Goal: Information Seeking & Learning: Learn about a topic

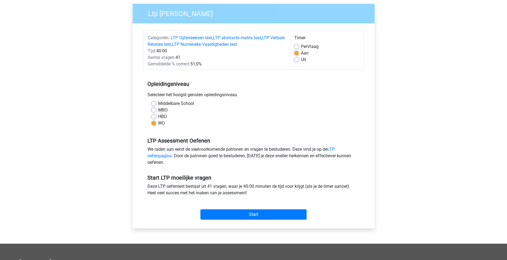
scroll to position [82, 0]
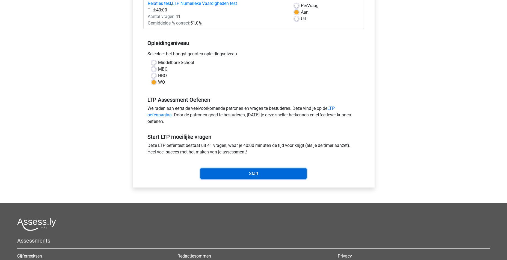
click at [241, 169] on input "Start" at bounding box center [253, 174] width 106 height 10
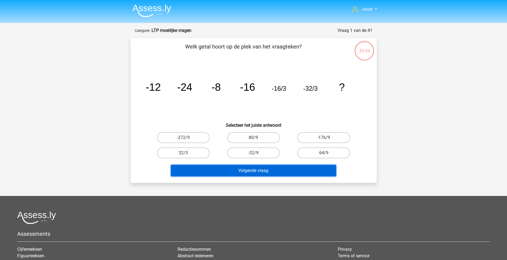
click at [244, 171] on button "Volgende vraag" at bounding box center [253, 170] width 165 height 11
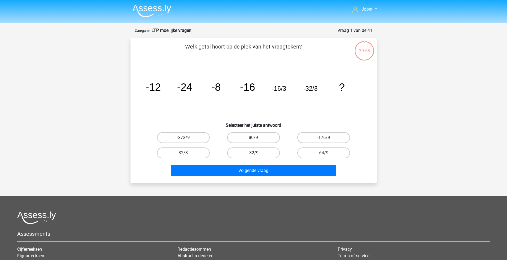
click at [255, 148] on label "-32/9" at bounding box center [253, 153] width 53 height 11
click at [255, 153] on input "-32/9" at bounding box center [255, 155] width 4 height 4
radio input "true"
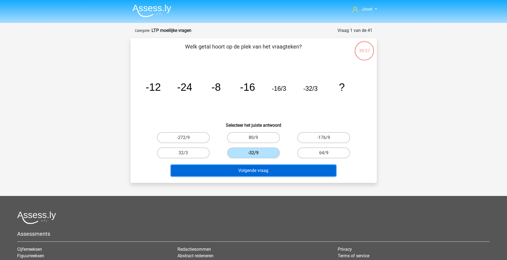
click at [257, 166] on button "Volgende vraag" at bounding box center [253, 170] width 165 height 11
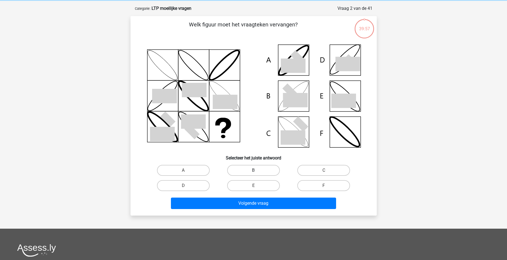
scroll to position [27, 0]
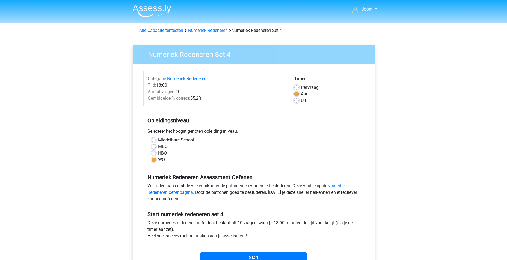
scroll to position [27, 0]
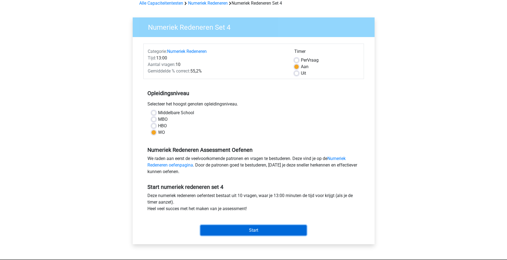
click at [264, 231] on input "Start" at bounding box center [253, 230] width 106 height 10
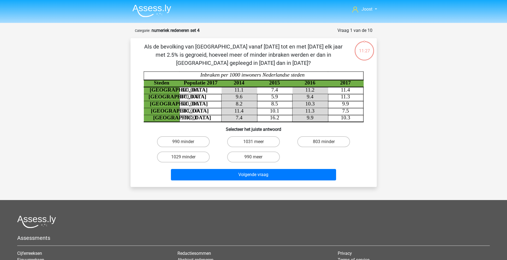
click at [325, 142] on input "803 minder" at bounding box center [326, 144] width 4 height 4
radio input "true"
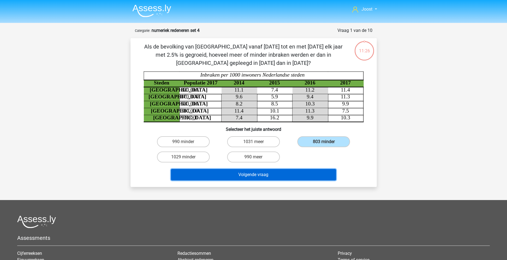
click at [273, 178] on button "Volgende vraag" at bounding box center [253, 174] width 165 height 11
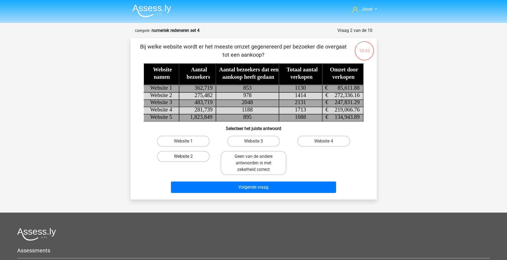
click at [186, 154] on label "Website 2" at bounding box center [183, 156] width 53 height 11
click at [186, 157] on input "Website 2" at bounding box center [185, 159] width 4 height 4
radio input "true"
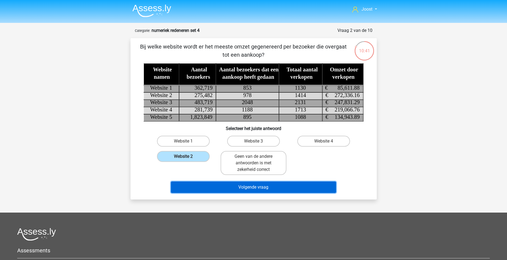
click at [269, 188] on button "Volgende vraag" at bounding box center [253, 187] width 165 height 11
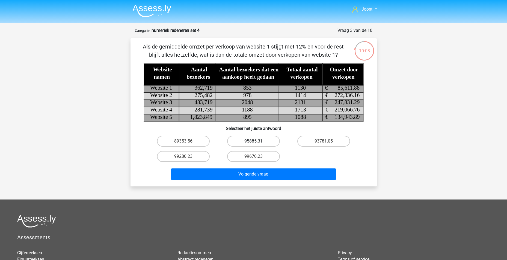
click at [248, 140] on label "95885.31" at bounding box center [253, 141] width 53 height 11
click at [253, 141] on input "95885.31" at bounding box center [255, 143] width 4 height 4
radio input "true"
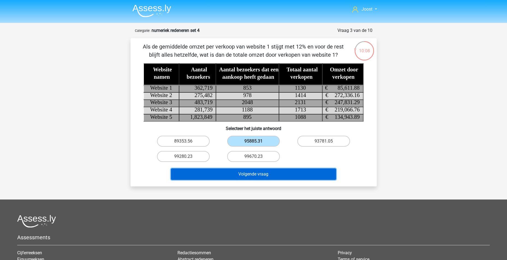
click at [265, 179] on button "Volgende vraag" at bounding box center [253, 174] width 165 height 11
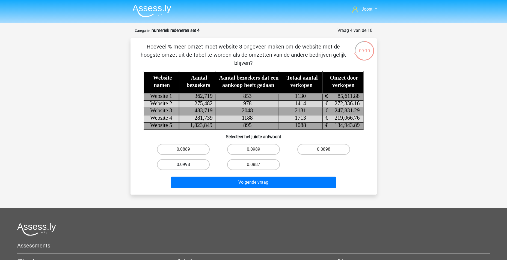
click at [188, 162] on label "0.0998" at bounding box center [183, 164] width 53 height 11
click at [187, 165] on input "0.0998" at bounding box center [185, 167] width 4 height 4
radio input "true"
click at [249, 151] on label "0.0989" at bounding box center [253, 149] width 53 height 11
click at [253, 151] on input "0.0989" at bounding box center [255, 152] width 4 height 4
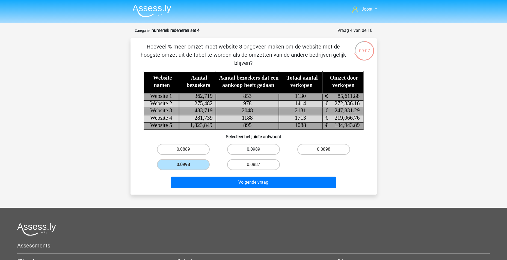
radio input "true"
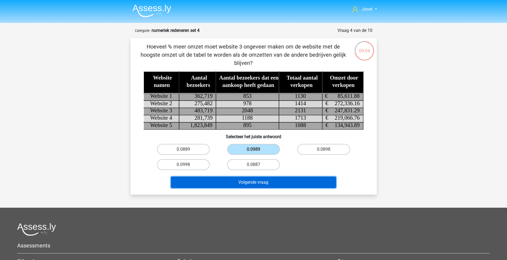
click at [298, 180] on button "Volgende vraag" at bounding box center [253, 182] width 165 height 11
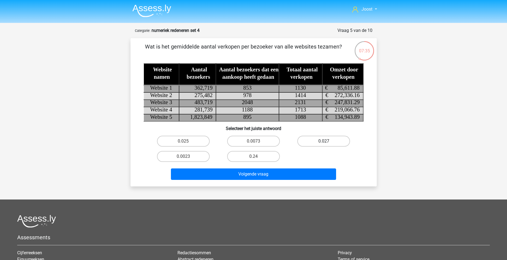
click at [323, 145] on label "0.027" at bounding box center [323, 141] width 53 height 11
click at [324, 145] on input "0.027" at bounding box center [326, 143] width 4 height 4
radio input "true"
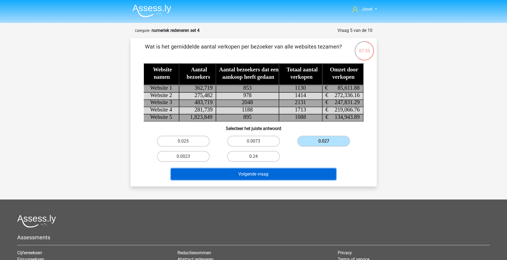
click at [292, 174] on button "Volgende vraag" at bounding box center [253, 174] width 165 height 11
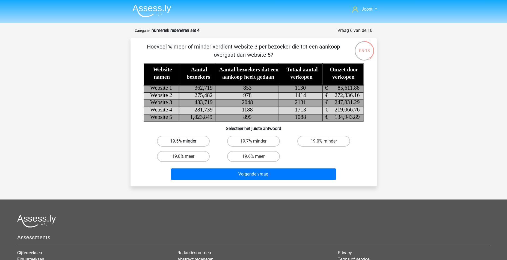
click at [190, 141] on label "19.5% minder" at bounding box center [183, 141] width 53 height 11
click at [187, 141] on input "19.5% minder" at bounding box center [185, 143] width 4 height 4
radio input "true"
click at [250, 180] on div "Volgende vraag" at bounding box center [253, 176] width 211 height 14
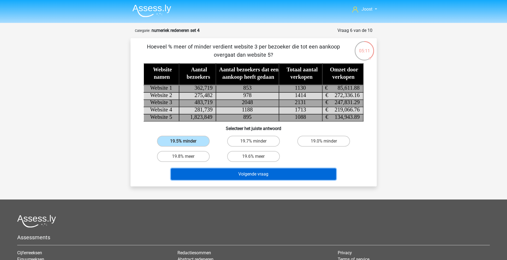
click at [251, 175] on button "Volgende vraag" at bounding box center [253, 174] width 165 height 11
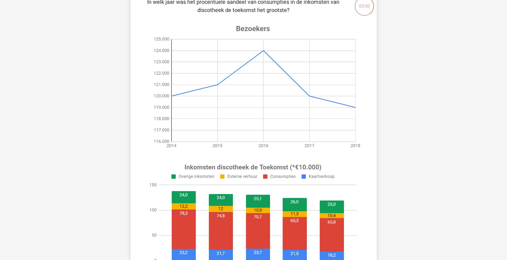
scroll to position [55, 0]
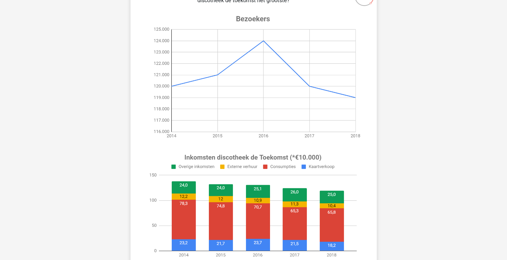
drag, startPoint x: 365, startPoint y: 40, endPoint x: 422, endPoint y: 215, distance: 184.0
click at [422, 215] on div "Joost joostgroen98@gmail.com Nederlands English" at bounding box center [253, 215] width 507 height 541
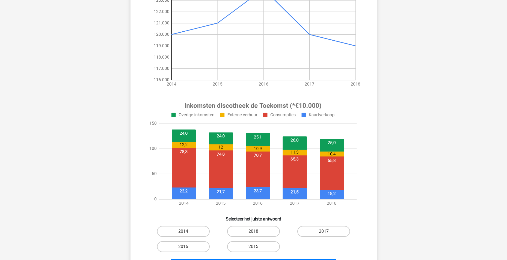
scroll to position [136, 0]
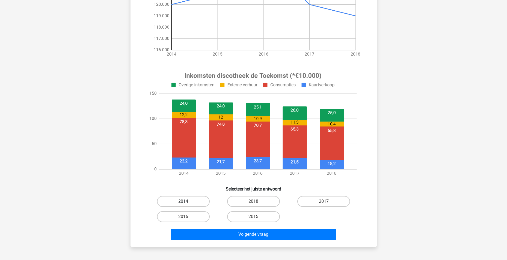
click at [198, 203] on label "2014" at bounding box center [183, 201] width 53 height 11
click at [187, 203] on input "2014" at bounding box center [185, 204] width 4 height 4
radio input "true"
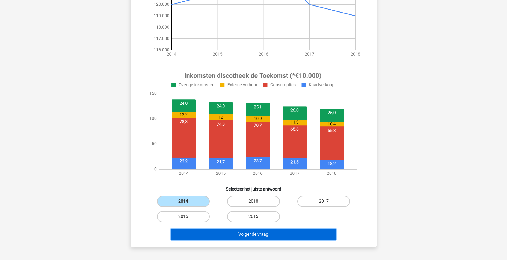
click at [229, 233] on button "Volgende vraag" at bounding box center [253, 234] width 165 height 11
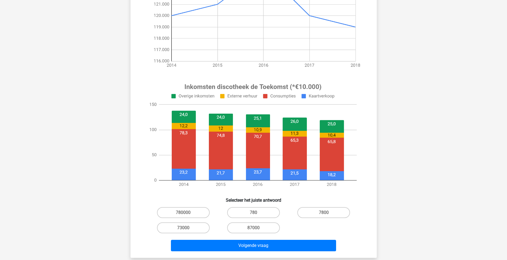
scroll to position [191, 0]
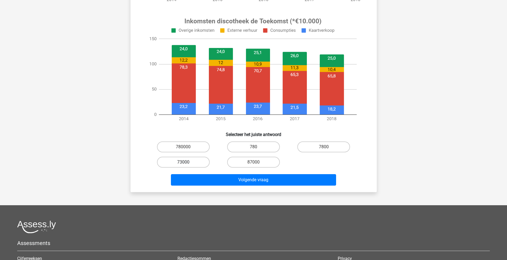
click at [189, 165] on label "73000" at bounding box center [183, 162] width 53 height 11
click at [187, 165] on input "73000" at bounding box center [185, 164] width 4 height 4
radio input "true"
click at [250, 187] on div "Volgende vraag" at bounding box center [253, 181] width 211 height 14
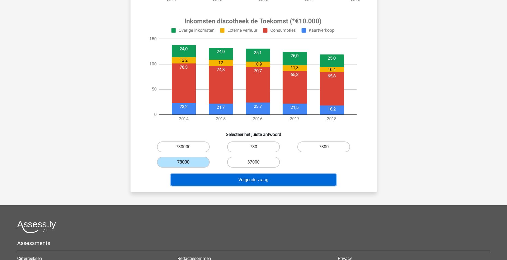
click at [257, 180] on button "Volgende vraag" at bounding box center [253, 179] width 165 height 11
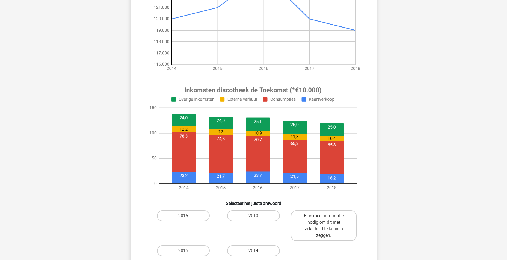
scroll to position [164, 0]
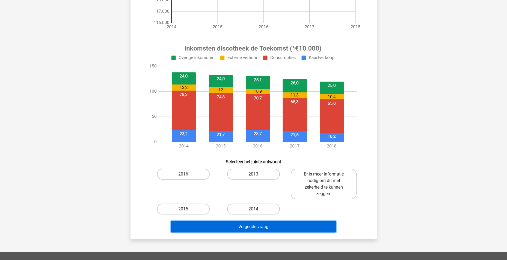
click at [252, 222] on button "Volgende vraag" at bounding box center [253, 226] width 165 height 11
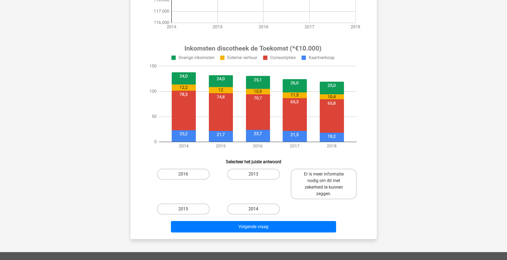
drag, startPoint x: 256, startPoint y: 212, endPoint x: 263, endPoint y: 211, distance: 6.6
click at [216, 199] on div "2014" at bounding box center [183, 184] width 66 height 31
click at [263, 211] on label "2014" at bounding box center [253, 209] width 53 height 11
click at [257, 211] on input "2014" at bounding box center [255, 211] width 4 height 4
radio input "true"
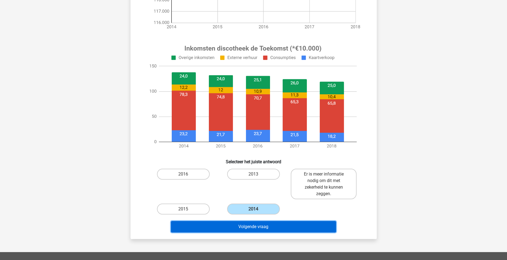
click at [263, 223] on button "Volgende vraag" at bounding box center [253, 226] width 165 height 11
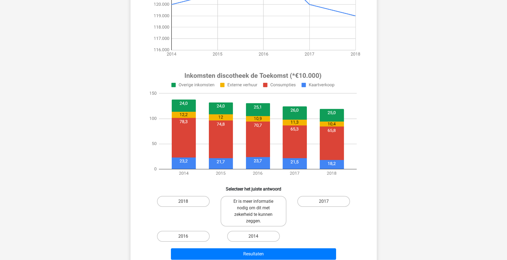
scroll to position [246, 0]
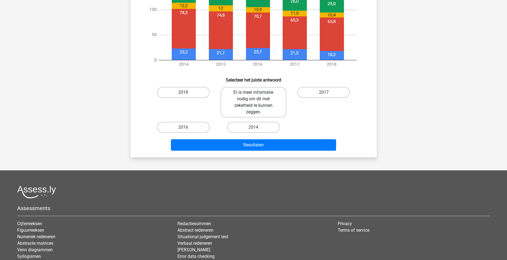
click at [261, 95] on label "Er is meer informatie nodig om dit met zekerheid te kunnen zeggen." at bounding box center [253, 102] width 66 height 31
click at [257, 95] on input "Er is meer informatie nodig om dit met zekerheid te kunnen zeggen." at bounding box center [255, 94] width 4 height 4
radio input "true"
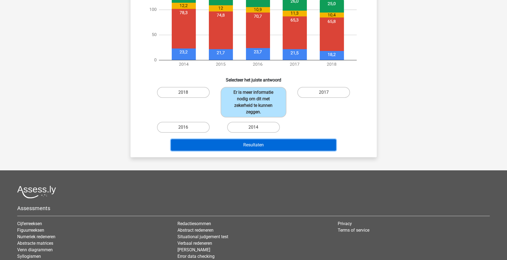
click at [264, 148] on button "Resultaten" at bounding box center [253, 144] width 165 height 11
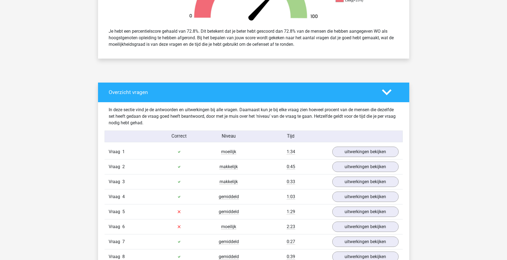
scroll to position [273, 0]
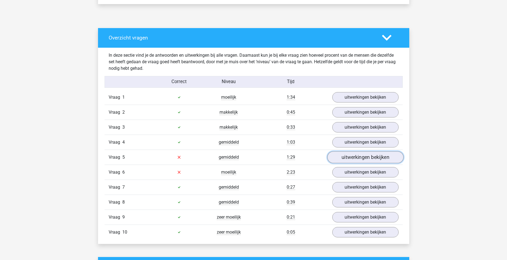
click at [371, 154] on link "uitwerkingen bekijken" at bounding box center [365, 157] width 76 height 12
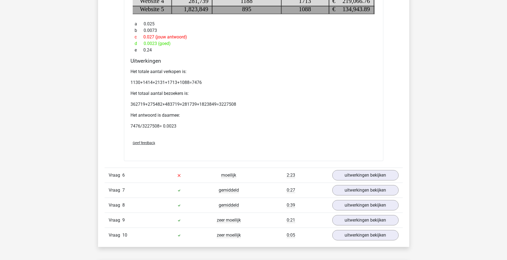
scroll to position [518, 0]
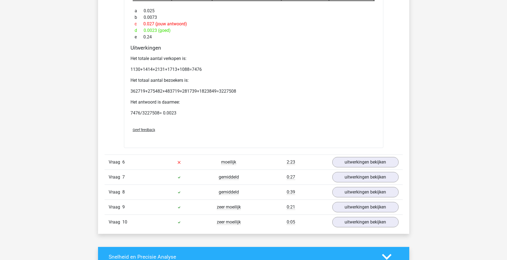
drag, startPoint x: 300, startPoint y: 224, endPoint x: 263, endPoint y: 238, distance: 39.1
click at [263, 238] on div "Joost joostgroen98@gmail.com" at bounding box center [253, 100] width 507 height 1237
click at [353, 208] on link "uitwerkingen bekijken" at bounding box center [365, 207] width 76 height 12
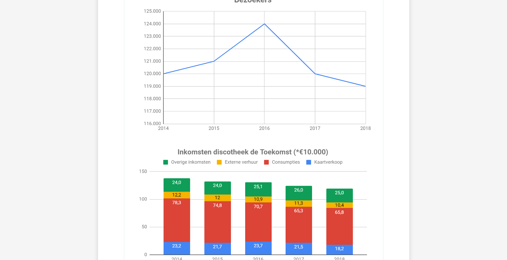
scroll to position [655, 0]
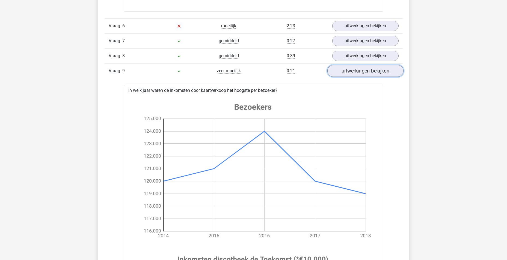
click at [364, 71] on link "uitwerkingen bekijken" at bounding box center [365, 71] width 76 height 12
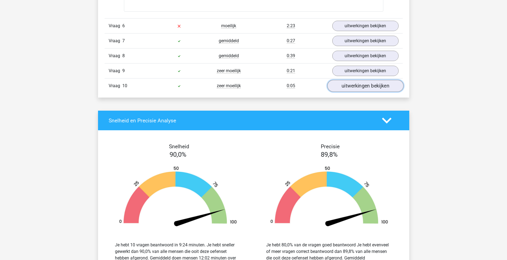
click at [366, 87] on link "uitwerkingen bekijken" at bounding box center [365, 86] width 76 height 12
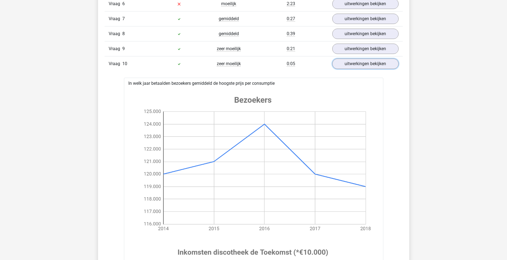
scroll to position [600, 0]
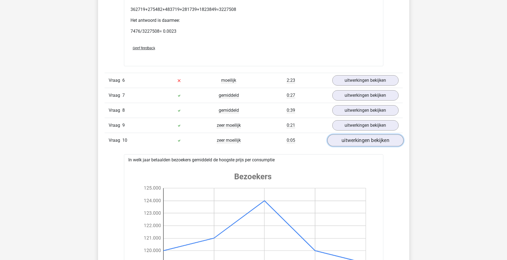
click at [364, 142] on link "uitwerkingen bekijken" at bounding box center [365, 141] width 76 height 12
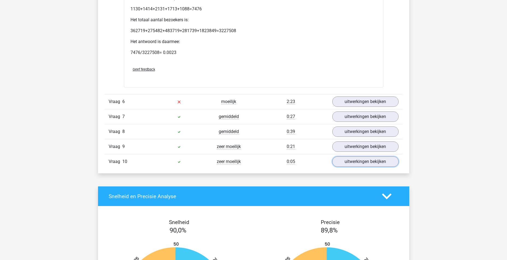
scroll to position [546, 0]
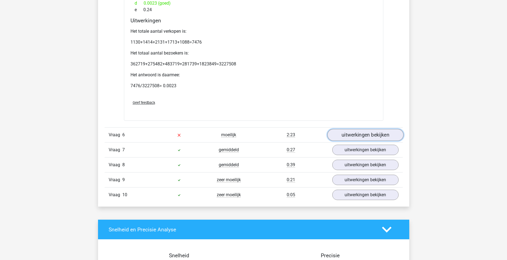
click at [348, 134] on link "uitwerkingen bekijken" at bounding box center [365, 135] width 76 height 12
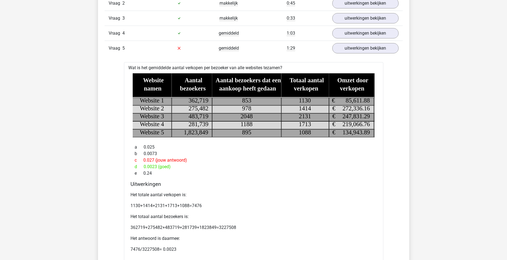
scroll to position [409, 0]
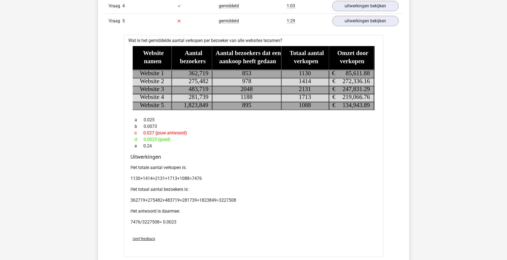
click at [348, 202] on p "362719+275482+483719+281739+1823849=3227508" at bounding box center [253, 200] width 246 height 7
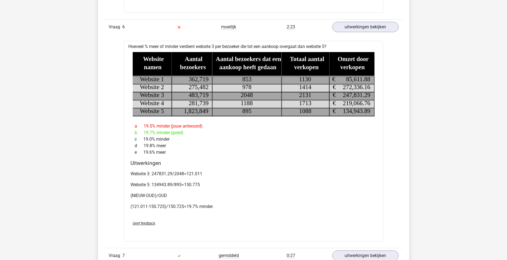
scroll to position [655, 0]
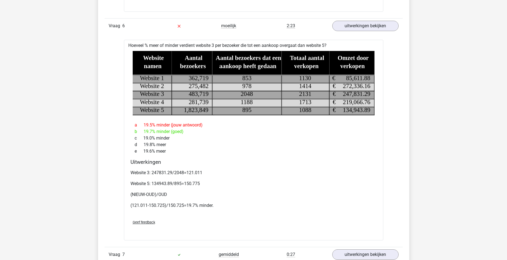
click at [219, 170] on p "Website 3: 247831.29/2048=121.011" at bounding box center [253, 173] width 246 height 7
click at [338, 167] on div "Uitwerkingen Website 3: 247831.29/2048=121.011 Website 5: 134943.89/895=150.775…" at bounding box center [253, 187] width 250 height 56
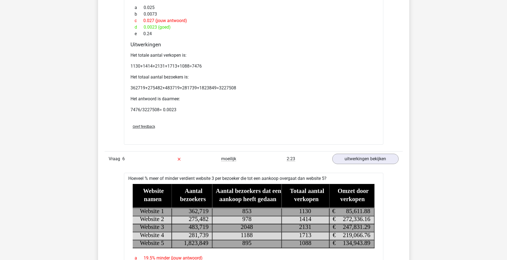
scroll to position [518, 0]
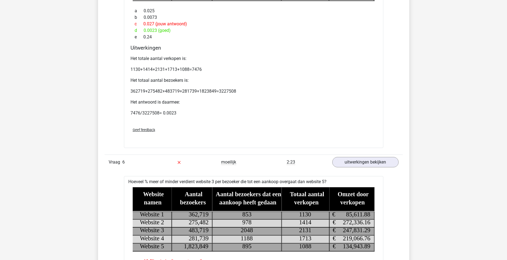
click at [131, 160] on div "Vraag 6" at bounding box center [130, 162] width 50 height 7
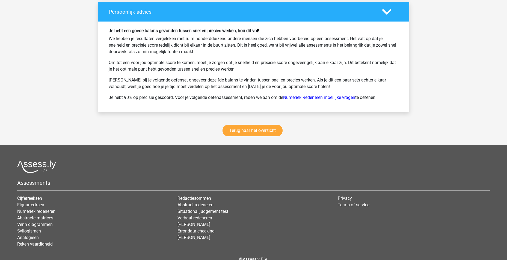
scroll to position [1190, 0]
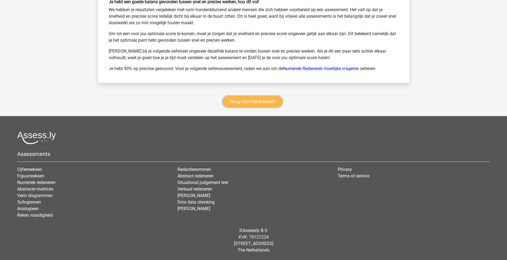
click at [239, 99] on link "Terug naar het overzicht" at bounding box center [252, 101] width 60 height 11
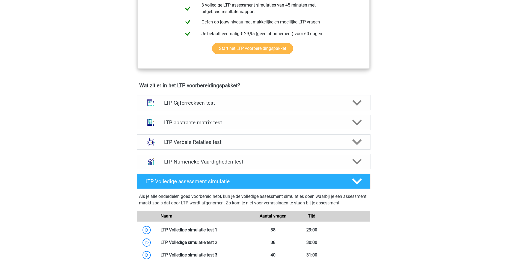
scroll to position [318, 0]
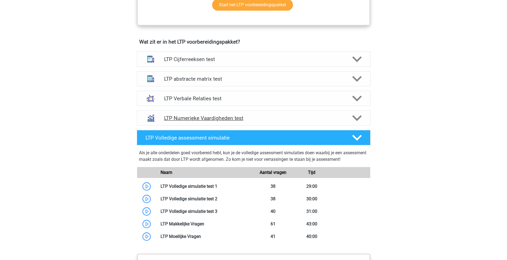
click at [356, 120] on polygon at bounding box center [357, 118] width 10 height 6
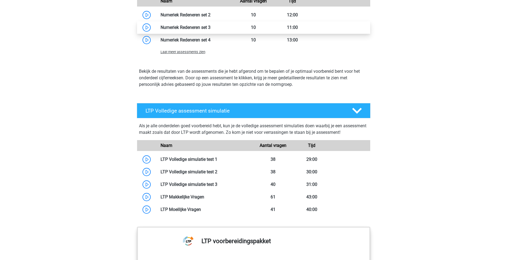
scroll to position [509, 0]
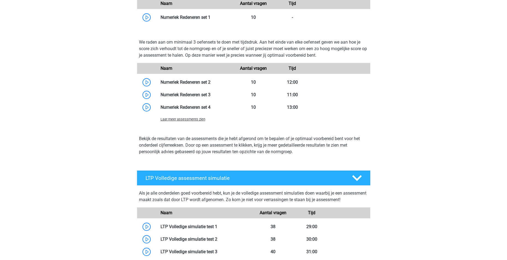
click at [192, 120] on span "Laat meer assessments zien" at bounding box center [182, 119] width 45 height 4
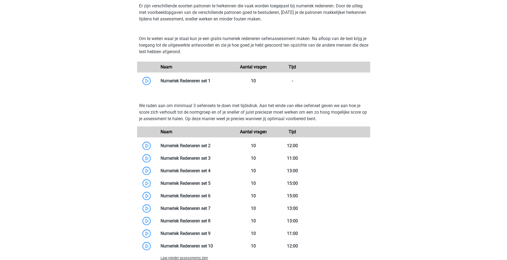
scroll to position [346, 0]
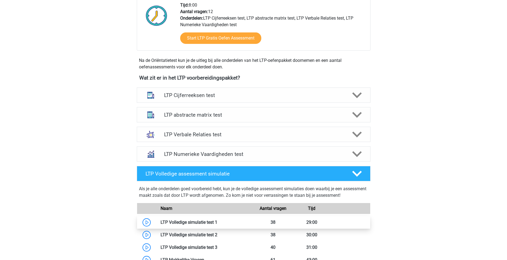
scroll to position [191, 0]
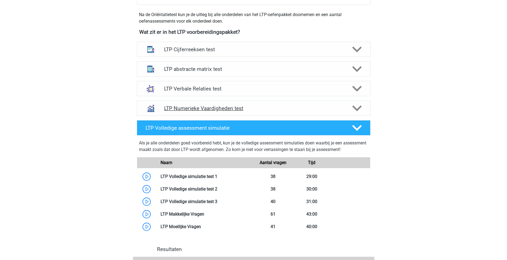
click at [355, 109] on polygon at bounding box center [357, 109] width 10 height 6
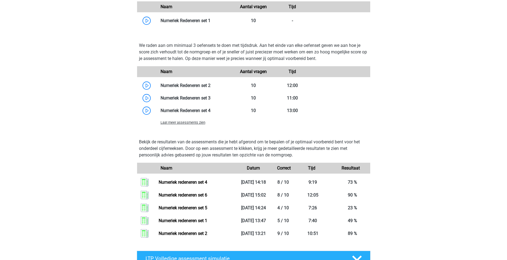
scroll to position [300, 0]
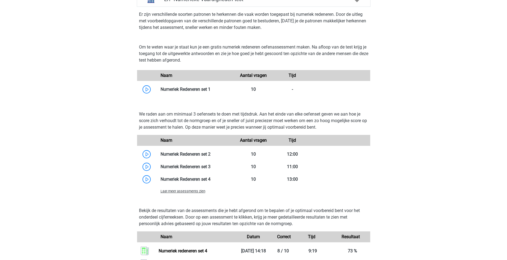
click at [192, 192] on span "Laat meer assessments zien" at bounding box center [182, 191] width 45 height 4
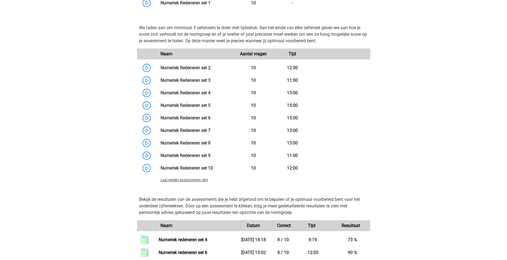
scroll to position [382, 0]
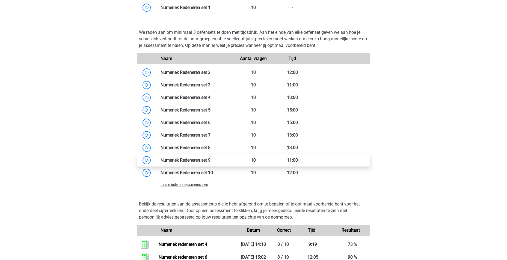
click at [210, 158] on link at bounding box center [210, 160] width 0 height 5
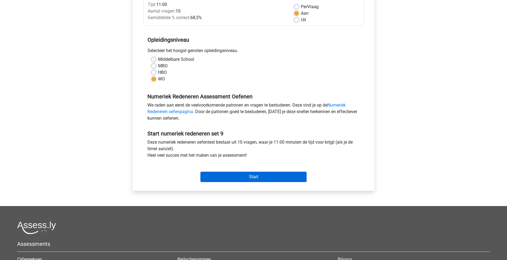
scroll to position [82, 0]
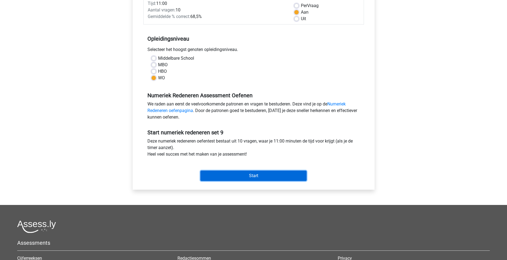
click at [251, 178] on input "Start" at bounding box center [253, 176] width 106 height 10
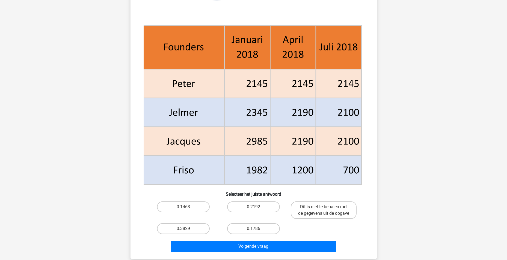
scroll to position [273, 0]
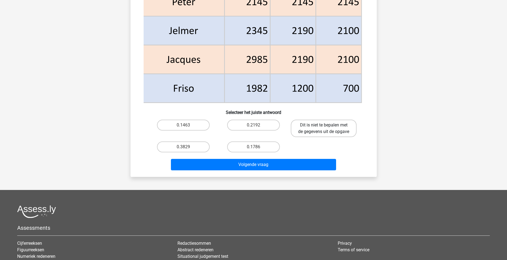
click at [309, 127] on label "Dit is niet te bepalen met de gegevens uit de opgave" at bounding box center [324, 128] width 66 height 17
click at [324, 127] on input "Dit is niet te bepalen met de gegevens uit de opgave" at bounding box center [326, 127] width 4 height 4
radio input "true"
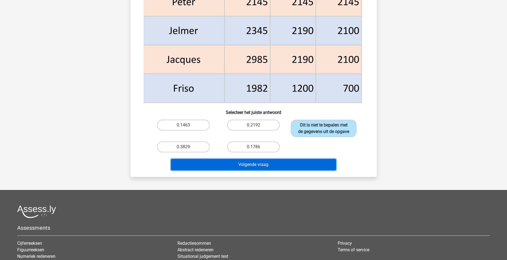
click at [286, 163] on button "Volgende vraag" at bounding box center [253, 164] width 165 height 11
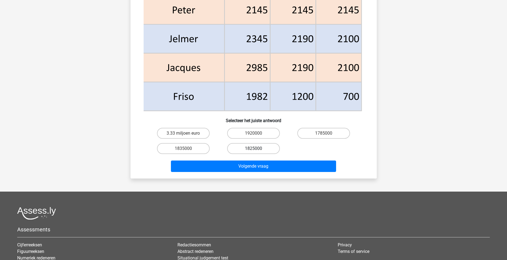
click at [258, 149] on label "1825000" at bounding box center [253, 148] width 53 height 11
click at [257, 149] on input "1825000" at bounding box center [255, 151] width 4 height 4
radio input "true"
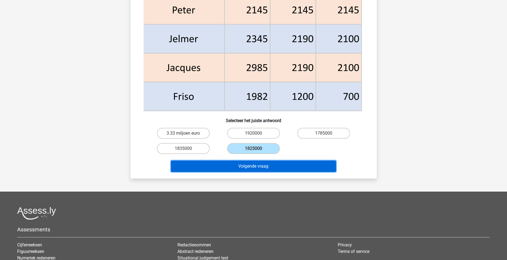
click at [258, 166] on button "Volgende vraag" at bounding box center [253, 166] width 165 height 11
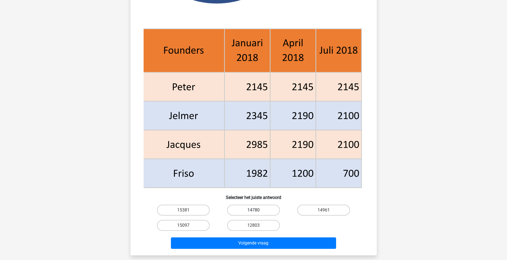
scroll to position [218, 0]
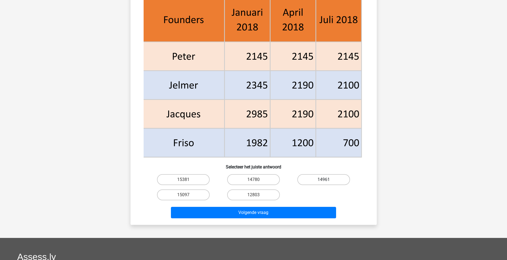
click at [320, 183] on label "14961" at bounding box center [323, 179] width 53 height 11
click at [324, 183] on input "14961" at bounding box center [326, 182] width 4 height 4
radio input "true"
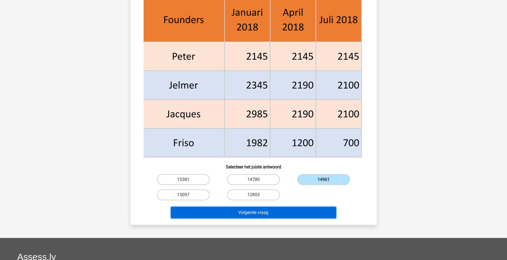
click at [290, 214] on button "Volgende vraag" at bounding box center [253, 212] width 165 height 11
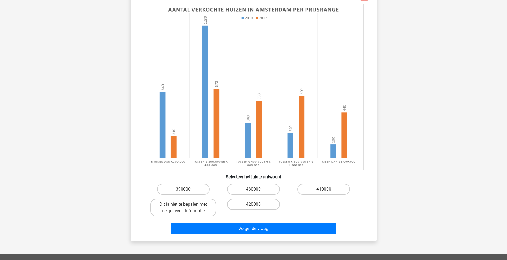
scroll to position [109, 0]
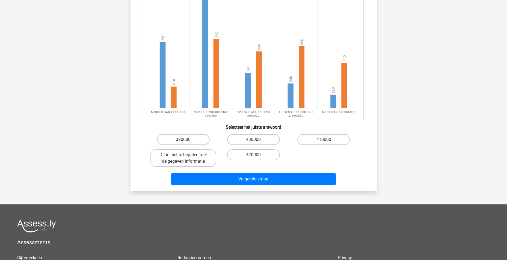
click at [146, 158] on div "390000 430000 410000 Dit is niet te bepalen met de gegeven informatie 420000" at bounding box center [253, 150] width 229 height 37
click at [178, 159] on label "Dit is niet te bepalen met de gegeven informatie" at bounding box center [183, 158] width 66 height 17
click at [183, 159] on input "Dit is niet te bepalen met de gegeven informatie" at bounding box center [185, 157] width 4 height 4
radio input "true"
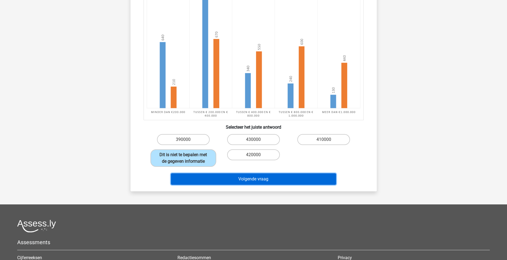
click at [244, 178] on button "Volgende vraag" at bounding box center [253, 179] width 165 height 11
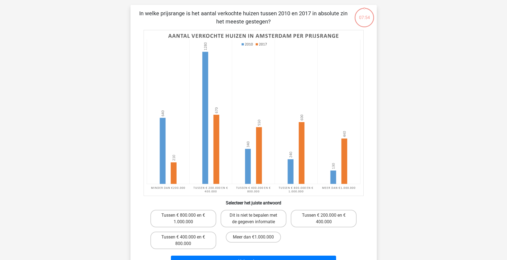
scroll to position [27, 0]
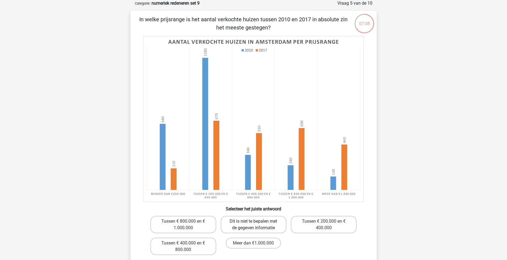
click at [264, 223] on label "Dit is niet te bepalen met de gegeven informatie" at bounding box center [253, 224] width 66 height 17
click at [257, 223] on input "Dit is niet te bepalen met de gegeven informatie" at bounding box center [255, 224] width 4 height 4
radio input "true"
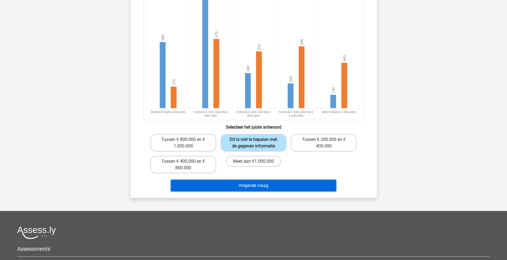
click at [293, 188] on button "Volgende vraag" at bounding box center [253, 185] width 165 height 11
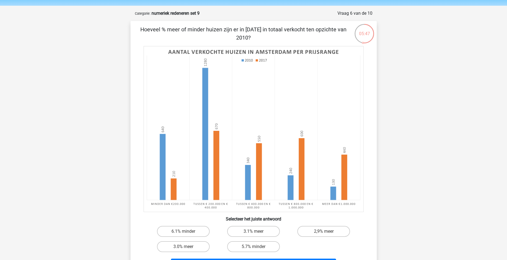
scroll to position [0, 0]
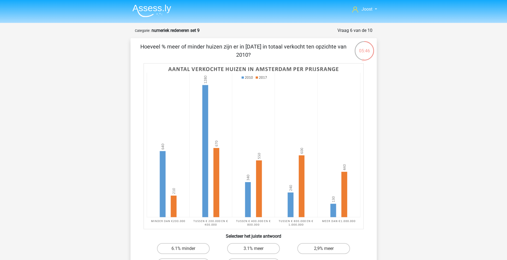
click at [410, 153] on div "Joost joostgroen98@gmail.com Nederlands English" at bounding box center [253, 225] width 507 height 451
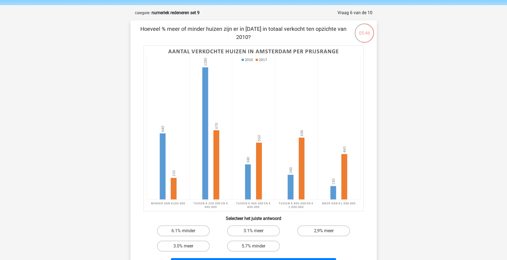
scroll to position [27, 0]
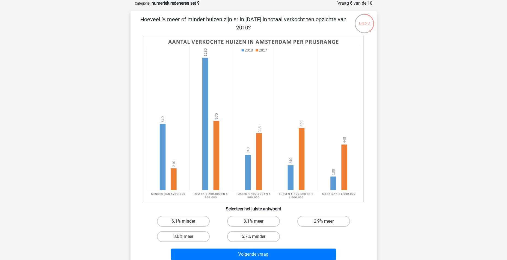
click at [189, 219] on label "6.1% minder" at bounding box center [183, 221] width 53 height 11
click at [187, 222] on input "6.1% minder" at bounding box center [185, 224] width 4 height 4
radio input "true"
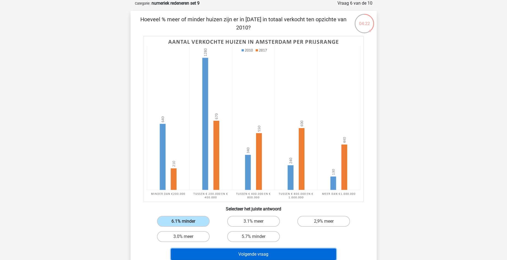
click at [253, 252] on button "Volgende vraag" at bounding box center [253, 254] width 165 height 11
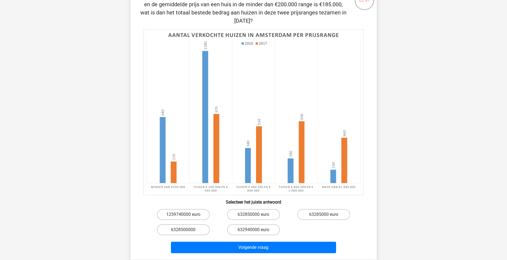
scroll to position [82, 0]
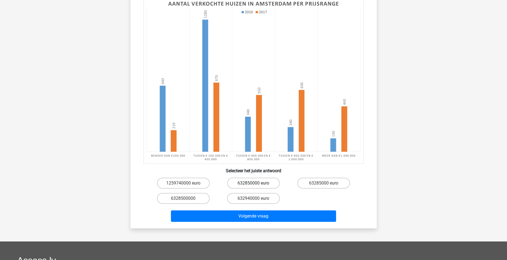
click at [251, 185] on label "632850000 euro" at bounding box center [253, 183] width 53 height 11
click at [253, 185] on input "632850000 euro" at bounding box center [255, 185] width 4 height 4
radio input "true"
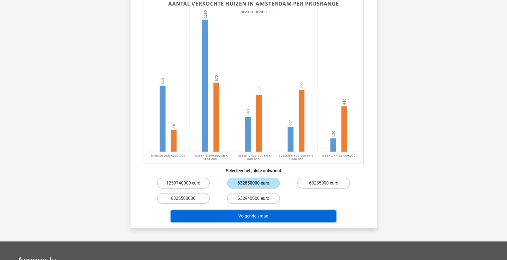
click at [268, 216] on button "Volgende vraag" at bounding box center [253, 216] width 165 height 11
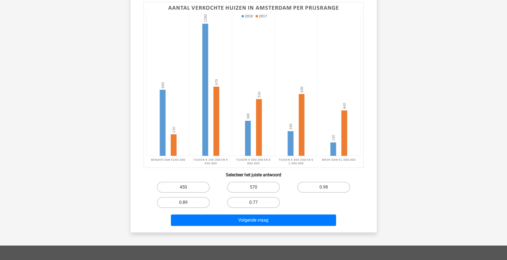
scroll to position [0, 0]
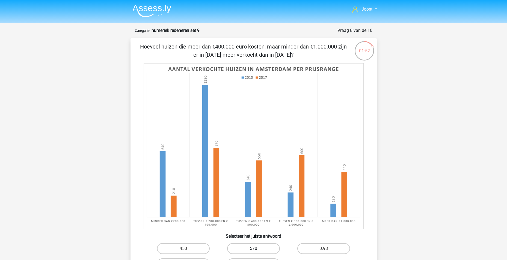
click at [250, 247] on label "570" at bounding box center [253, 248] width 53 height 11
click at [253, 249] on input "570" at bounding box center [255, 251] width 4 height 4
radio input "true"
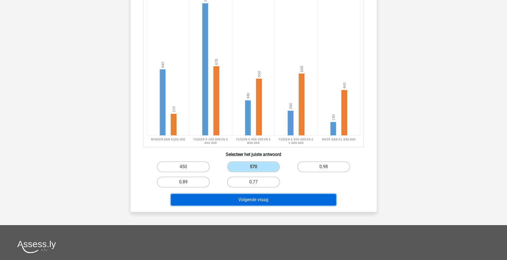
click at [265, 197] on button "Volgende vraag" at bounding box center [253, 199] width 165 height 11
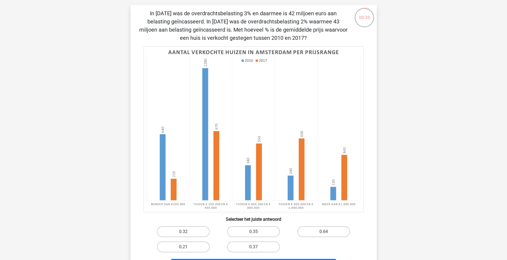
scroll to position [82, 0]
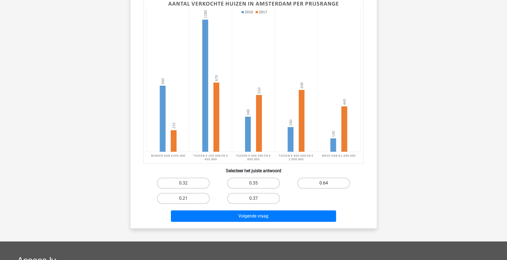
click at [321, 181] on label "0.64" at bounding box center [323, 183] width 53 height 11
click at [324, 183] on input "0.64" at bounding box center [326, 185] width 4 height 4
radio input "true"
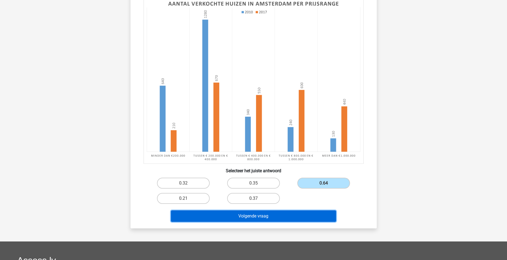
click at [276, 215] on button "Volgende vraag" at bounding box center [253, 216] width 165 height 11
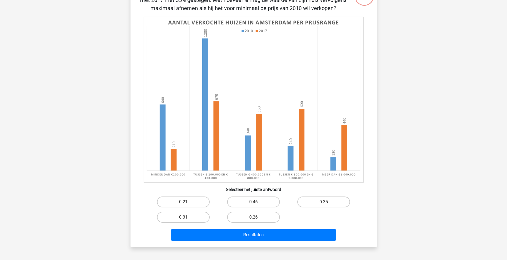
scroll to position [27, 0]
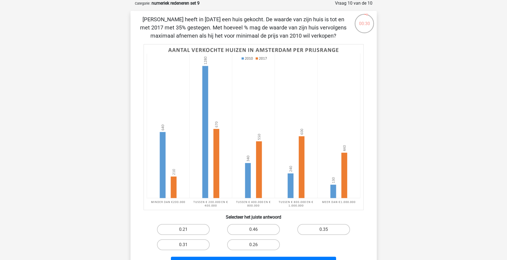
click at [326, 55] on image at bounding box center [254, 127] width 220 height 166
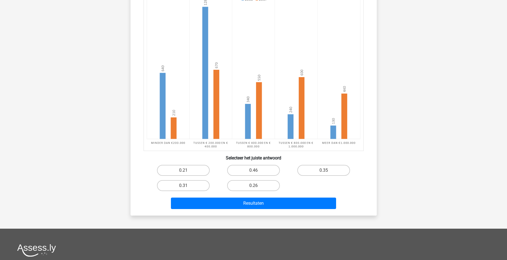
scroll to position [136, 0]
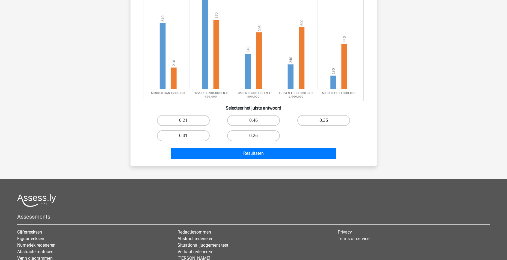
click at [323, 118] on label "0.35" at bounding box center [323, 120] width 53 height 11
click at [324, 121] on input "0.35" at bounding box center [326, 123] width 4 height 4
radio input "true"
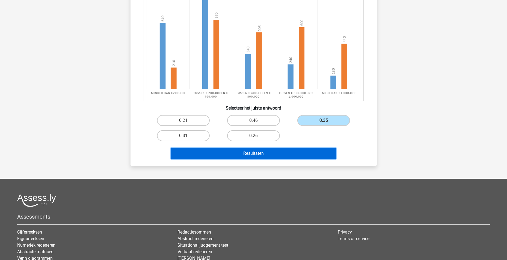
click at [295, 152] on button "Resultaten" at bounding box center [253, 153] width 165 height 11
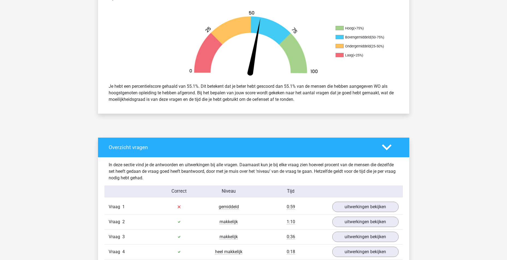
scroll to position [218, 0]
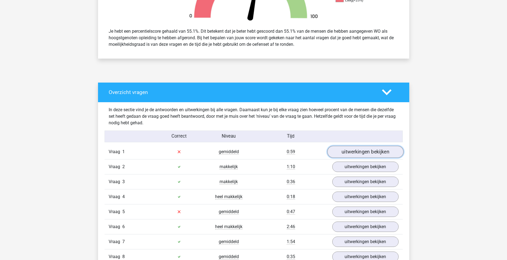
click at [351, 152] on link "uitwerkingen bekijken" at bounding box center [365, 152] width 76 height 12
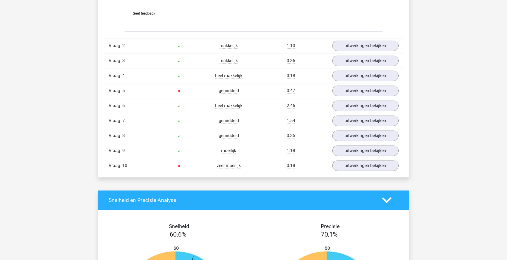
scroll to position [846, 0]
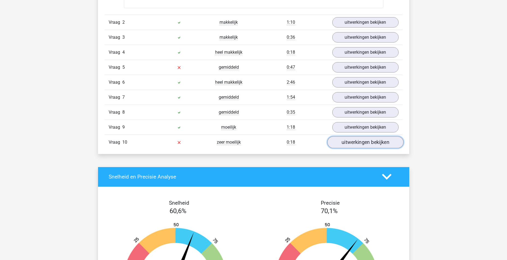
click at [368, 145] on link "uitwerkingen bekijken" at bounding box center [365, 142] width 76 height 12
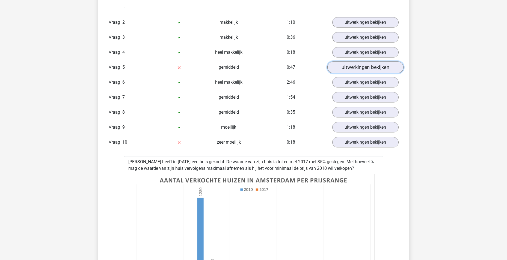
click at [359, 67] on link "uitwerkingen bekijken" at bounding box center [365, 67] width 76 height 12
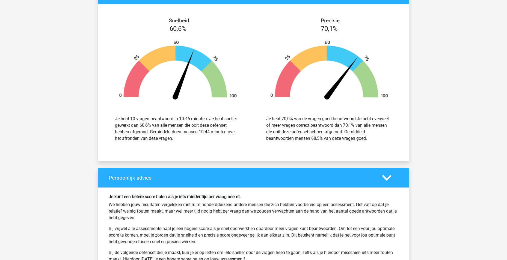
scroll to position [1855, 0]
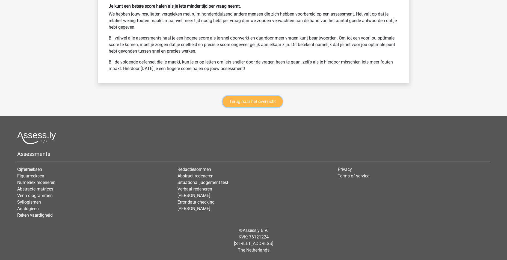
click at [258, 102] on link "Terug naar het overzicht" at bounding box center [252, 101] width 60 height 11
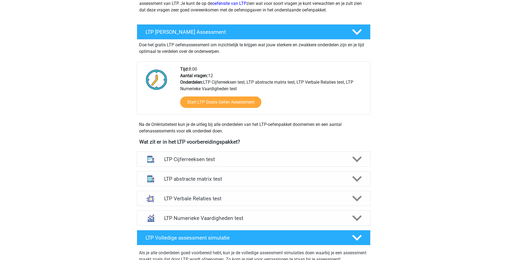
scroll to position [136, 0]
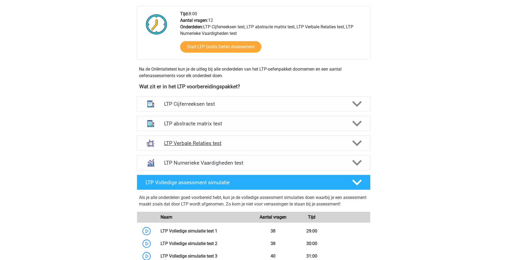
click at [355, 147] on icon at bounding box center [357, 144] width 10 height 10
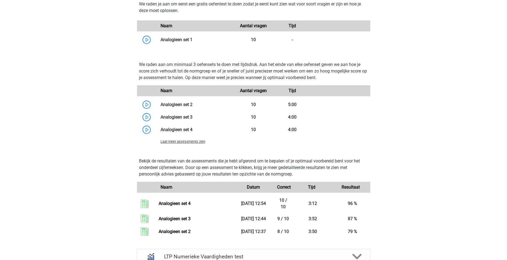
scroll to position [491, 0]
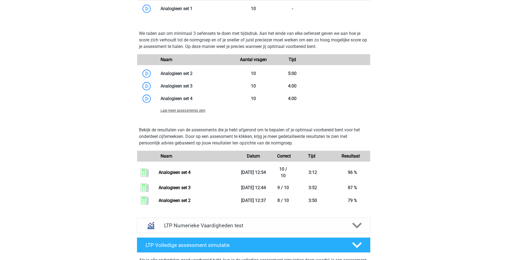
click at [186, 110] on span "Laat meer assessments zien" at bounding box center [182, 111] width 45 height 4
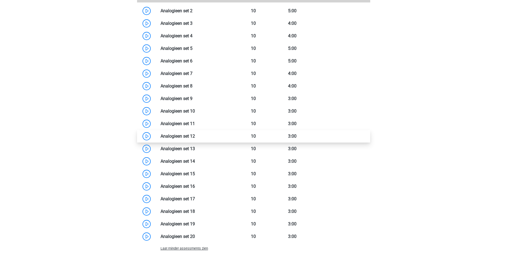
scroll to position [546, 0]
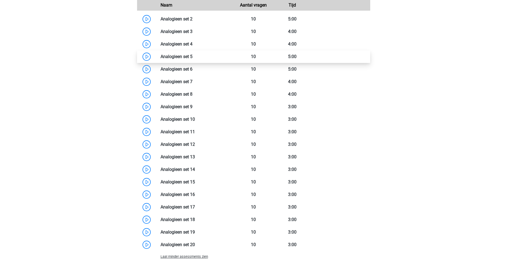
click at [192, 55] on link at bounding box center [192, 56] width 0 height 5
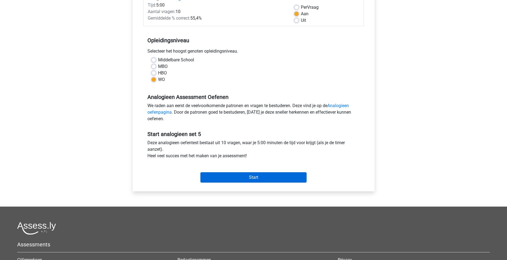
scroll to position [82, 0]
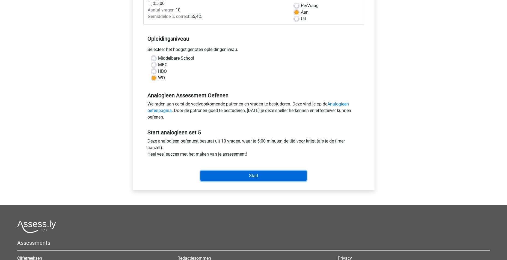
click at [270, 172] on input "Start" at bounding box center [253, 176] width 106 height 10
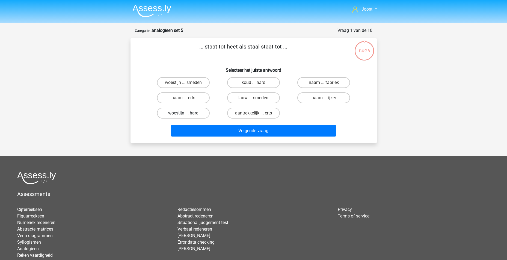
click at [189, 116] on label "woestijn ... hard" at bounding box center [183, 113] width 53 height 11
click at [187, 116] on input "woestijn ... hard" at bounding box center [185, 115] width 4 height 4
radio input "true"
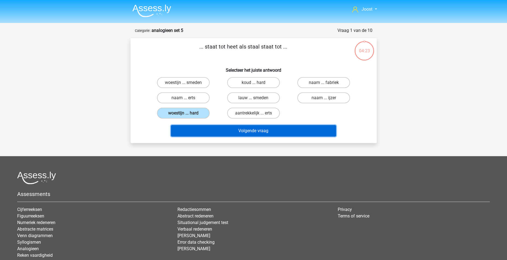
click at [268, 135] on button "Volgende vraag" at bounding box center [253, 130] width 165 height 11
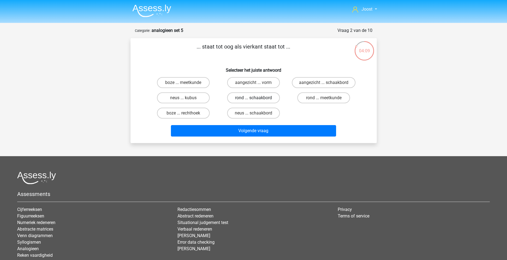
click at [266, 101] on label "rond ... schaakbord" at bounding box center [253, 97] width 53 height 11
click at [257, 101] on input "rond ... schaakbord" at bounding box center [255, 100] width 4 height 4
radio input "true"
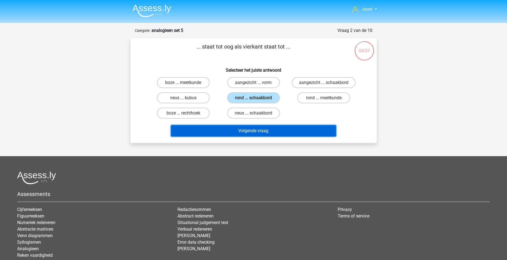
click at [268, 131] on button "Volgende vraag" at bounding box center [253, 130] width 165 height 11
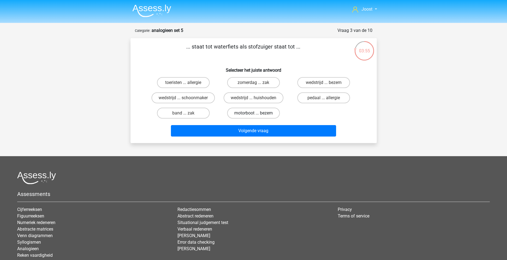
click at [262, 115] on label "motorboot ... bezem" at bounding box center [253, 113] width 53 height 11
click at [257, 115] on input "motorboot ... bezem" at bounding box center [255, 115] width 4 height 4
radio input "true"
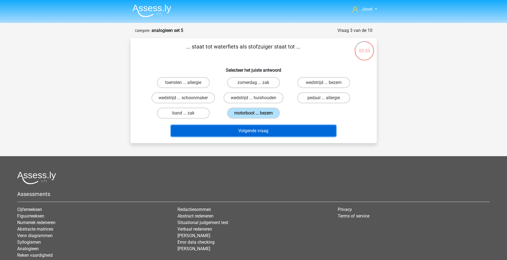
click at [264, 133] on button "Volgende vraag" at bounding box center [253, 130] width 165 height 11
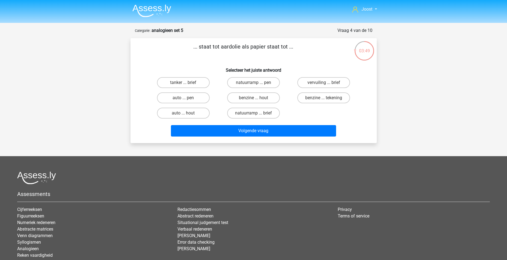
click at [255, 99] on input "benzine ... hout" at bounding box center [255, 100] width 4 height 4
radio input "true"
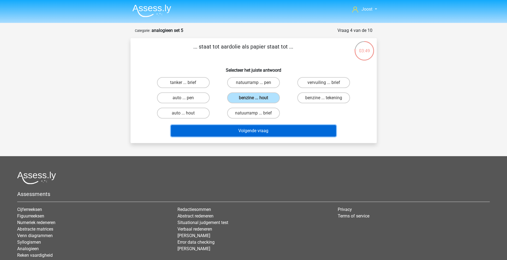
click at [268, 135] on button "Volgende vraag" at bounding box center [253, 130] width 165 height 11
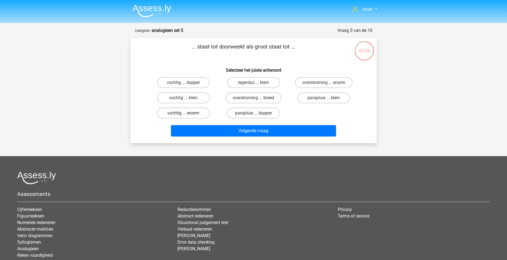
click at [182, 116] on label "vochtig ... enorm" at bounding box center [183, 113] width 53 height 11
click at [183, 116] on input "vochtig ... enorm" at bounding box center [185, 115] width 4 height 4
radio input "true"
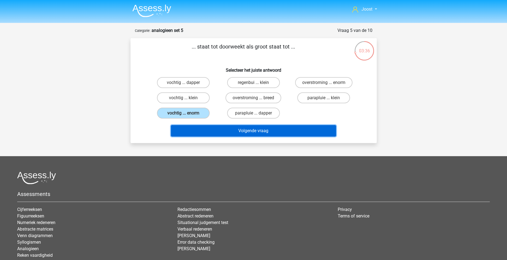
click at [242, 129] on button "Volgende vraag" at bounding box center [253, 130] width 165 height 11
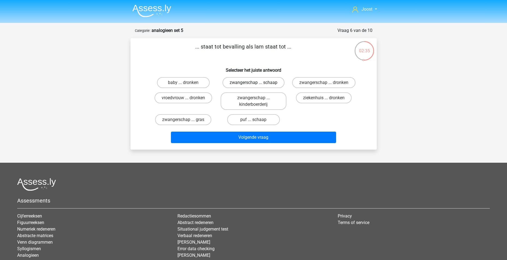
click at [264, 84] on label "zwangerschap ... schaap" at bounding box center [253, 82] width 62 height 11
click at [257, 84] on input "zwangerschap ... schaap" at bounding box center [255, 85] width 4 height 4
radio input "true"
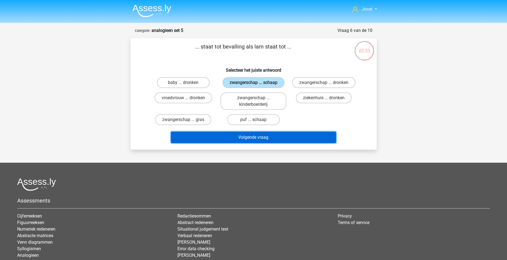
click at [259, 138] on button "Volgende vraag" at bounding box center [253, 137] width 165 height 11
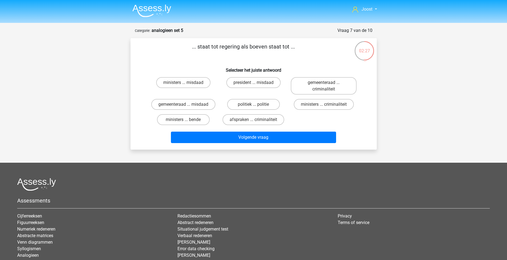
drag, startPoint x: 193, startPoint y: 116, endPoint x: 209, endPoint y: 124, distance: 18.1
click at [193, 116] on label "ministers ... bende" at bounding box center [183, 119] width 53 height 11
click at [187, 120] on input "ministers ... bende" at bounding box center [185, 122] width 4 height 4
radio input "true"
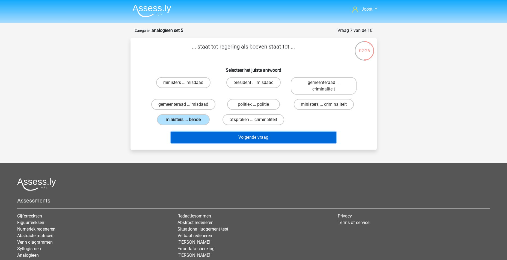
click at [237, 136] on button "Volgende vraag" at bounding box center [253, 137] width 165 height 11
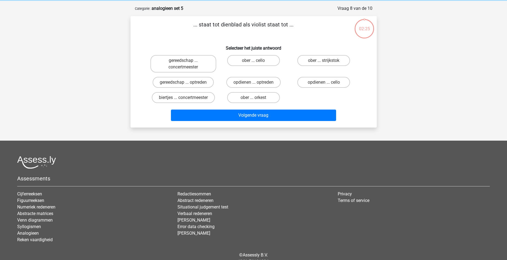
scroll to position [27, 0]
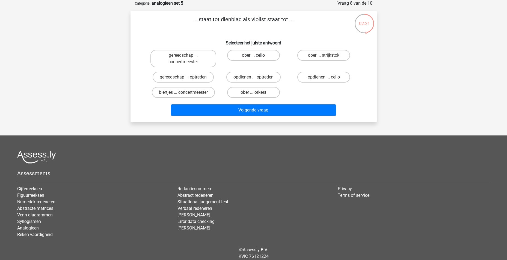
click at [251, 54] on label "ober ... cello" at bounding box center [253, 55] width 53 height 11
click at [253, 55] on input "ober ... cello" at bounding box center [255, 57] width 4 height 4
radio input "true"
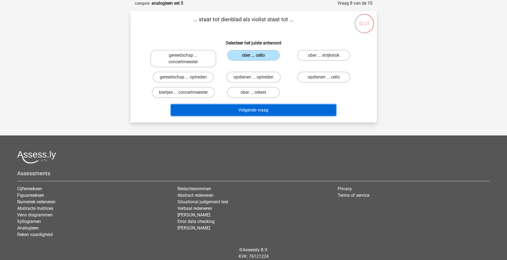
click at [272, 106] on button "Volgende vraag" at bounding box center [253, 110] width 165 height 11
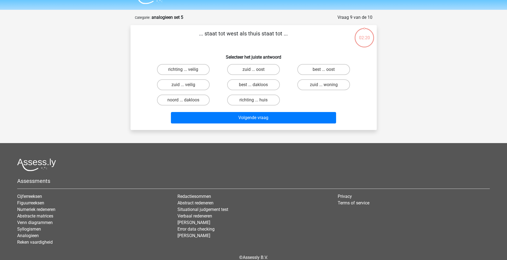
scroll to position [0, 0]
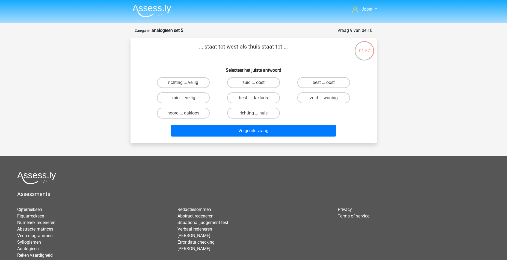
click at [256, 115] on input "richting ... huis" at bounding box center [255, 115] width 4 height 4
radio input "true"
click at [415, 157] on footer "Assessments Cijferreeksen Figuurreeksen Numeriek redeneren Abstracte matrices V…" at bounding box center [253, 228] width 507 height 144
click at [328, 82] on label "best ... oost" at bounding box center [323, 82] width 53 height 11
click at [327, 83] on input "best ... oost" at bounding box center [326, 85] width 4 height 4
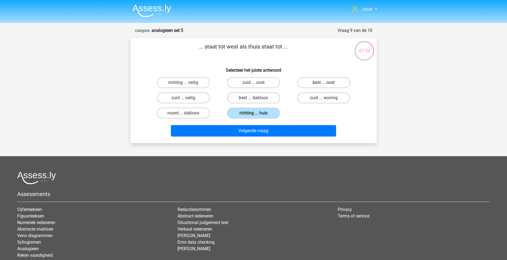
radio input "true"
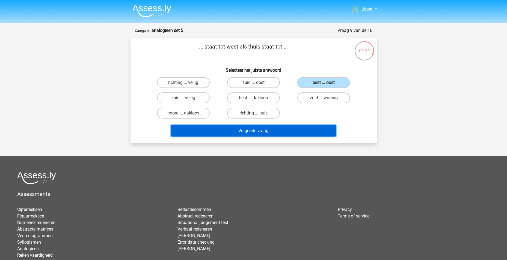
click at [275, 129] on button "Volgende vraag" at bounding box center [253, 130] width 165 height 11
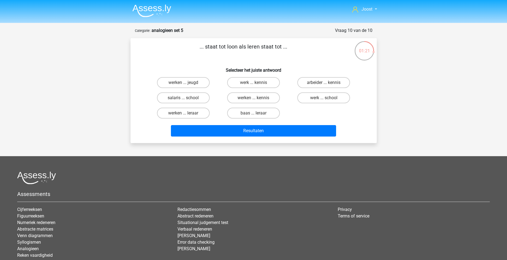
click at [252, 74] on div "... staat tot loon als leren staat tot ... Selecteer het juiste antwoord werken…" at bounding box center [254, 91] width 242 height 96
click at [253, 81] on label "werk ... kennis" at bounding box center [253, 82] width 53 height 11
click at [253, 83] on input "werk ... kennis" at bounding box center [255, 85] width 4 height 4
radio input "true"
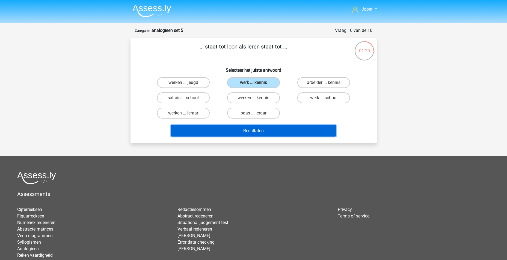
click at [270, 130] on button "Resultaten" at bounding box center [253, 130] width 165 height 11
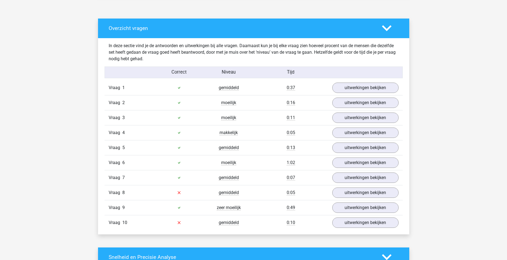
scroll to position [327, 0]
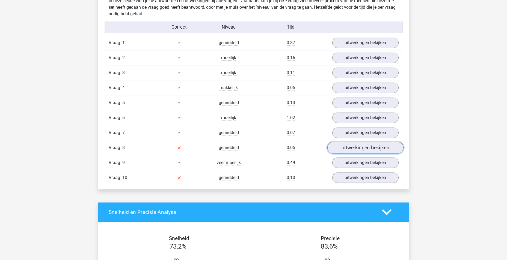
click at [381, 149] on link "uitwerkingen bekijken" at bounding box center [365, 148] width 76 height 12
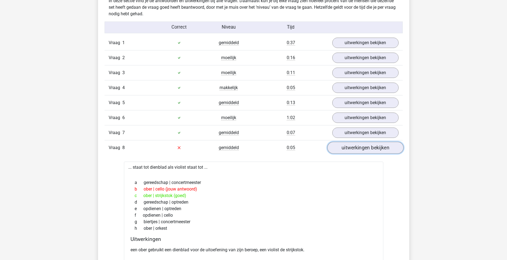
click at [356, 149] on link "uitwerkingen bekijken" at bounding box center [365, 148] width 76 height 12
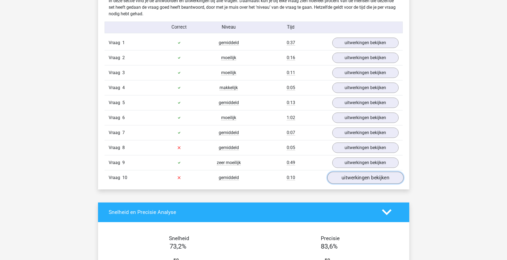
click at [370, 178] on link "uitwerkingen bekijken" at bounding box center [365, 178] width 76 height 12
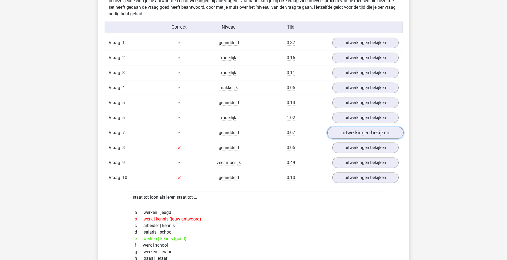
click at [356, 130] on link "uitwerkingen bekijken" at bounding box center [365, 133] width 76 height 12
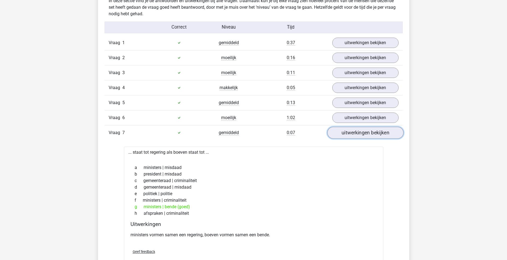
click at [356, 131] on link "uitwerkingen bekijken" at bounding box center [365, 133] width 76 height 12
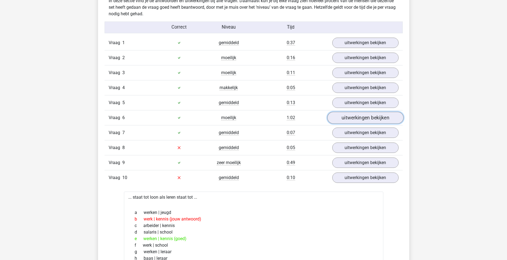
click at [357, 118] on link "uitwerkingen bekijken" at bounding box center [365, 118] width 76 height 12
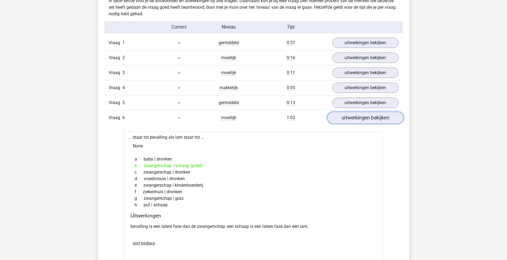
click at [350, 121] on link "uitwerkingen bekijken" at bounding box center [365, 118] width 76 height 12
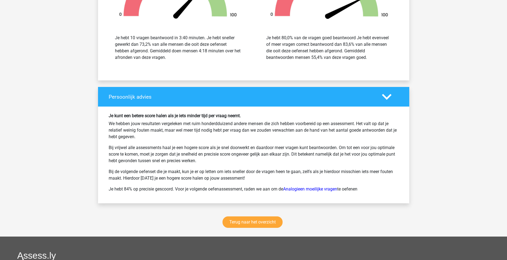
scroll to position [883, 0]
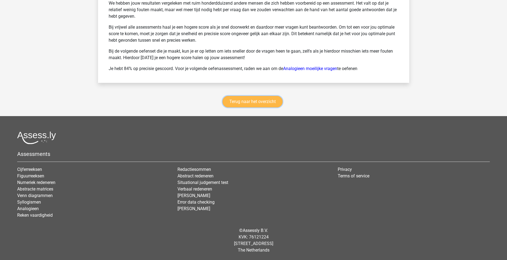
click at [242, 97] on link "Terug naar het overzicht" at bounding box center [252, 101] width 60 height 11
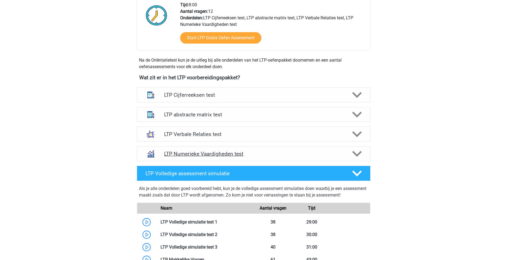
scroll to position [164, 0]
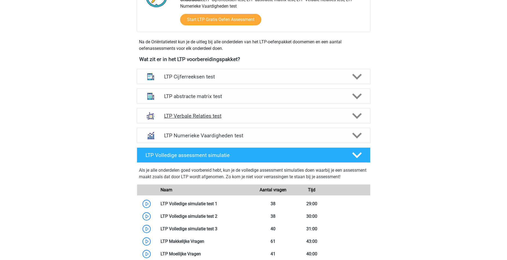
click at [356, 115] on icon at bounding box center [357, 116] width 10 height 10
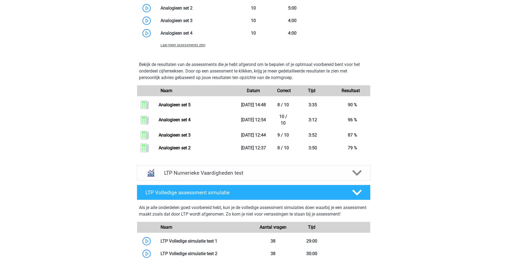
scroll to position [518, 0]
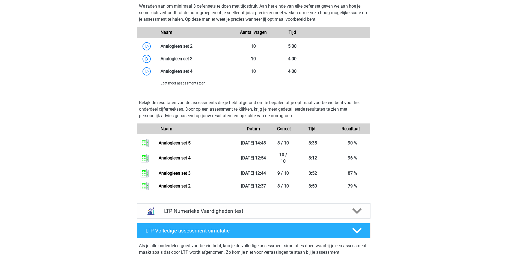
click at [195, 84] on span "Laat meer assessments zien" at bounding box center [182, 83] width 45 height 4
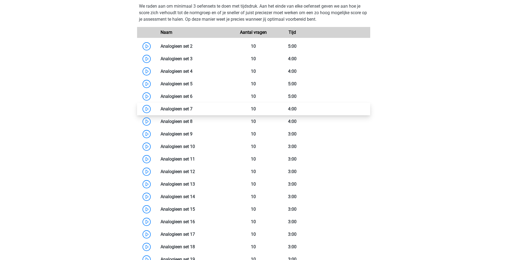
click at [192, 109] on link at bounding box center [192, 108] width 0 height 5
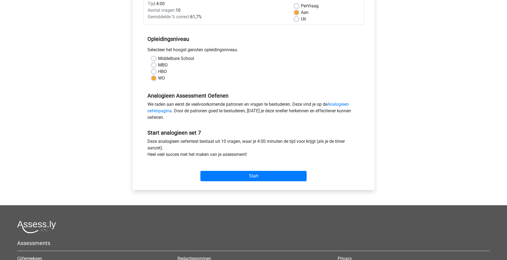
scroll to position [82, 0]
click at [259, 174] on input "Start" at bounding box center [253, 176] width 106 height 10
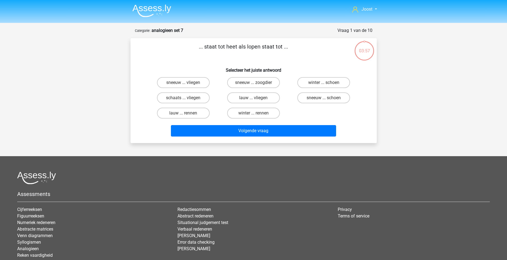
click at [183, 114] on input "lauw ... rennen" at bounding box center [185, 115] width 4 height 4
radio input "true"
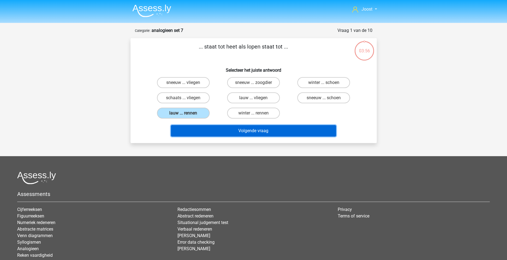
click at [218, 133] on button "Volgende vraag" at bounding box center [253, 130] width 165 height 11
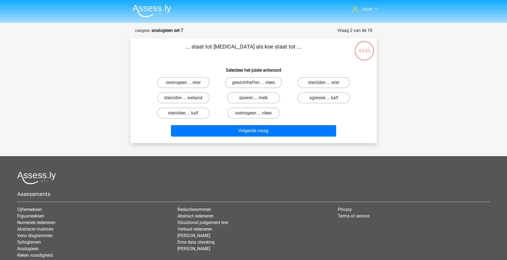
click at [176, 67] on h6 "Selecteer het juiste antwoord" at bounding box center [253, 68] width 229 height 10
drag, startPoint x: 188, startPoint y: 82, endPoint x: 193, endPoint y: 89, distance: 8.1
click at [188, 83] on label "oestrogeen ... stier" at bounding box center [183, 82] width 53 height 11
click at [187, 83] on input "oestrogeen ... stier" at bounding box center [185, 85] width 4 height 4
radio input "true"
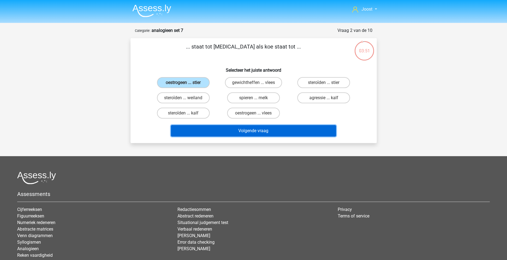
click at [265, 130] on button "Volgende vraag" at bounding box center [253, 130] width 165 height 11
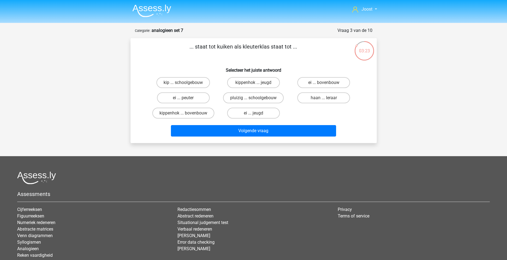
click at [324, 104] on div "haan ... leraar" at bounding box center [323, 97] width 70 height 15
click at [322, 102] on label "haan ... leraar" at bounding box center [323, 97] width 53 height 11
click at [324, 102] on input "haan ... leraar" at bounding box center [326, 100] width 4 height 4
radio input "true"
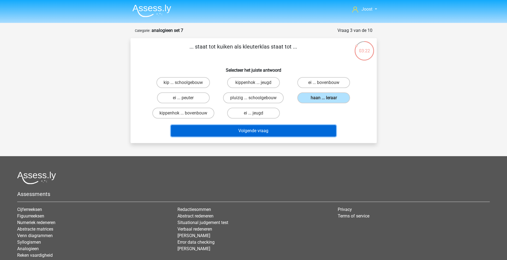
click at [253, 129] on button "Volgende vraag" at bounding box center [253, 130] width 165 height 11
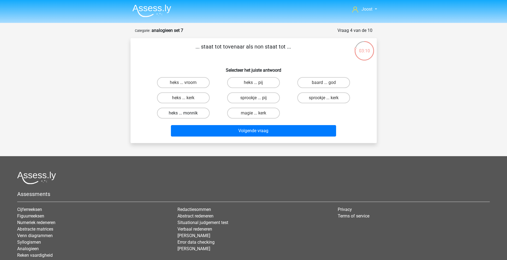
click at [179, 114] on label "heks ... monnik" at bounding box center [183, 113] width 53 height 11
click at [183, 114] on input "heks ... monnik" at bounding box center [185, 115] width 4 height 4
radio input "true"
click at [233, 137] on div "Volgende vraag" at bounding box center [253, 132] width 211 height 14
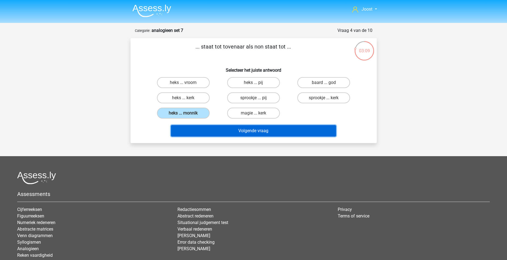
click at [240, 132] on button "Volgende vraag" at bounding box center [253, 130] width 165 height 11
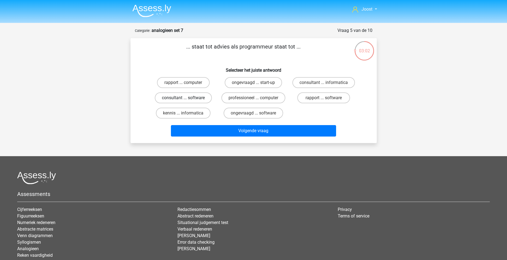
click at [177, 99] on label "consultant ... software" at bounding box center [183, 97] width 57 height 11
click at [183, 99] on input "consultant ... software" at bounding box center [185, 100] width 4 height 4
radio input "true"
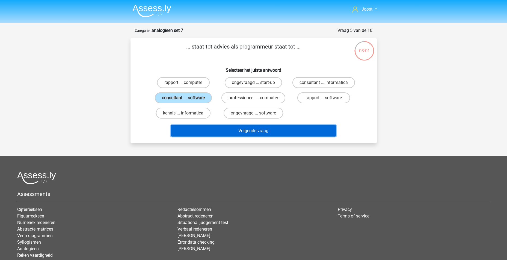
click at [235, 131] on button "Volgende vraag" at bounding box center [253, 130] width 165 height 11
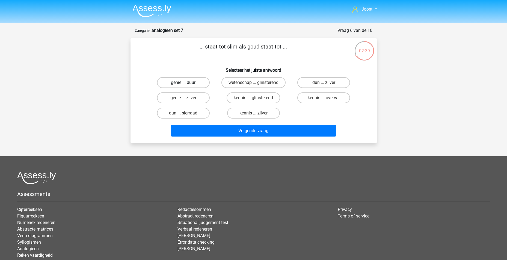
click at [195, 78] on label "genie ... duur" at bounding box center [183, 82] width 53 height 11
click at [187, 83] on input "genie ... duur" at bounding box center [185, 85] width 4 height 4
radio input "true"
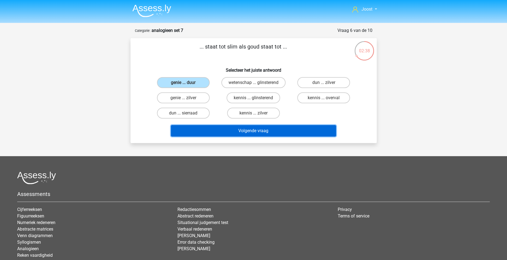
click at [254, 130] on button "Volgende vraag" at bounding box center [253, 130] width 165 height 11
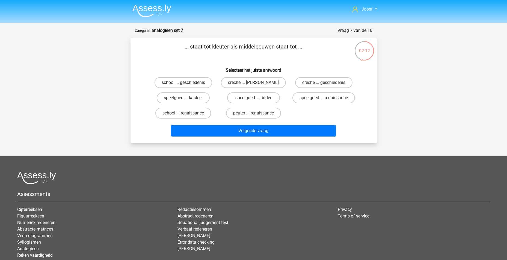
click at [197, 81] on label "school ... geschiedenis" at bounding box center [183, 82] width 58 height 11
click at [187, 83] on input "school ... geschiedenis" at bounding box center [185, 85] width 4 height 4
radio input "true"
click at [234, 124] on div "Volgende vraag" at bounding box center [253, 130] width 229 height 18
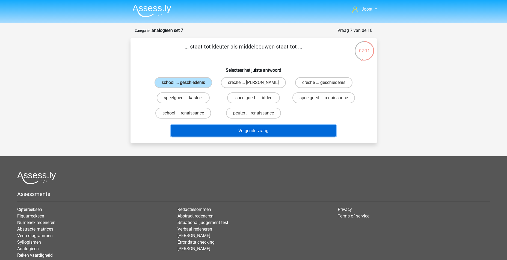
click at [236, 128] on button "Volgende vraag" at bounding box center [253, 130] width 165 height 11
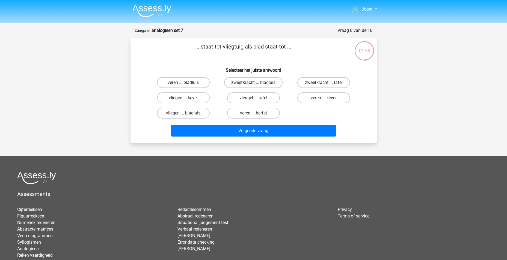
click at [274, 98] on label "vleugel ... tafel" at bounding box center [253, 97] width 53 height 11
click at [257, 98] on input "vleugel ... tafel" at bounding box center [255, 100] width 4 height 4
radio input "true"
click at [270, 138] on div "Volgende vraag" at bounding box center [253, 132] width 211 height 14
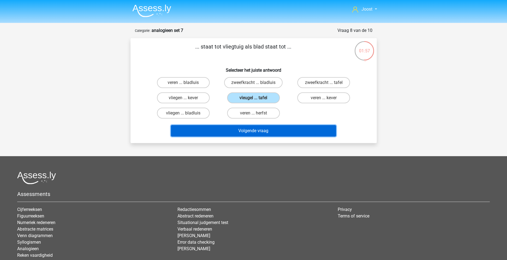
click at [269, 134] on button "Volgende vraag" at bounding box center [253, 130] width 165 height 11
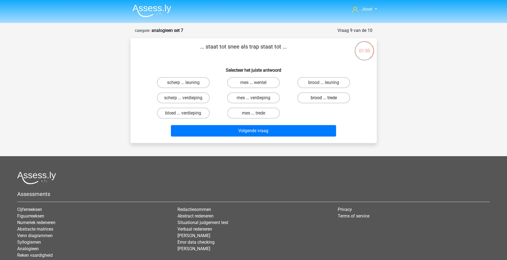
click at [335, 97] on label "brood ... trede" at bounding box center [323, 97] width 53 height 11
click at [327, 98] on input "brood ... trede" at bounding box center [326, 100] width 4 height 4
radio input "true"
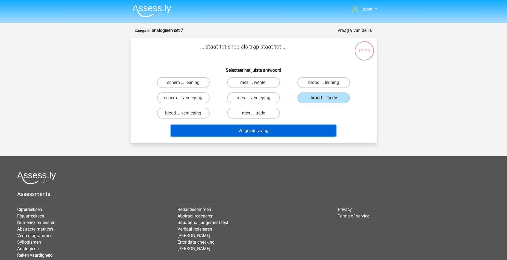
click at [288, 135] on button "Volgende vraag" at bounding box center [253, 130] width 165 height 11
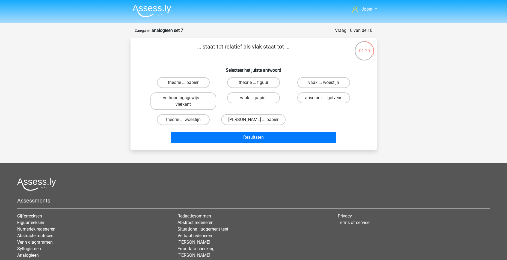
click at [323, 100] on label "absoluut ... golvend" at bounding box center [323, 97] width 53 height 11
click at [324, 100] on input "absoluut ... golvend" at bounding box center [326, 100] width 4 height 4
radio input "true"
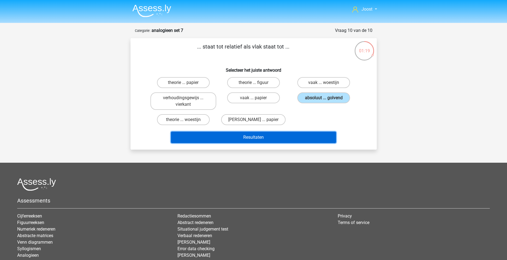
click at [280, 141] on button "Resultaten" at bounding box center [253, 137] width 165 height 11
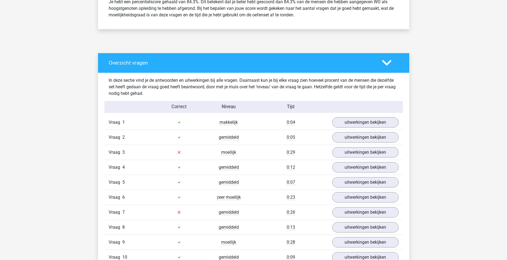
scroll to position [273, 0]
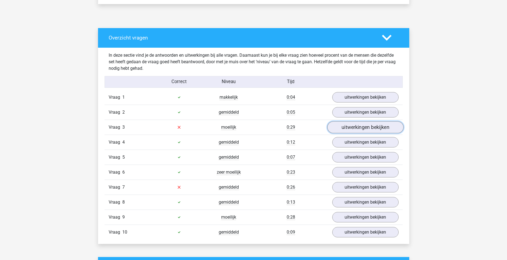
click at [369, 130] on link "uitwerkingen bekijken" at bounding box center [365, 127] width 76 height 12
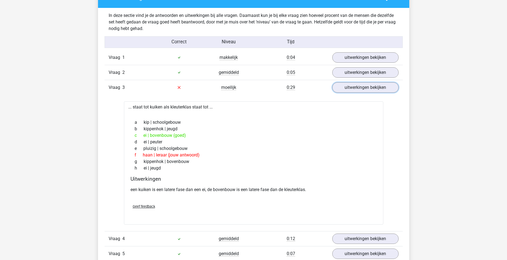
scroll to position [355, 0]
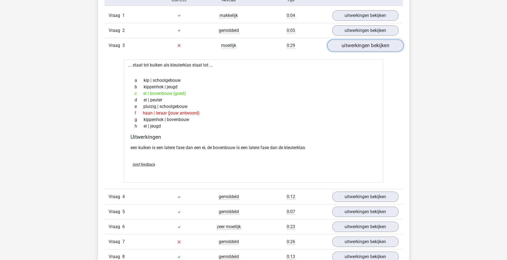
click at [362, 47] on link "uitwerkingen bekijken" at bounding box center [365, 46] width 76 height 12
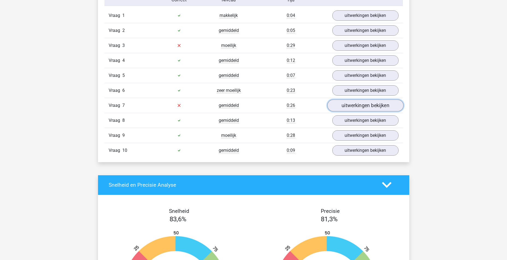
click at [356, 106] on link "uitwerkingen bekijken" at bounding box center [365, 106] width 76 height 12
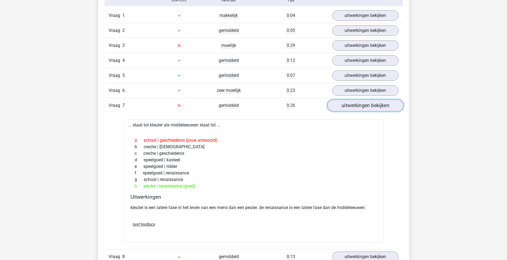
click at [376, 111] on link "uitwerkingen bekijken" at bounding box center [365, 106] width 76 height 12
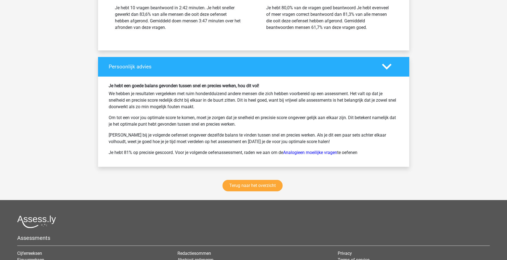
scroll to position [741, 0]
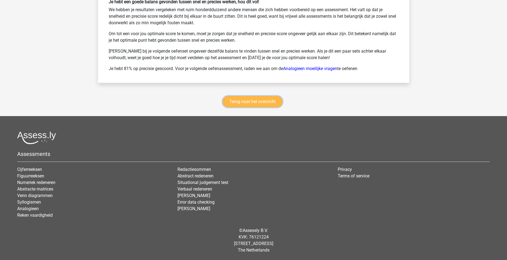
click at [241, 98] on link "Terug naar het overzicht" at bounding box center [252, 101] width 60 height 11
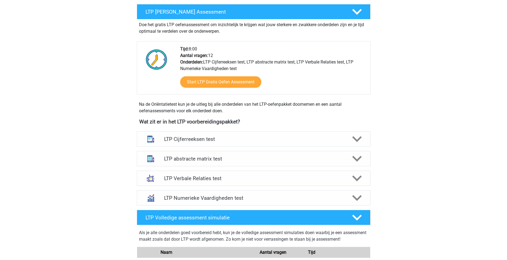
scroll to position [109, 0]
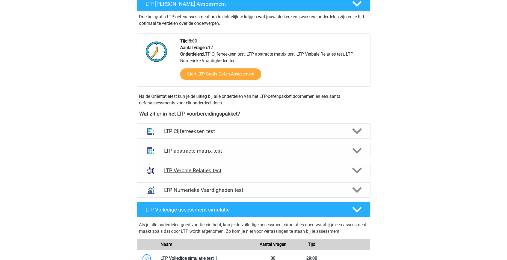
click at [357, 174] on icon at bounding box center [357, 171] width 10 height 10
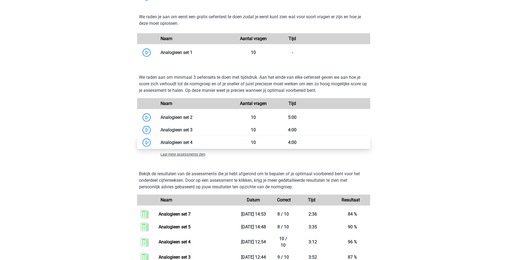
scroll to position [491, 0]
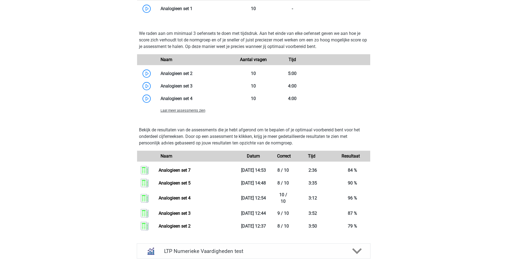
click at [201, 112] on span "Laat meer assessments zien" at bounding box center [182, 111] width 45 height 4
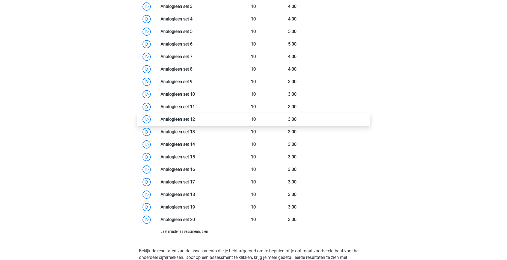
scroll to position [573, 0]
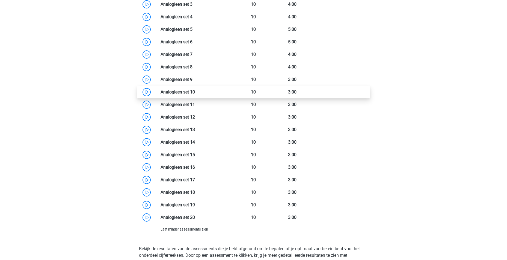
click at [195, 89] on link at bounding box center [195, 91] width 0 height 5
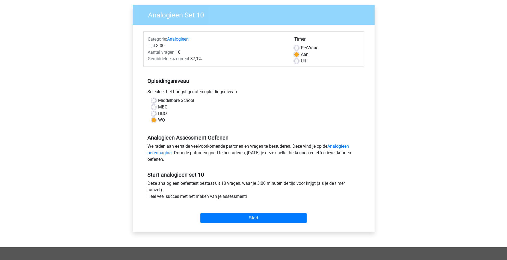
scroll to position [82, 0]
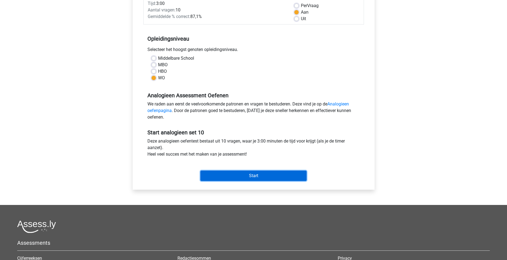
click at [258, 177] on input "Start" at bounding box center [253, 176] width 106 height 10
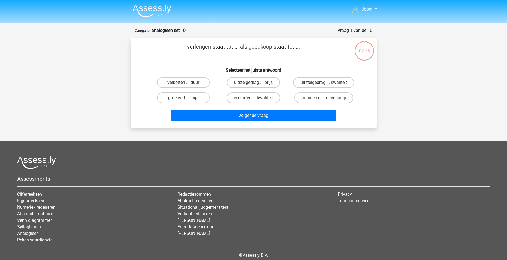
click at [176, 82] on label "verkorten ... duur" at bounding box center [183, 82] width 53 height 11
click at [183, 83] on input "verkorten ... duur" at bounding box center [185, 85] width 4 height 4
radio input "true"
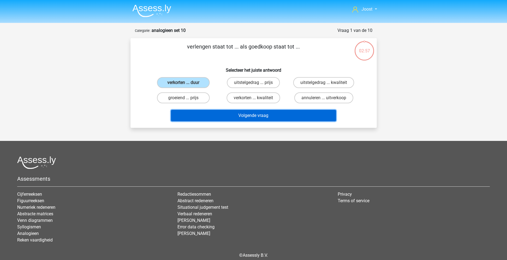
click at [246, 116] on button "Volgende vraag" at bounding box center [253, 115] width 165 height 11
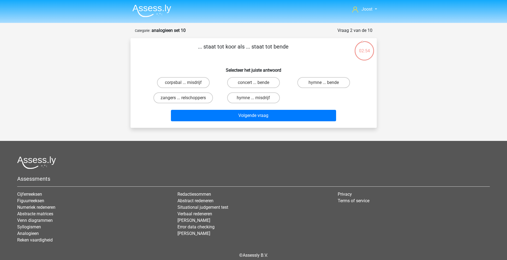
drag, startPoint x: 186, startPoint y: 100, endPoint x: 212, endPoint y: 106, distance: 27.5
click at [186, 99] on input "zangers ... relschoppers" at bounding box center [185, 100] width 4 height 4
radio input "true"
click at [227, 109] on div "Volgende vraag" at bounding box center [253, 115] width 229 height 18
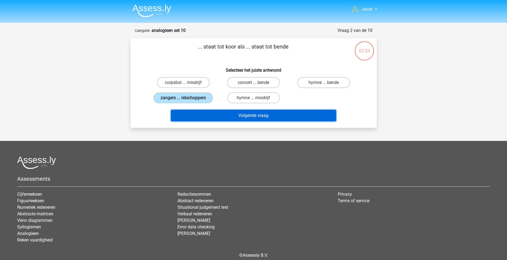
click at [231, 116] on button "Volgende vraag" at bounding box center [253, 115] width 165 height 11
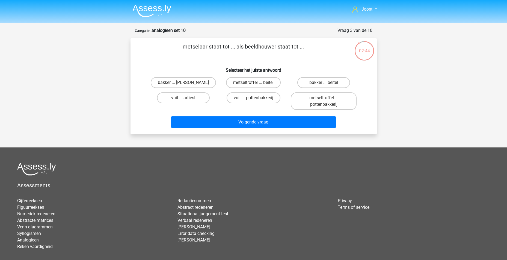
click at [253, 84] on input "metseltroffel ... beitel" at bounding box center [255, 85] width 4 height 4
radio input "true"
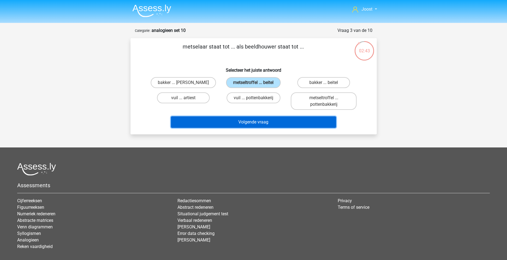
click at [262, 126] on button "Volgende vraag" at bounding box center [253, 122] width 165 height 11
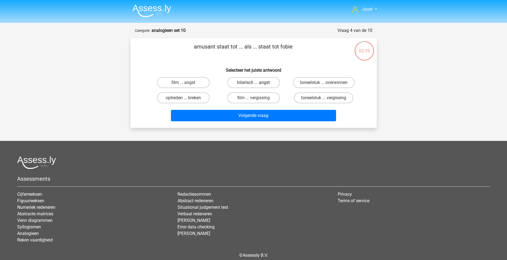
click at [258, 83] on label "hilarisch ... angst" at bounding box center [253, 82] width 53 height 11
click at [257, 83] on input "hilarisch ... angst" at bounding box center [255, 85] width 4 height 4
radio input "true"
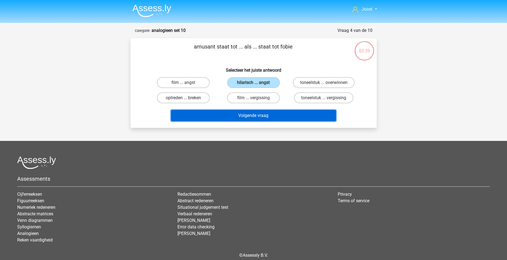
click at [270, 117] on button "Volgende vraag" at bounding box center [253, 115] width 165 height 11
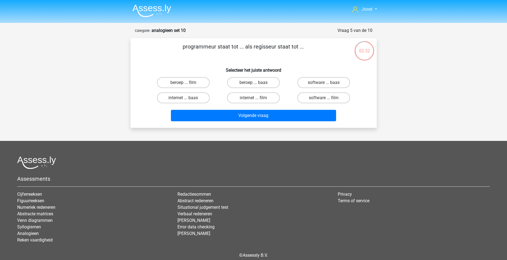
click at [324, 100] on input "software ... film" at bounding box center [326, 100] width 4 height 4
radio input "true"
click at [292, 110] on div "Volgende vraag" at bounding box center [253, 115] width 229 height 18
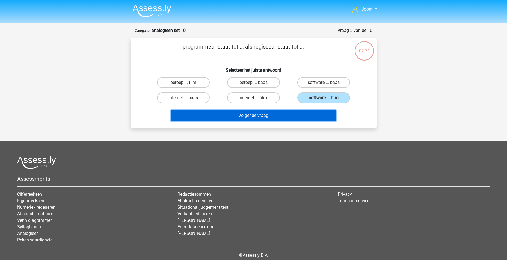
click at [277, 121] on button "Volgende vraag" at bounding box center [253, 115] width 165 height 11
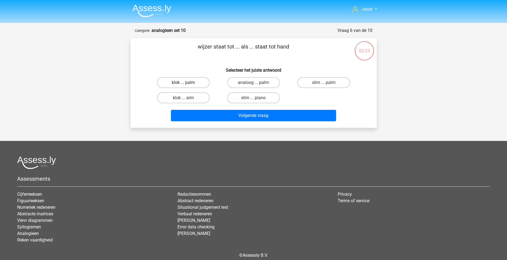
click at [190, 85] on label "klok ... palm" at bounding box center [183, 82] width 53 height 11
click at [187, 85] on input "klok ... palm" at bounding box center [185, 85] width 4 height 4
radio input "true"
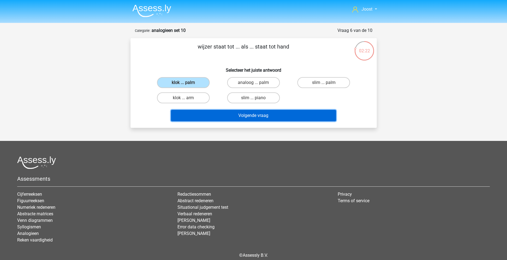
click at [250, 115] on button "Volgende vraag" at bounding box center [253, 115] width 165 height 11
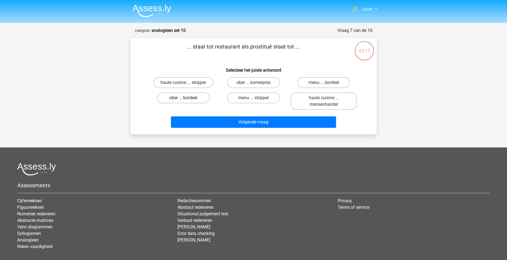
click at [190, 97] on label "ober ... bordeel" at bounding box center [183, 97] width 53 height 11
click at [187, 98] on input "ober ... bordeel" at bounding box center [185, 100] width 4 height 4
radio input "true"
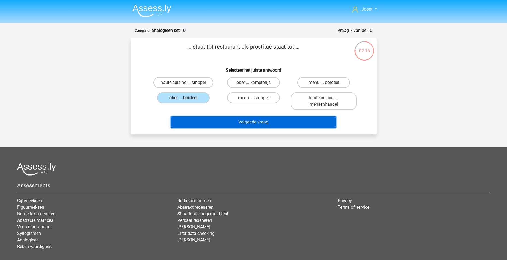
click at [235, 127] on button "Volgende vraag" at bounding box center [253, 122] width 165 height 11
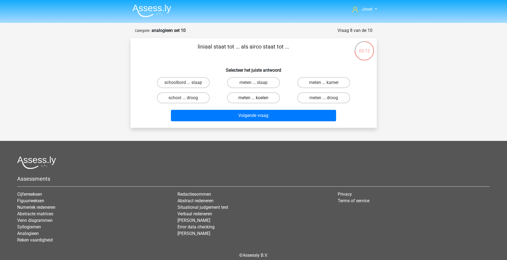
click at [271, 100] on label "meten ... koelen" at bounding box center [253, 97] width 53 height 11
click at [257, 100] on input "meten ... koelen" at bounding box center [255, 100] width 4 height 4
radio input "true"
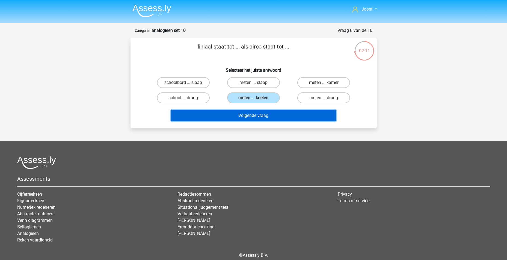
click at [267, 116] on button "Volgende vraag" at bounding box center [253, 115] width 165 height 11
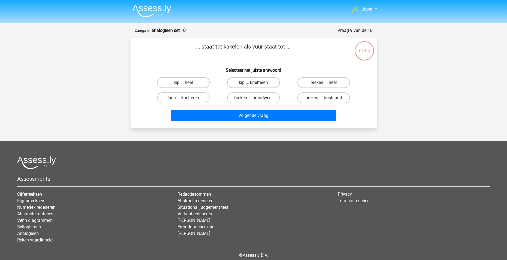
click at [259, 83] on label "kip ... knetteren" at bounding box center [253, 82] width 53 height 11
click at [257, 83] on input "kip ... knetteren" at bounding box center [255, 85] width 4 height 4
radio input "true"
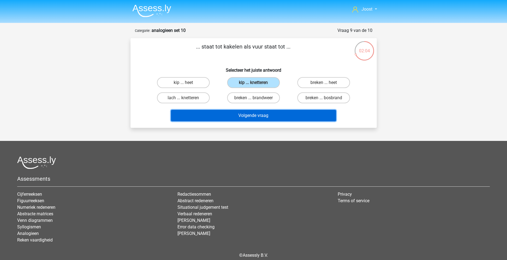
click at [263, 120] on button "Volgende vraag" at bounding box center [253, 115] width 165 height 11
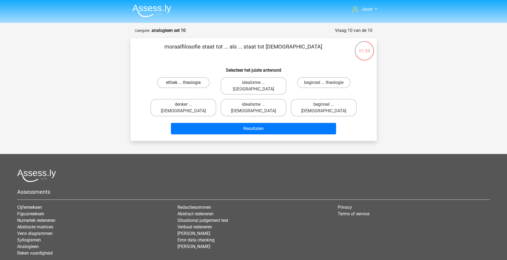
drag, startPoint x: 193, startPoint y: 84, endPoint x: 194, endPoint y: 87, distance: 3.1
click at [193, 83] on label "ethiek ... theologie" at bounding box center [183, 82] width 53 height 11
click at [187, 83] on input "ethiek ... theologie" at bounding box center [185, 85] width 4 height 4
radio input "true"
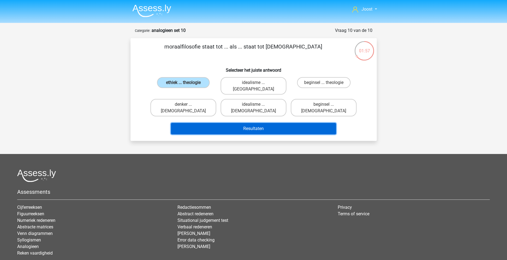
click at [239, 123] on button "Resultaten" at bounding box center [253, 128] width 165 height 11
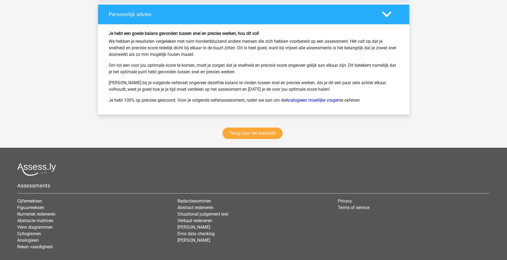
scroll to position [741, 0]
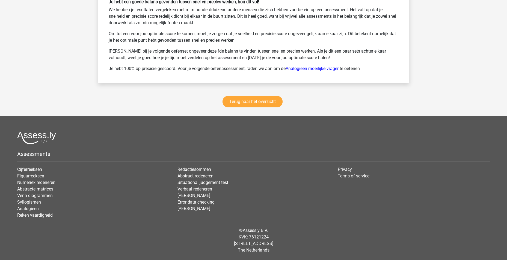
click at [252, 109] on div "Terug naar het overzicht" at bounding box center [253, 102] width 311 height 27
click at [256, 105] on link "Terug naar het overzicht" at bounding box center [252, 101] width 60 height 11
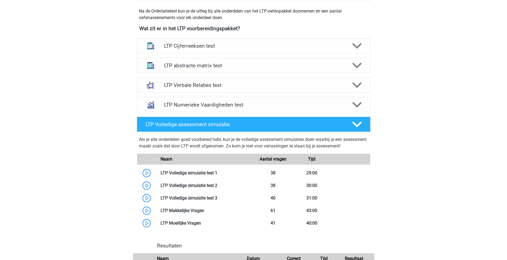
scroll to position [82, 0]
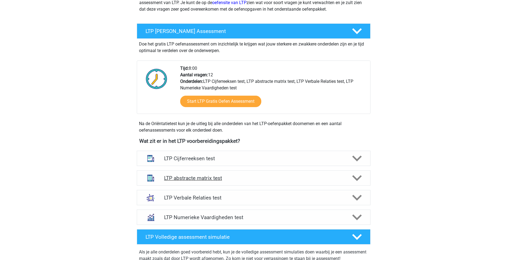
click at [363, 174] on div at bounding box center [356, 179] width 19 height 10
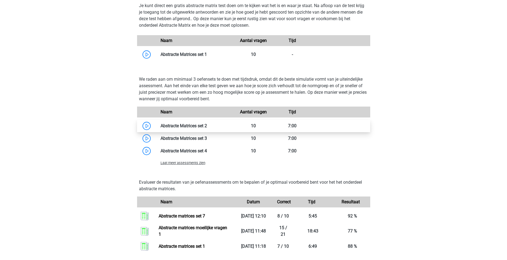
scroll to position [464, 0]
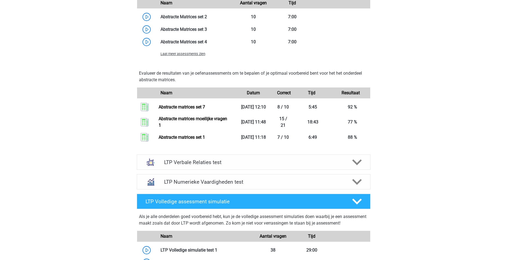
click at [188, 56] on span "Laat meer assessments zien" at bounding box center [182, 54] width 45 height 4
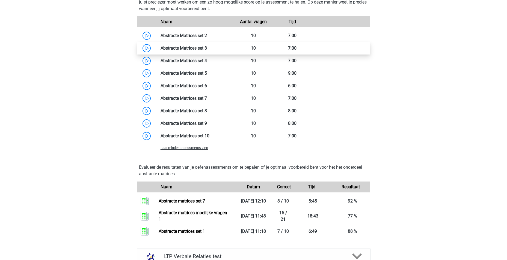
scroll to position [437, 0]
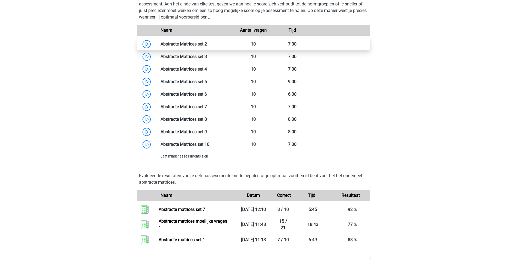
click at [207, 42] on link at bounding box center [207, 43] width 0 height 5
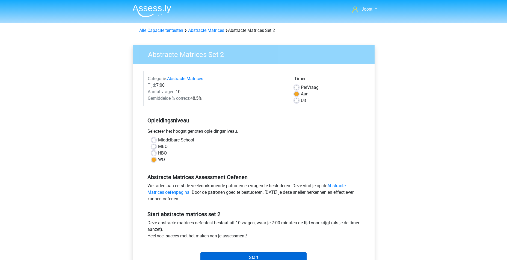
scroll to position [109, 0]
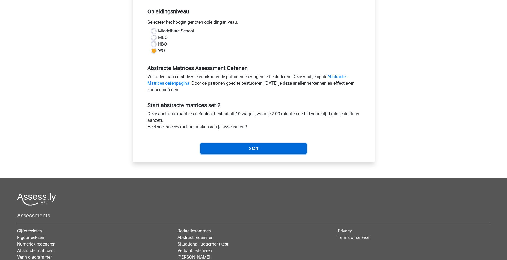
click at [254, 150] on input "Start" at bounding box center [253, 149] width 106 height 10
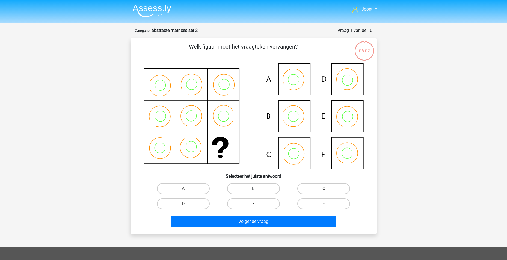
click at [249, 188] on label "B" at bounding box center [253, 188] width 53 height 11
click at [253, 189] on input "B" at bounding box center [255, 191] width 4 height 4
radio input "true"
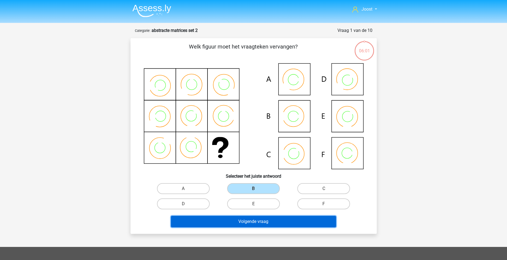
click at [255, 224] on button "Volgende vraag" at bounding box center [253, 221] width 165 height 11
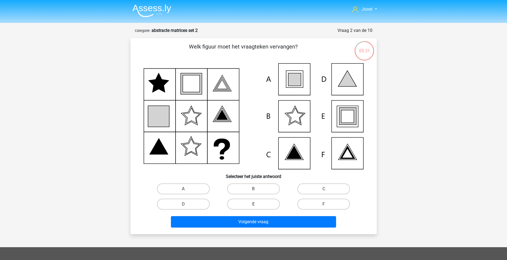
click at [249, 205] on label "E" at bounding box center [253, 204] width 53 height 11
click at [253, 205] on input "E" at bounding box center [255, 206] width 4 height 4
radio input "true"
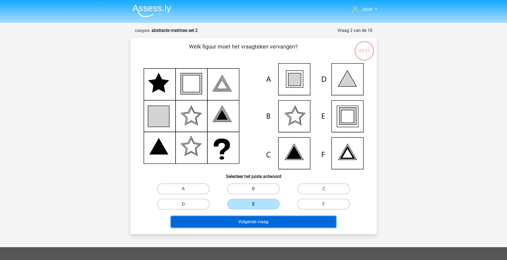
click at [253, 219] on button "Volgende vraag" at bounding box center [253, 221] width 165 height 11
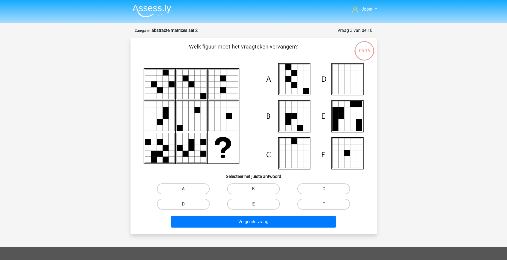
click at [181, 185] on label "A" at bounding box center [183, 189] width 53 height 11
click at [183, 189] on input "A" at bounding box center [185, 191] width 4 height 4
radio input "true"
click at [256, 230] on div "Volgende vraag" at bounding box center [253, 223] width 211 height 14
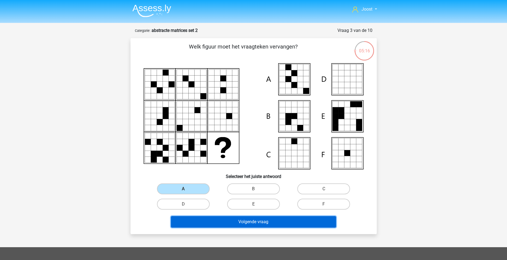
click at [259, 224] on button "Volgende vraag" at bounding box center [253, 221] width 165 height 11
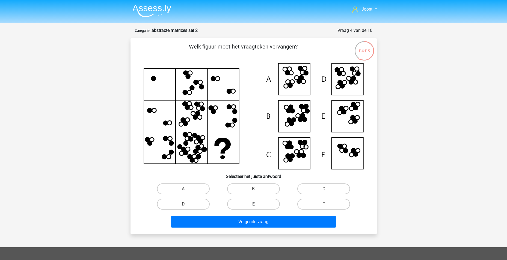
click at [251, 202] on label "E" at bounding box center [253, 204] width 53 height 11
click at [253, 204] on input "E" at bounding box center [255, 206] width 4 height 4
radio input "true"
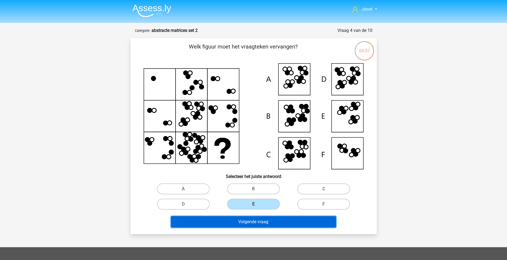
click at [257, 218] on button "Volgende vraag" at bounding box center [253, 221] width 165 height 11
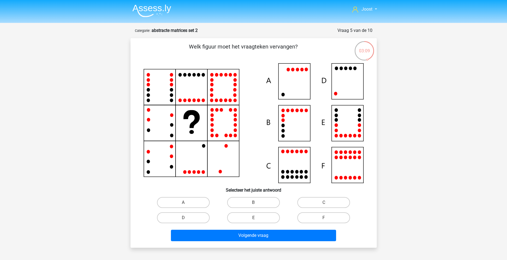
click at [346, 79] on icon at bounding box center [254, 123] width 220 height 120
click at [181, 217] on label "D" at bounding box center [183, 218] width 53 height 11
click at [183, 218] on input "D" at bounding box center [185, 220] width 4 height 4
radio input "true"
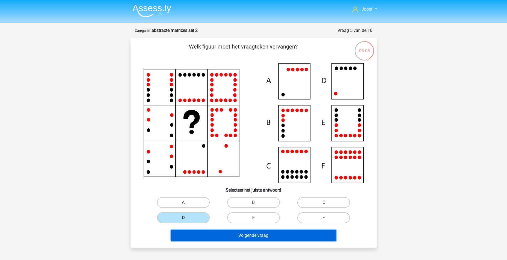
click at [232, 231] on button "Volgende vraag" at bounding box center [253, 235] width 165 height 11
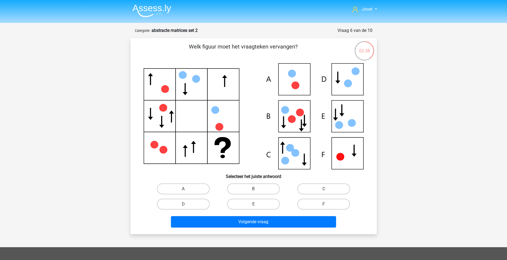
click at [353, 115] on icon at bounding box center [254, 116] width 220 height 106
click at [256, 202] on label "E" at bounding box center [253, 204] width 53 height 11
click at [256, 204] on input "E" at bounding box center [255, 206] width 4 height 4
radio input "true"
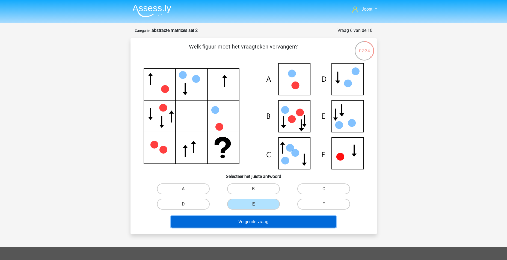
click at [269, 222] on button "Volgende vraag" at bounding box center [253, 221] width 165 height 11
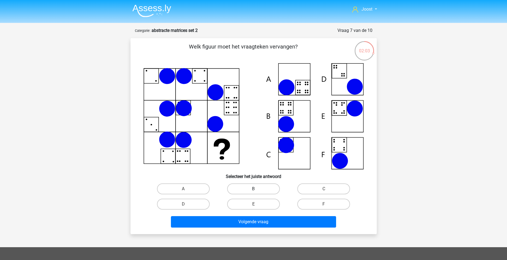
click at [255, 189] on label "B" at bounding box center [253, 189] width 53 height 11
click at [255, 189] on input "B" at bounding box center [255, 191] width 4 height 4
radio input "true"
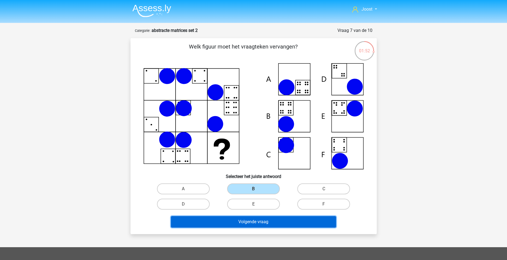
click at [256, 220] on button "Volgende vraag" at bounding box center [253, 221] width 165 height 11
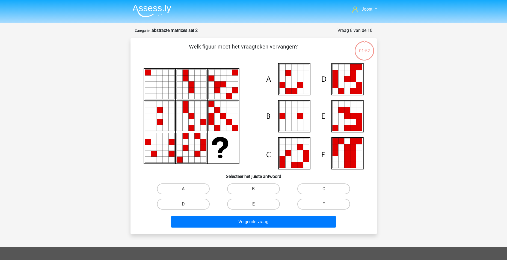
scroll to position [27, 0]
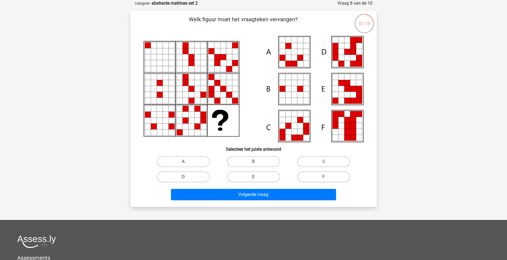
click at [268, 175] on label "E" at bounding box center [253, 177] width 53 height 11
click at [257, 177] on input "E" at bounding box center [255, 179] width 4 height 4
radio input "true"
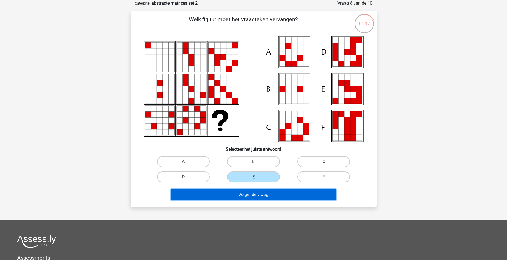
click at [265, 193] on button "Volgende vraag" at bounding box center [253, 194] width 165 height 11
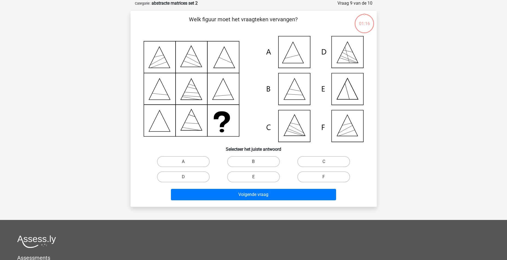
scroll to position [0, 0]
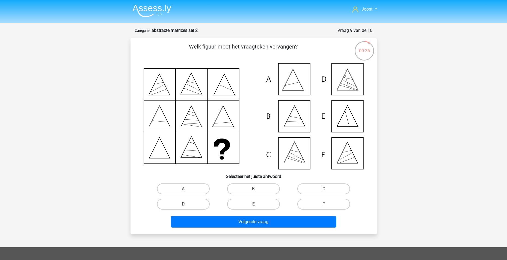
click at [309, 83] on icon at bounding box center [254, 116] width 220 height 106
click at [174, 186] on label "A" at bounding box center [183, 189] width 53 height 11
click at [183, 189] on input "A" at bounding box center [185, 191] width 4 height 4
radio input "true"
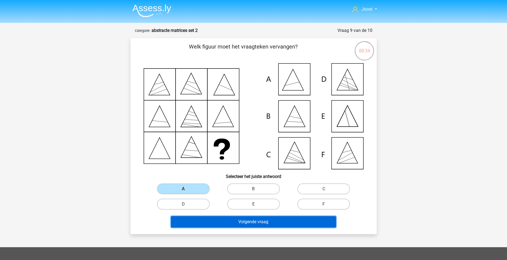
click at [261, 224] on button "Volgende vraag" at bounding box center [253, 221] width 165 height 11
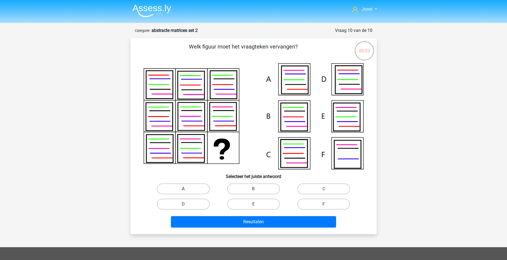
click at [183, 185] on label "A" at bounding box center [183, 189] width 53 height 11
click at [183, 189] on input "A" at bounding box center [185, 191] width 4 height 4
radio input "true"
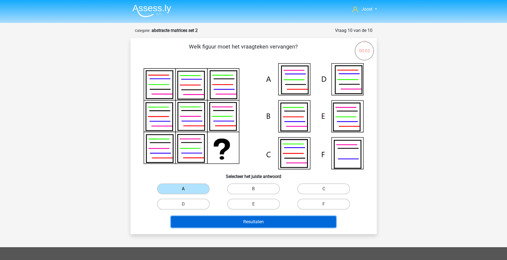
click at [241, 223] on button "Resultaten" at bounding box center [253, 221] width 165 height 11
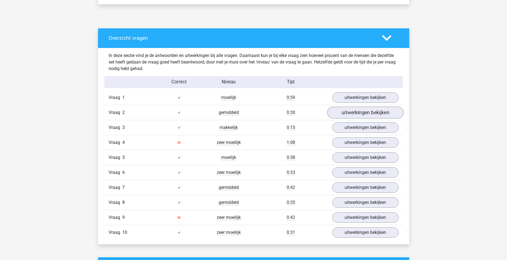
scroll to position [273, 0]
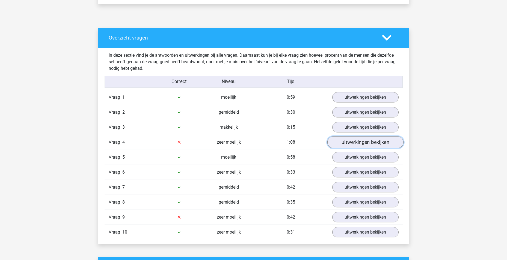
click at [354, 146] on link "uitwerkingen bekijken" at bounding box center [365, 142] width 76 height 12
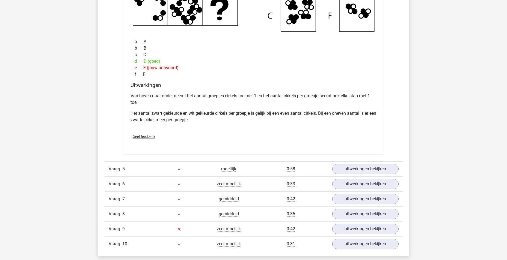
scroll to position [573, 0]
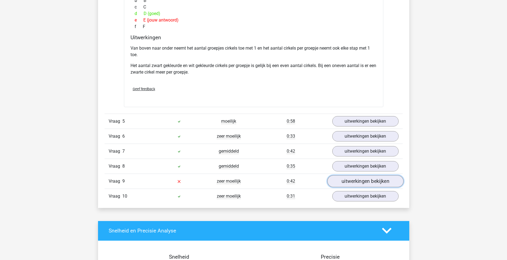
click at [374, 184] on link "uitwerkingen bekijken" at bounding box center [365, 181] width 76 height 12
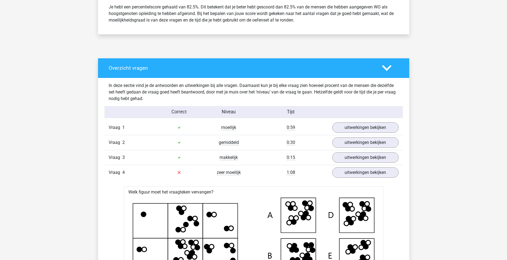
scroll to position [191, 0]
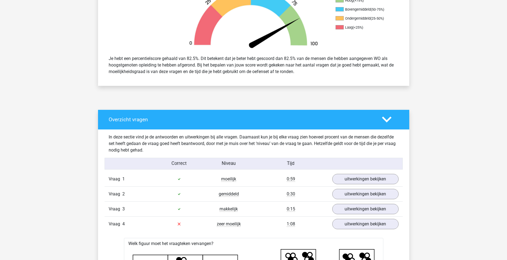
click at [386, 121] on polygon at bounding box center [387, 120] width 10 height 6
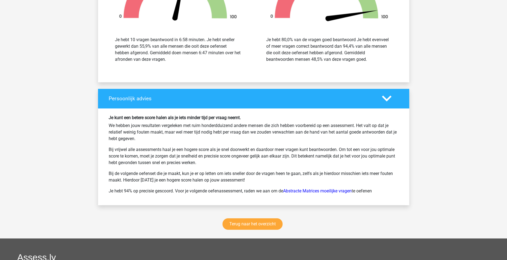
scroll to position [491, 0]
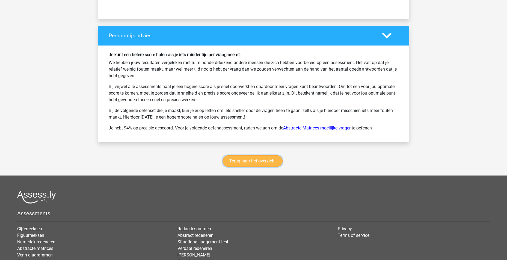
click at [259, 160] on link "Terug naar het overzicht" at bounding box center [252, 161] width 60 height 11
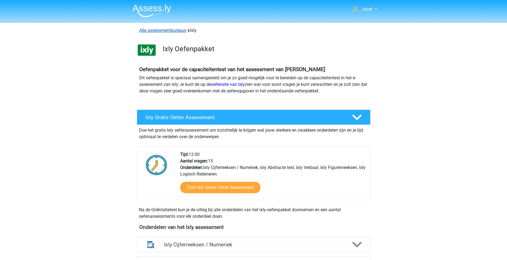
click at [174, 31] on link "Alle assessmentbureaus" at bounding box center [162, 30] width 47 height 5
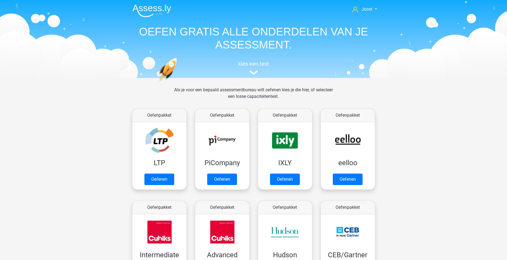
scroll to position [87, 0]
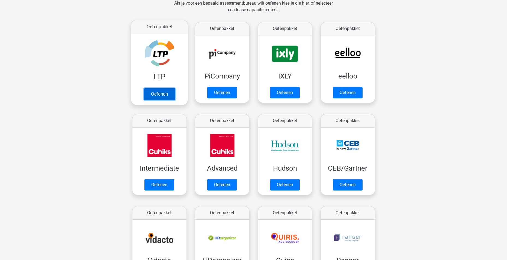
click at [154, 98] on link "Oefenen" at bounding box center [159, 94] width 31 height 12
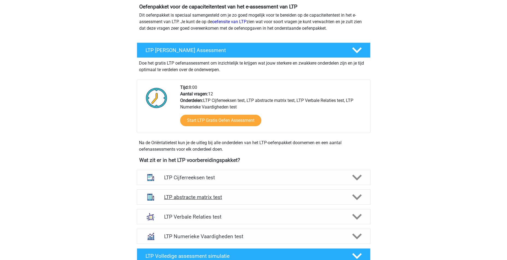
scroll to position [164, 0]
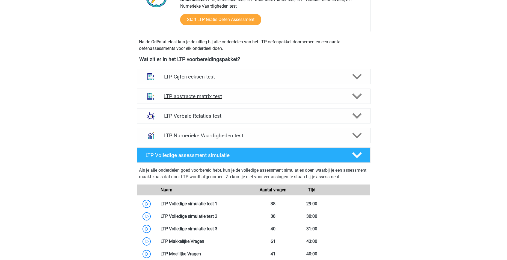
click at [355, 96] on polygon at bounding box center [357, 97] width 10 height 6
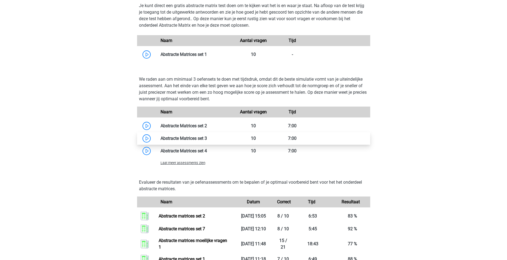
scroll to position [409, 0]
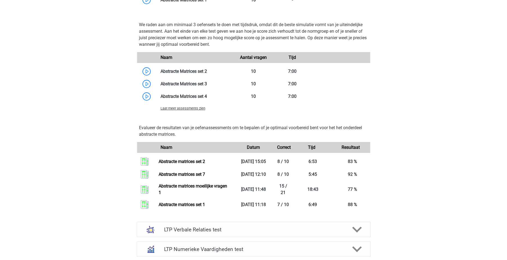
click at [196, 108] on span "Laat meer assessments zien" at bounding box center [182, 108] width 45 height 4
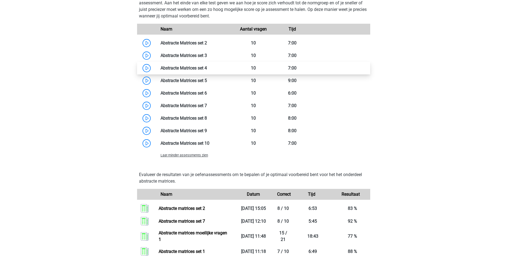
scroll to position [437, 0]
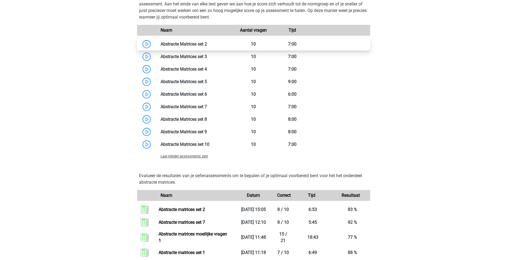
click at [207, 41] on link at bounding box center [207, 43] width 0 height 5
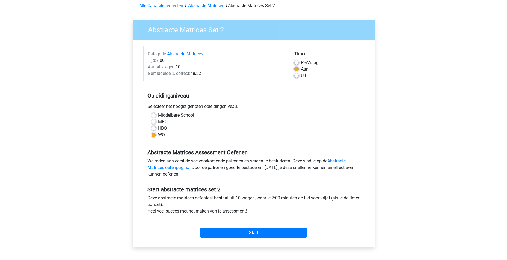
scroll to position [82, 0]
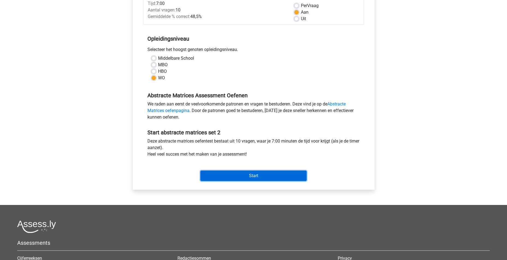
click at [264, 176] on input "Start" at bounding box center [253, 176] width 106 height 10
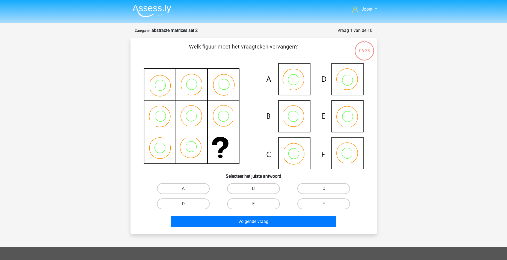
click at [258, 189] on label "B" at bounding box center [253, 188] width 53 height 11
click at [257, 189] on input "B" at bounding box center [255, 191] width 4 height 4
radio input "true"
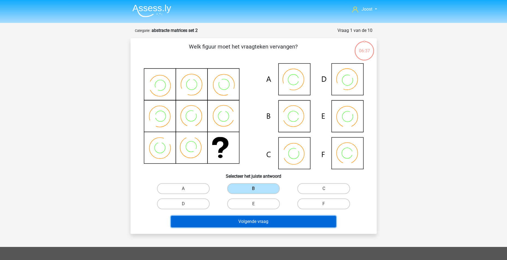
click at [257, 222] on button "Volgende vraag" at bounding box center [253, 221] width 165 height 11
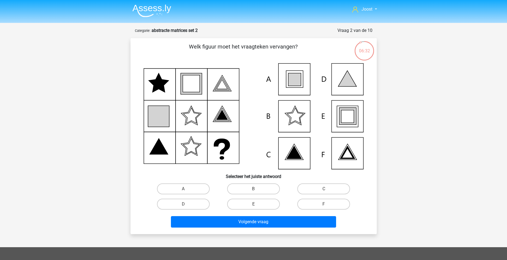
click at [340, 117] on icon at bounding box center [347, 116] width 17 height 17
click at [233, 204] on label "E" at bounding box center [253, 204] width 53 height 11
click at [253, 204] on input "E" at bounding box center [255, 206] width 4 height 4
radio input "true"
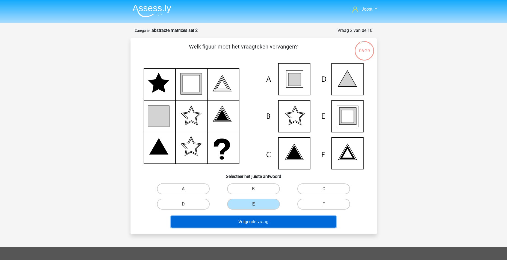
click at [242, 223] on button "Volgende vraag" at bounding box center [253, 221] width 165 height 11
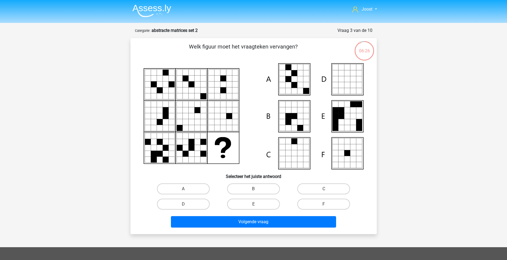
click at [144, 9] on img at bounding box center [151, 10] width 39 height 13
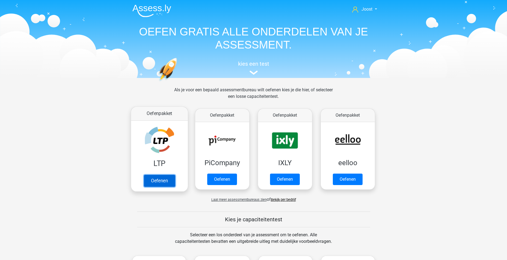
click at [158, 181] on link "Oefenen" at bounding box center [159, 181] width 31 height 12
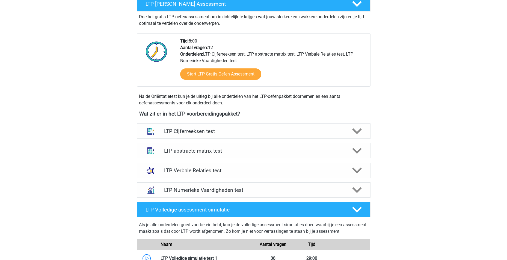
scroll to position [136, 0]
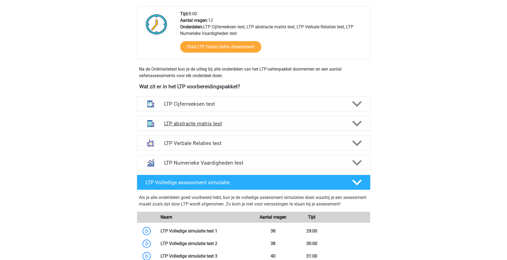
click at [355, 124] on polygon at bounding box center [357, 124] width 10 height 6
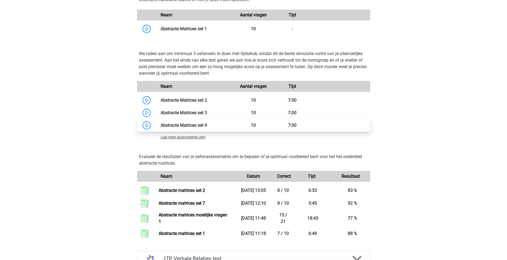
scroll to position [382, 0]
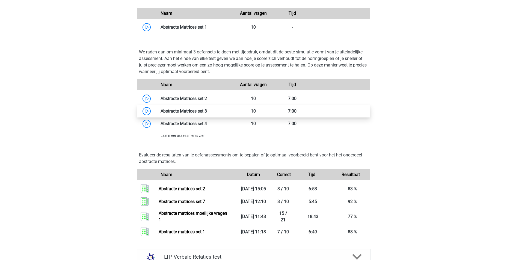
click at [207, 113] on link at bounding box center [207, 111] width 0 height 5
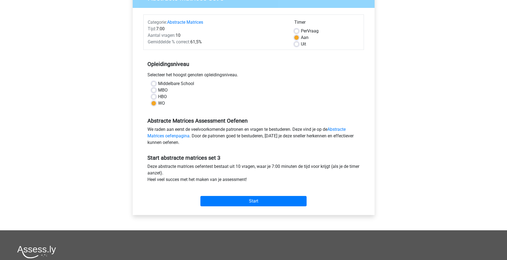
scroll to position [82, 0]
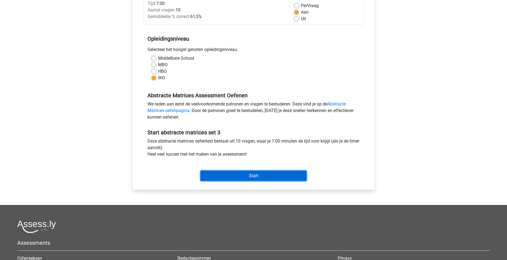
click at [264, 175] on input "Start" at bounding box center [253, 176] width 106 height 10
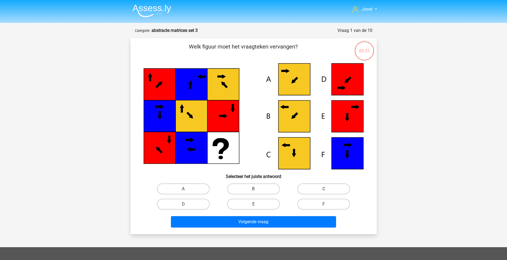
click at [288, 114] on icon at bounding box center [294, 117] width 32 height 32
click at [263, 189] on label "B" at bounding box center [253, 189] width 53 height 11
click at [257, 189] on input "B" at bounding box center [255, 191] width 4 height 4
radio input "true"
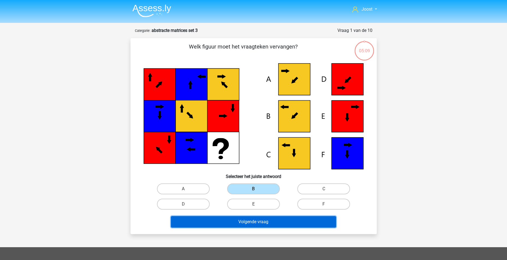
click at [251, 222] on button "Volgende vraag" at bounding box center [253, 221] width 165 height 11
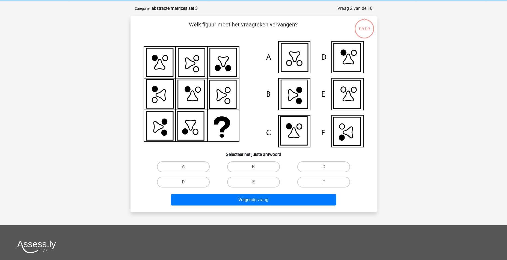
scroll to position [27, 0]
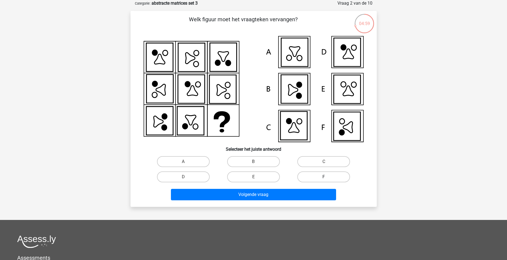
click at [315, 180] on label "F" at bounding box center [323, 177] width 53 height 11
click at [324, 180] on input "F" at bounding box center [326, 179] width 4 height 4
radio input "true"
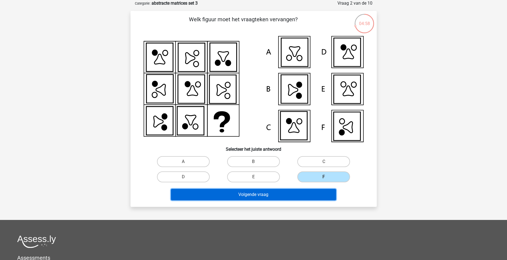
click at [242, 193] on button "Volgende vraag" at bounding box center [253, 194] width 165 height 11
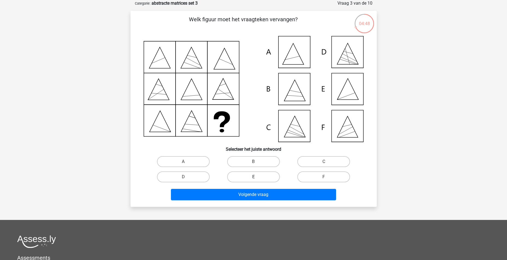
click at [252, 175] on label "E" at bounding box center [253, 177] width 53 height 11
click at [253, 177] on input "E" at bounding box center [255, 179] width 4 height 4
radio input "true"
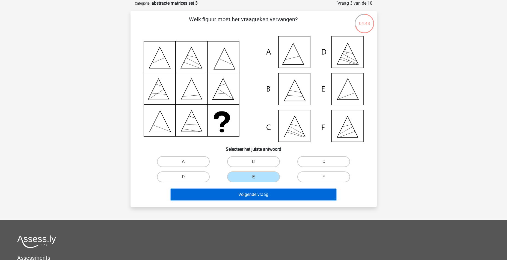
click at [265, 195] on button "Volgende vraag" at bounding box center [253, 194] width 165 height 11
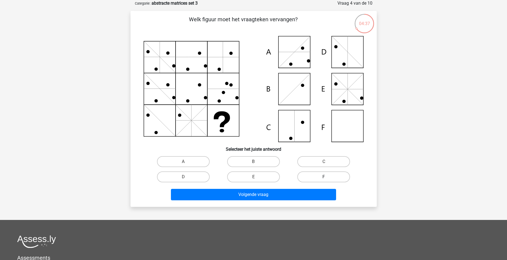
click at [320, 174] on label "F" at bounding box center [323, 177] width 53 height 11
click at [324, 177] on input "F" at bounding box center [326, 179] width 4 height 4
radio input "true"
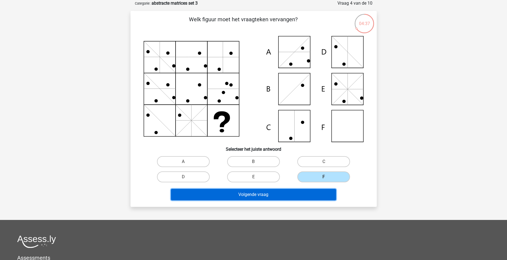
click at [277, 195] on button "Volgende vraag" at bounding box center [253, 194] width 165 height 11
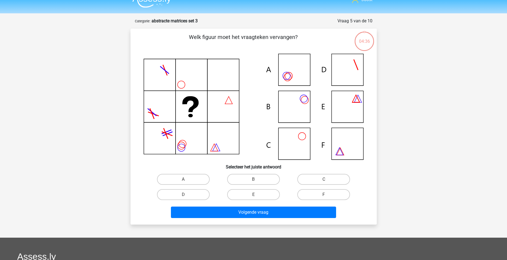
scroll to position [0, 0]
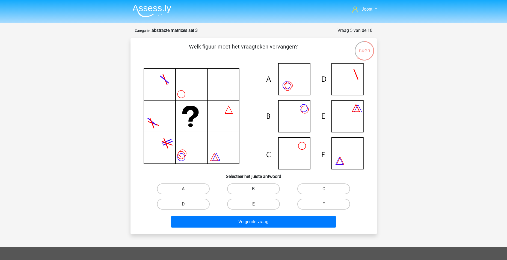
click at [249, 187] on label "B" at bounding box center [253, 189] width 53 height 11
click at [253, 189] on input "B" at bounding box center [255, 191] width 4 height 4
radio input "true"
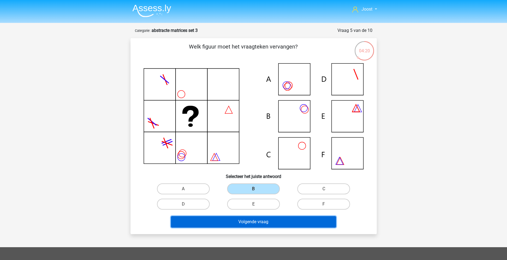
click at [259, 224] on button "Volgende vraag" at bounding box center [253, 221] width 165 height 11
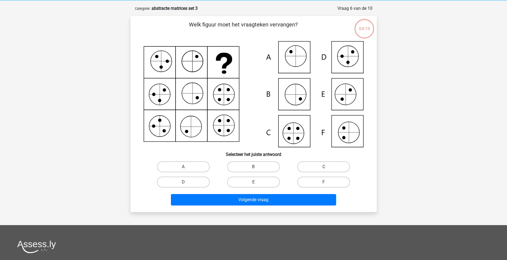
scroll to position [27, 0]
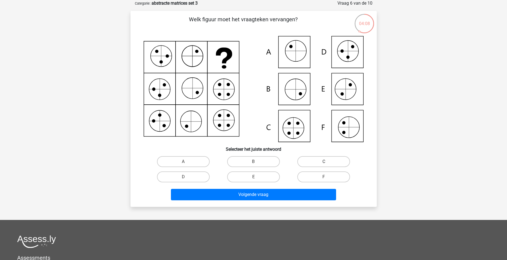
click at [321, 160] on label "C" at bounding box center [323, 161] width 53 height 11
click at [324, 162] on input "C" at bounding box center [326, 164] width 4 height 4
radio input "true"
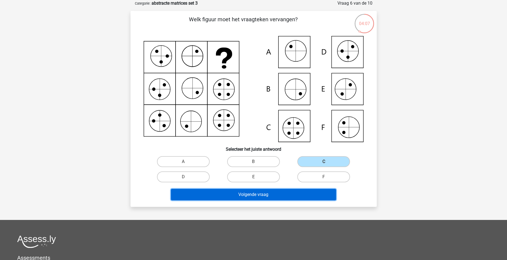
click at [285, 194] on button "Volgende vraag" at bounding box center [253, 194] width 165 height 11
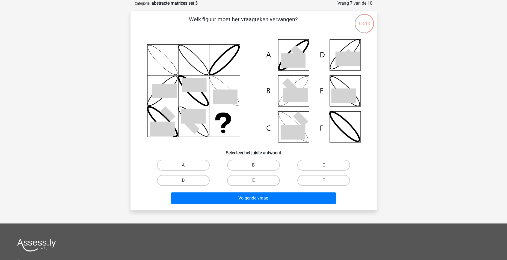
click at [179, 184] on label "D" at bounding box center [183, 180] width 53 height 11
click at [183, 184] on input "D" at bounding box center [185, 183] width 4 height 4
radio input "true"
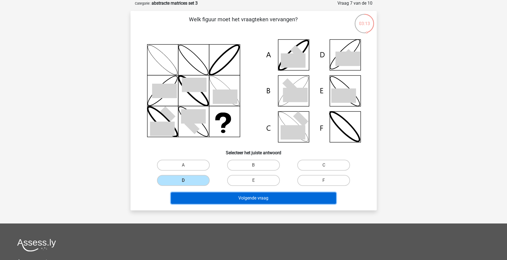
click at [256, 195] on button "Volgende vraag" at bounding box center [253, 198] width 165 height 11
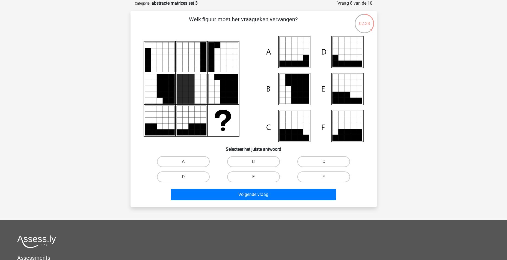
click at [312, 178] on label "F" at bounding box center [323, 177] width 53 height 11
click at [324, 178] on input "F" at bounding box center [326, 179] width 4 height 4
radio input "true"
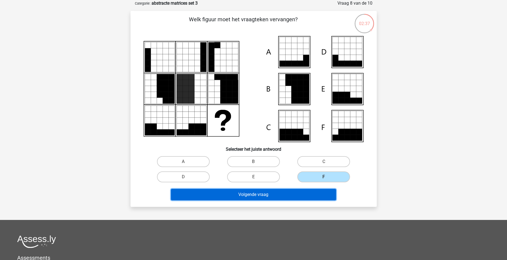
click at [299, 191] on button "Volgende vraag" at bounding box center [253, 194] width 165 height 11
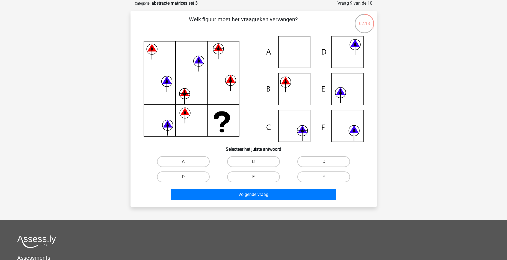
click at [308, 181] on label "F" at bounding box center [323, 177] width 53 height 11
click at [324, 181] on input "F" at bounding box center [326, 179] width 4 height 4
radio input "true"
click at [311, 177] on label "F" at bounding box center [323, 177] width 53 height 11
click at [324, 177] on input "F" at bounding box center [326, 179] width 4 height 4
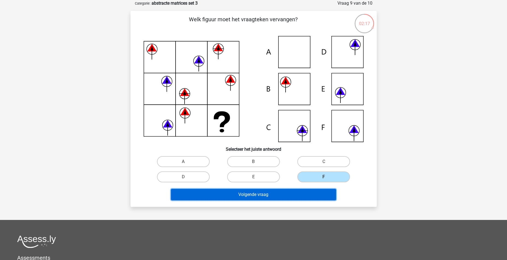
click at [288, 192] on button "Volgende vraag" at bounding box center [253, 194] width 165 height 11
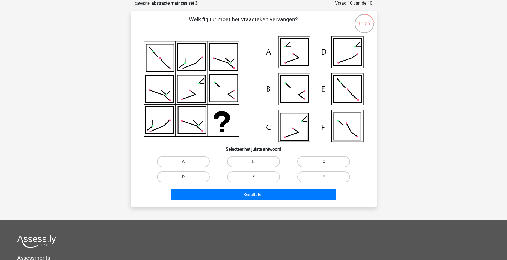
click at [335, 155] on div "C" at bounding box center [323, 161] width 70 height 15
click at [331, 160] on label "C" at bounding box center [323, 161] width 53 height 11
click at [327, 162] on input "C" at bounding box center [326, 164] width 4 height 4
radio input "true"
click at [261, 204] on div "Welk figuur moet het vraagteken vervangen?" at bounding box center [253, 109] width 246 height 196
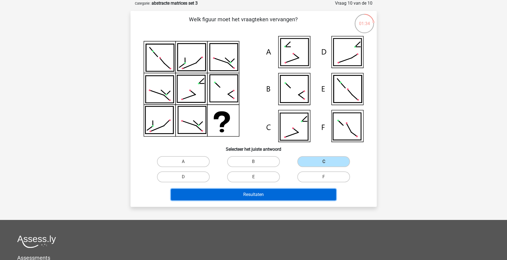
click at [262, 197] on button "Resultaten" at bounding box center [253, 194] width 165 height 11
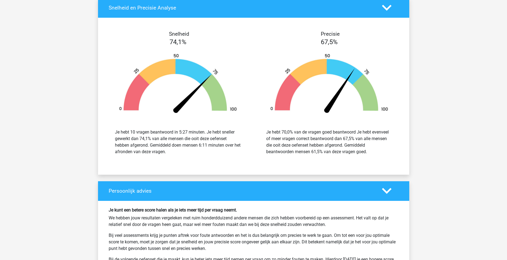
scroll to position [300, 0]
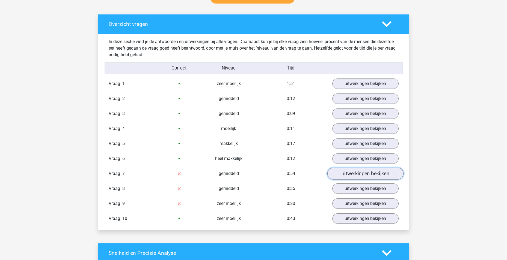
click at [360, 174] on link "uitwerkingen bekijken" at bounding box center [365, 174] width 76 height 12
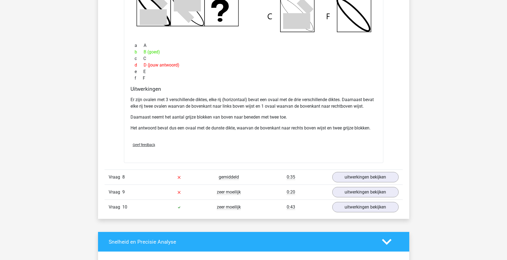
scroll to position [600, 0]
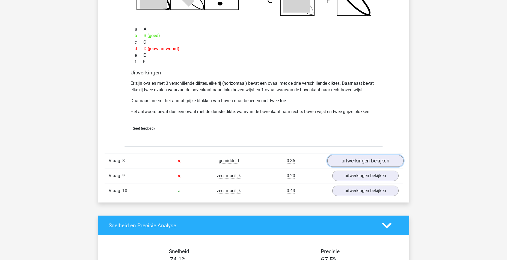
click at [341, 163] on link "uitwerkingen bekijken" at bounding box center [365, 161] width 76 height 12
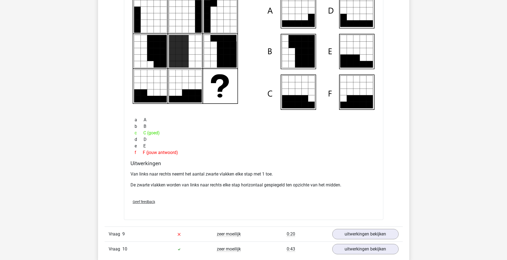
scroll to position [873, 0]
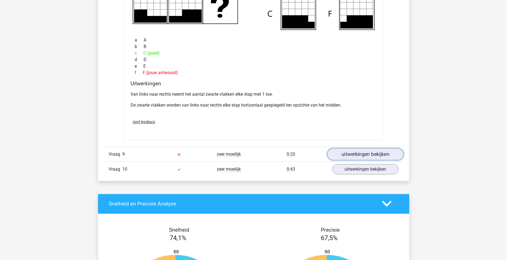
click at [368, 152] on link "uitwerkingen bekijken" at bounding box center [365, 154] width 76 height 12
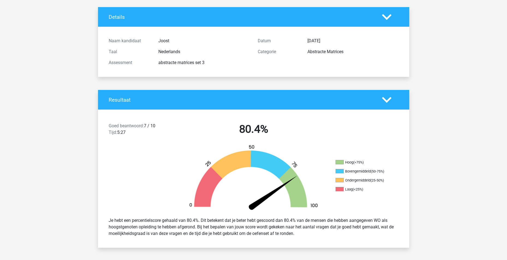
scroll to position [0, 0]
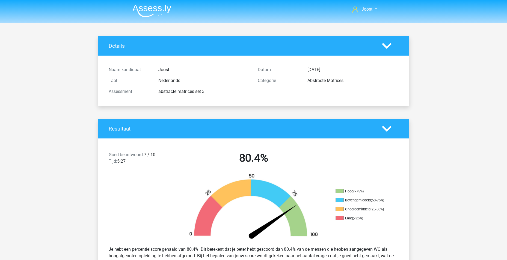
click at [162, 17] on img at bounding box center [151, 10] width 39 height 13
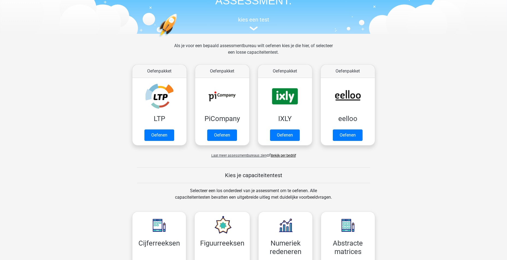
scroll to position [55, 0]
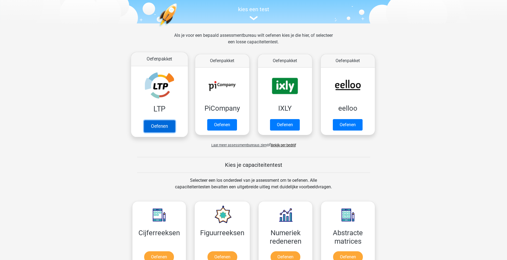
click at [160, 126] on link "Oefenen" at bounding box center [159, 126] width 31 height 12
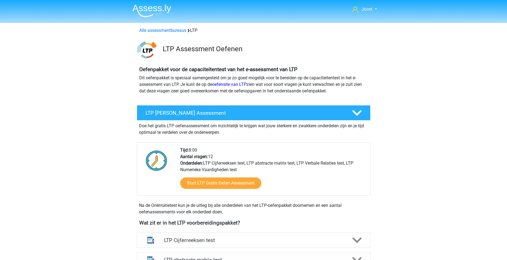
scroll to position [218, 0]
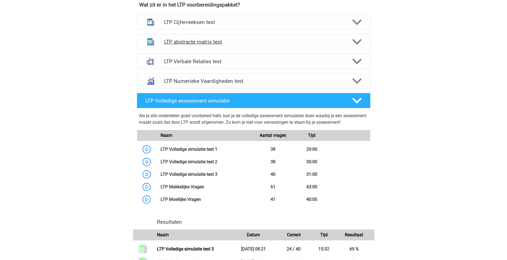
click at [357, 43] on polygon at bounding box center [357, 42] width 10 height 6
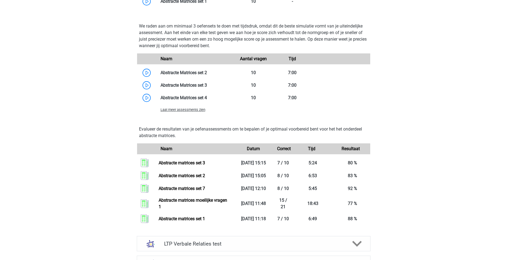
scroll to position [437, 0]
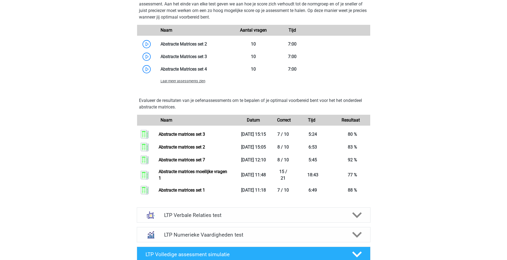
click at [181, 82] on span "Laat meer assessments zien" at bounding box center [182, 81] width 45 height 4
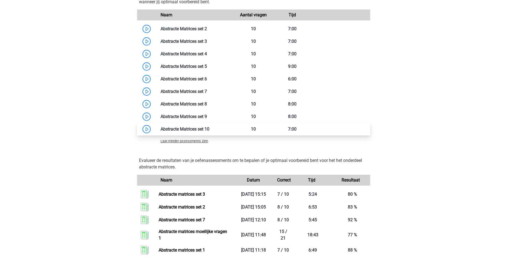
scroll to position [464, 0]
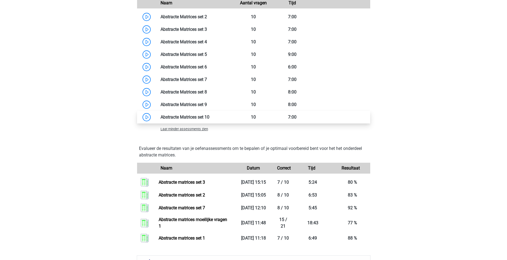
click at [209, 117] on link at bounding box center [209, 117] width 0 height 5
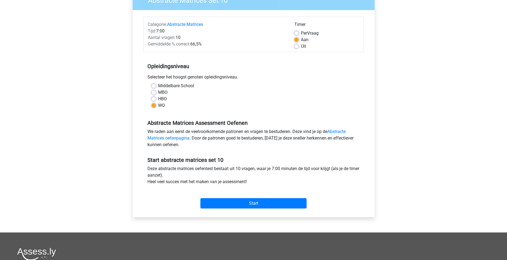
scroll to position [55, 0]
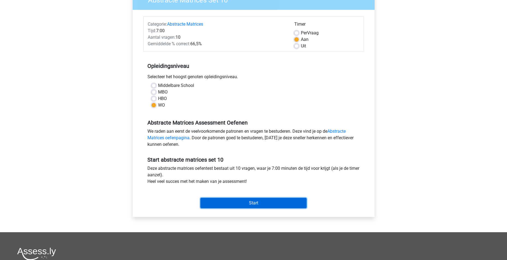
click at [255, 205] on input "Start" at bounding box center [253, 203] width 106 height 10
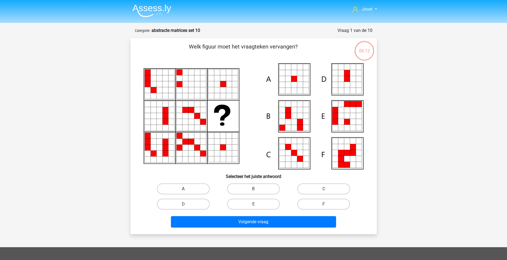
click at [193, 188] on label "A" at bounding box center [183, 189] width 53 height 11
click at [187, 189] on input "A" at bounding box center [185, 191] width 4 height 4
radio input "true"
click at [272, 230] on div "Welk figuur moet het vraagteken vervangen?" at bounding box center [253, 136] width 246 height 196
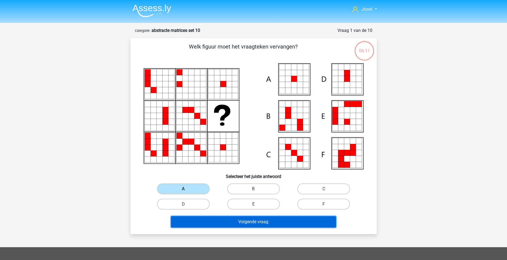
click at [268, 226] on button "Volgende vraag" at bounding box center [253, 221] width 165 height 11
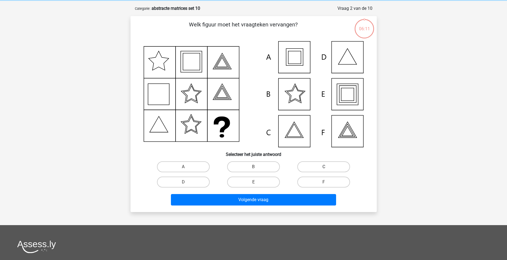
scroll to position [27, 0]
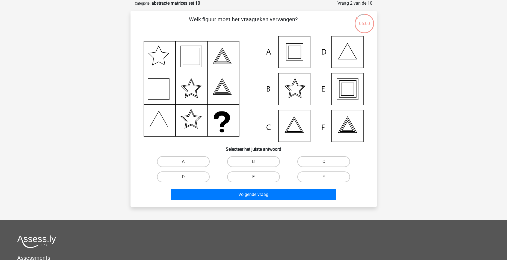
click at [267, 176] on label "E" at bounding box center [253, 177] width 53 height 11
click at [257, 177] on input "E" at bounding box center [255, 179] width 4 height 4
radio input "true"
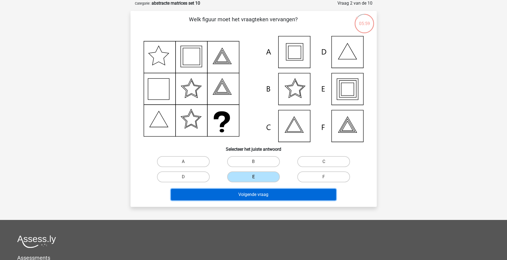
click at [265, 190] on button "Volgende vraag" at bounding box center [253, 194] width 165 height 11
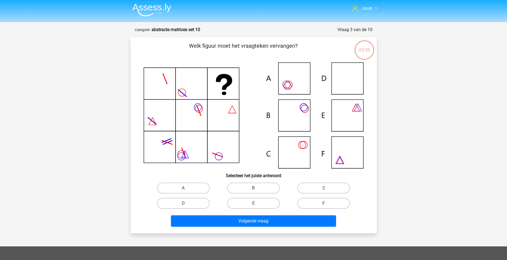
scroll to position [0, 0]
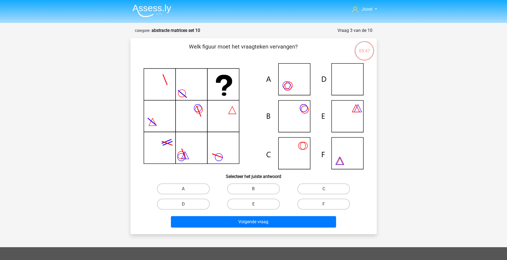
click at [181, 205] on label "D" at bounding box center [183, 204] width 53 height 11
click at [183, 205] on input "D" at bounding box center [185, 206] width 4 height 4
radio input "true"
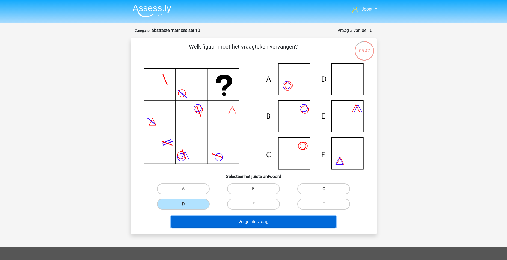
click at [240, 222] on button "Volgende vraag" at bounding box center [253, 221] width 165 height 11
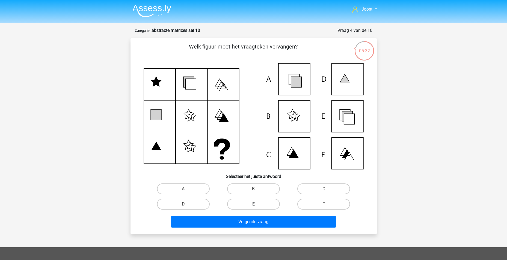
click at [246, 203] on label "E" at bounding box center [253, 204] width 53 height 11
click at [253, 204] on input "E" at bounding box center [255, 206] width 4 height 4
radio input "true"
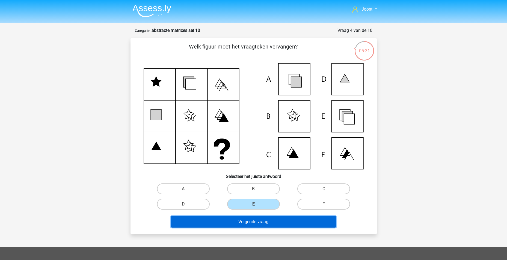
click at [250, 222] on button "Volgende vraag" at bounding box center [253, 221] width 165 height 11
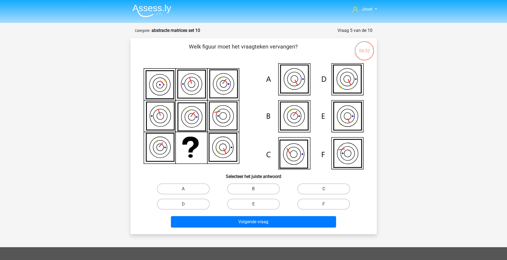
click at [331, 186] on label "C" at bounding box center [323, 189] width 53 height 11
click at [327, 189] on input "C" at bounding box center [326, 191] width 4 height 4
radio input "true"
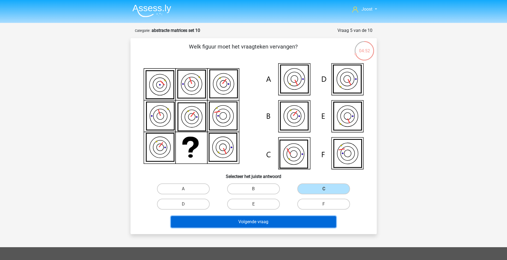
click at [281, 222] on button "Volgende vraag" at bounding box center [253, 221] width 165 height 11
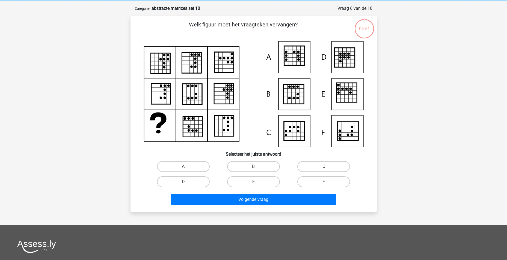
scroll to position [27, 0]
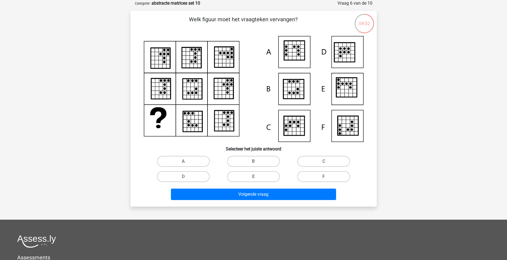
drag, startPoint x: 258, startPoint y: 161, endPoint x: 267, endPoint y: 180, distance: 20.9
click at [258, 160] on label "B" at bounding box center [253, 161] width 53 height 11
click at [257, 162] on input "B" at bounding box center [255, 164] width 4 height 4
radio input "true"
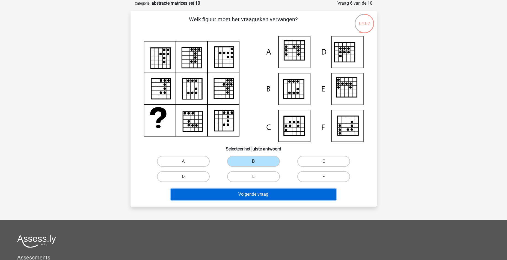
click at [273, 197] on button "Volgende vraag" at bounding box center [253, 194] width 165 height 11
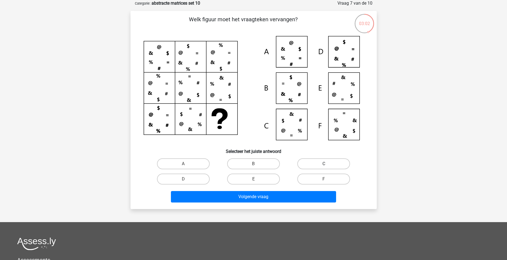
click at [316, 162] on label "C" at bounding box center [323, 164] width 53 height 11
click at [324, 164] on input "C" at bounding box center [326, 166] width 4 height 4
radio input "true"
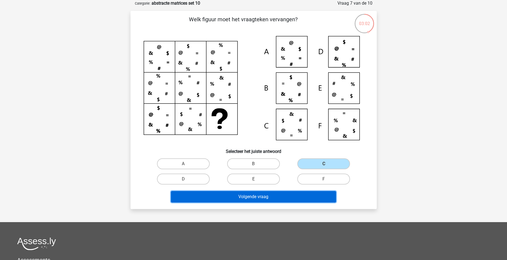
click at [259, 196] on button "Volgende vraag" at bounding box center [253, 196] width 165 height 11
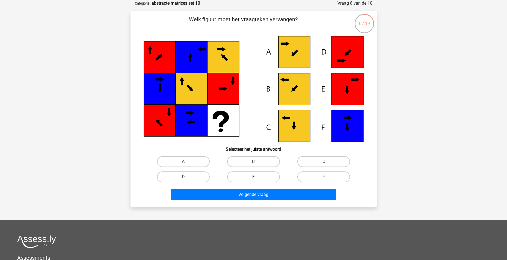
click at [253, 160] on label "B" at bounding box center [253, 161] width 53 height 11
click at [253, 162] on input "B" at bounding box center [255, 164] width 4 height 4
radio input "true"
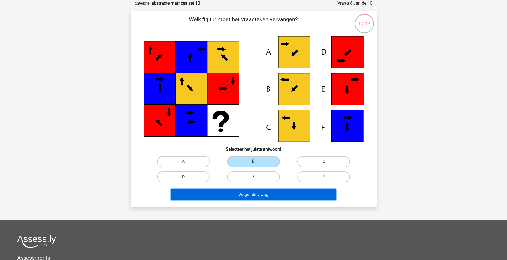
click at [258, 199] on button "Volgende vraag" at bounding box center [253, 194] width 165 height 11
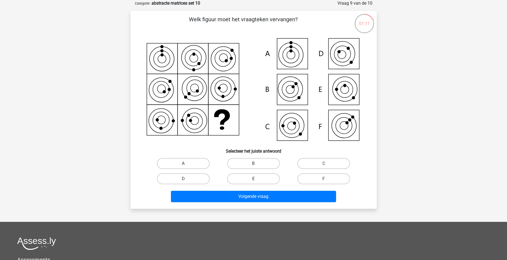
click at [266, 177] on label "E" at bounding box center [253, 179] width 53 height 11
click at [257, 179] on input "E" at bounding box center [255, 181] width 4 height 4
radio input "true"
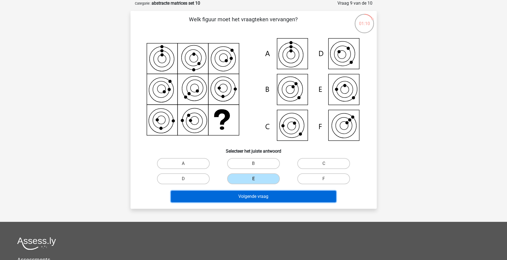
click at [271, 197] on button "Volgende vraag" at bounding box center [253, 196] width 165 height 11
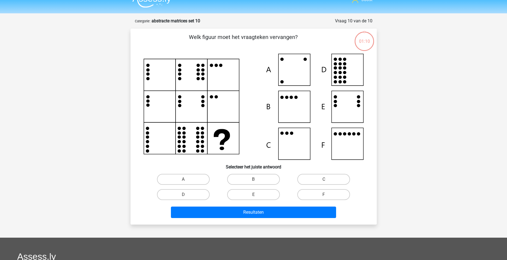
scroll to position [0, 0]
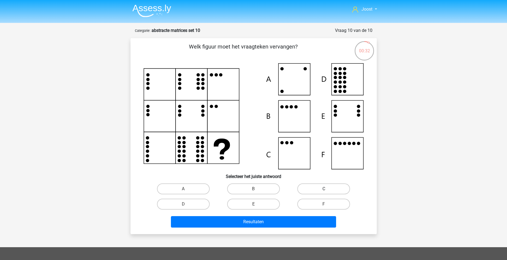
click at [319, 190] on label "C" at bounding box center [323, 189] width 53 height 11
click at [324, 190] on input "C" at bounding box center [326, 191] width 4 height 4
radio input "true"
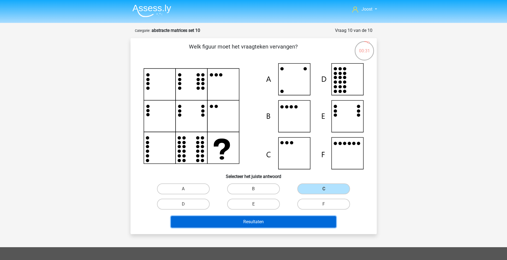
click at [314, 222] on button "Resultaten" at bounding box center [253, 221] width 165 height 11
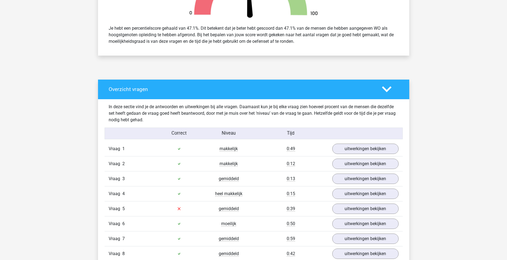
scroll to position [273, 0]
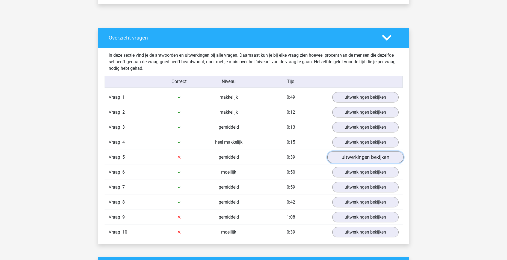
click at [382, 158] on link "uitwerkingen bekijken" at bounding box center [365, 157] width 76 height 12
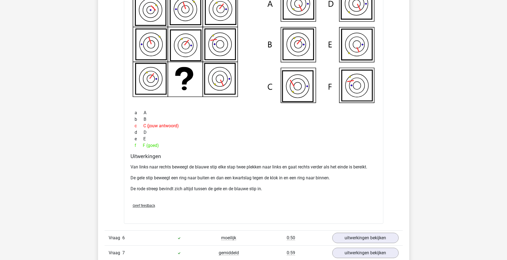
scroll to position [600, 0]
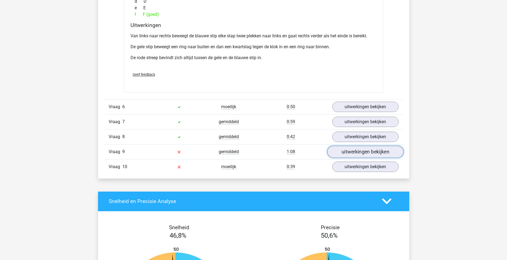
click at [367, 154] on link "uitwerkingen bekijken" at bounding box center [365, 152] width 76 height 12
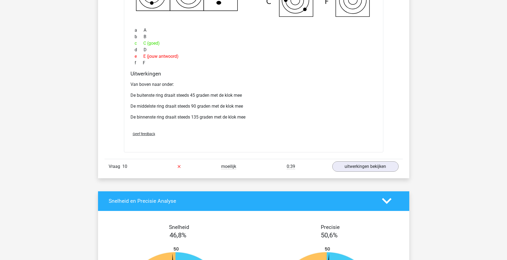
scroll to position [1010, 0]
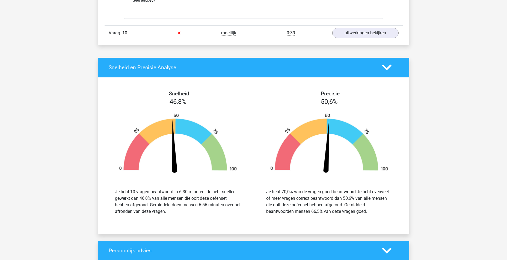
click at [357, 40] on div "Vraag 10 moeilijk 0:39 uitwerkingen bekijken" at bounding box center [254, 32] width 298 height 15
click at [358, 34] on link "uitwerkingen bekijken" at bounding box center [365, 33] width 76 height 12
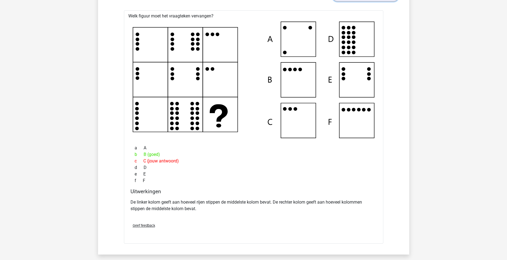
scroll to position [1037, 0]
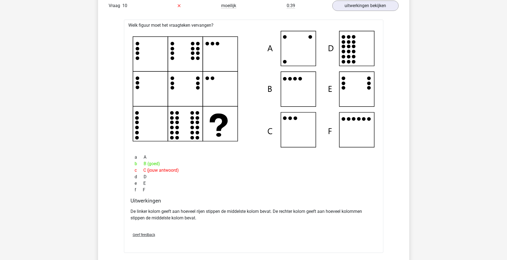
click at [299, 207] on div "De linker kolom geeft aan hoeveel rijen stippen de middelste kolom bevat. De re…" at bounding box center [253, 217] width 246 height 22
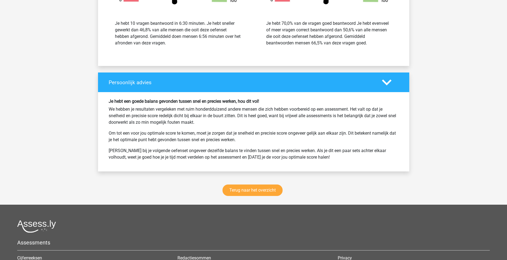
scroll to position [1514, 0]
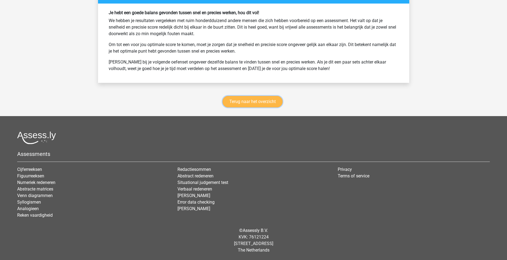
click at [270, 104] on link "Terug naar het overzicht" at bounding box center [252, 101] width 60 height 11
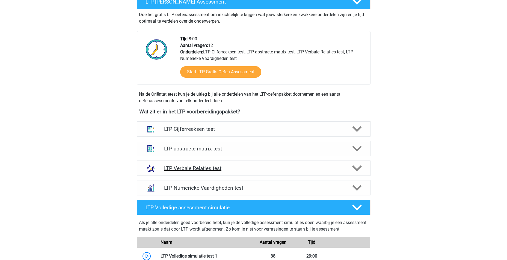
scroll to position [164, 0]
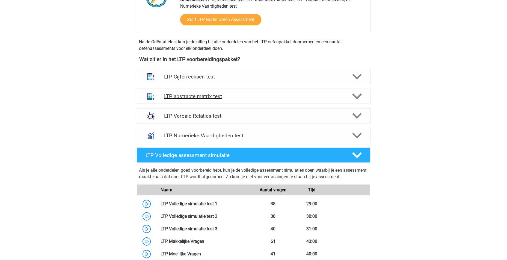
click at [356, 96] on icon at bounding box center [357, 97] width 10 height 10
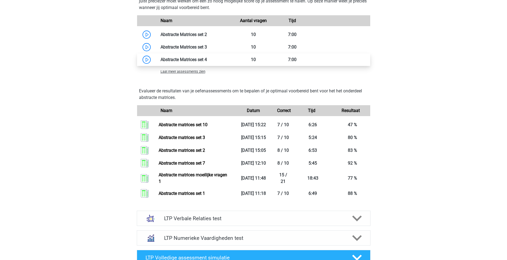
scroll to position [437, 0]
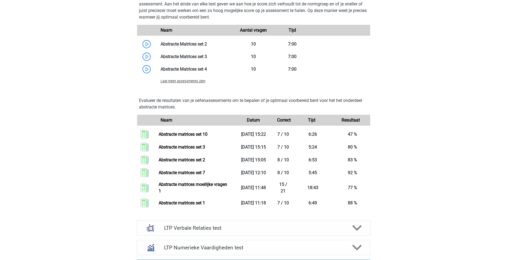
click at [189, 79] on span "Laat meer assessments zien" at bounding box center [182, 81] width 45 height 4
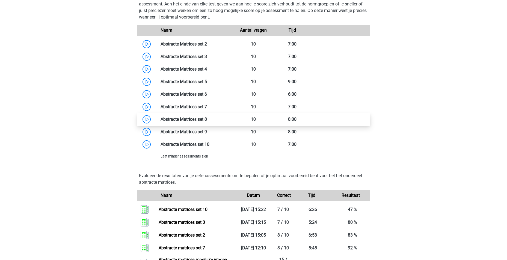
click at [207, 120] on link at bounding box center [207, 119] width 0 height 5
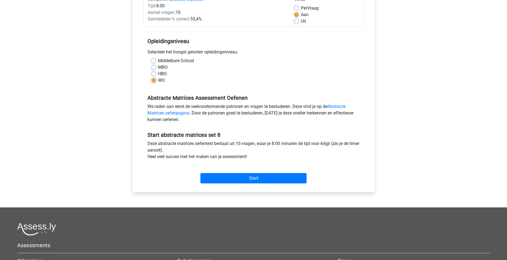
scroll to position [82, 0]
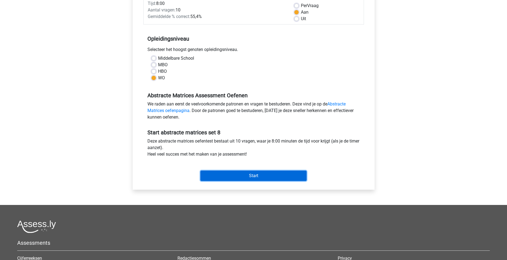
drag, startPoint x: 258, startPoint y: 177, endPoint x: 265, endPoint y: 175, distance: 7.5
click at [258, 177] on input "Start" at bounding box center [253, 176] width 106 height 10
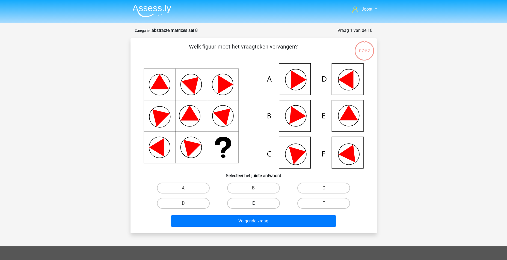
click at [250, 205] on label "E" at bounding box center [253, 203] width 53 height 11
click at [253, 205] on input "E" at bounding box center [255, 206] width 4 height 4
radio input "true"
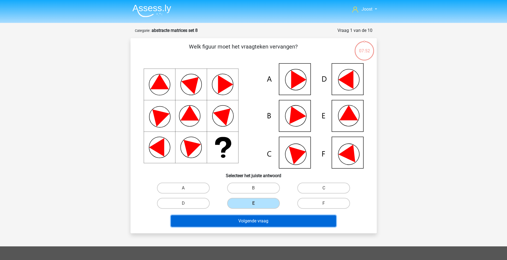
click at [259, 220] on button "Volgende vraag" at bounding box center [253, 221] width 165 height 11
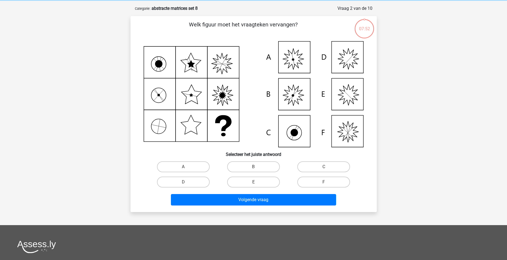
scroll to position [27, 0]
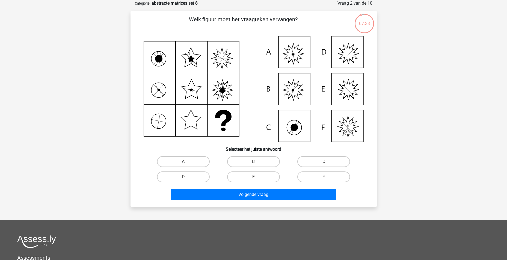
click at [169, 163] on label "A" at bounding box center [183, 161] width 53 height 11
click at [183, 163] on input "A" at bounding box center [185, 164] width 4 height 4
radio input "true"
click at [251, 202] on div "Volgende vraag" at bounding box center [253, 196] width 211 height 14
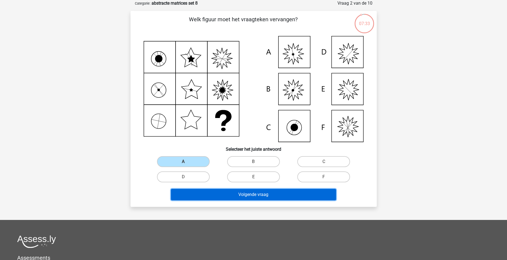
click at [248, 198] on button "Volgende vraag" at bounding box center [253, 194] width 165 height 11
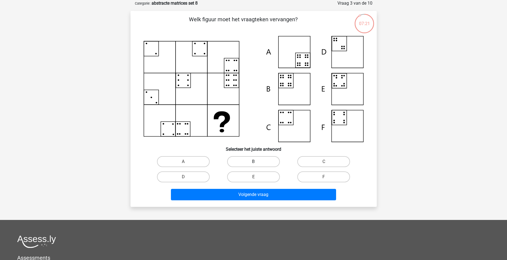
click at [263, 163] on label "B" at bounding box center [253, 161] width 53 height 11
click at [257, 163] on input "B" at bounding box center [255, 164] width 4 height 4
radio input "true"
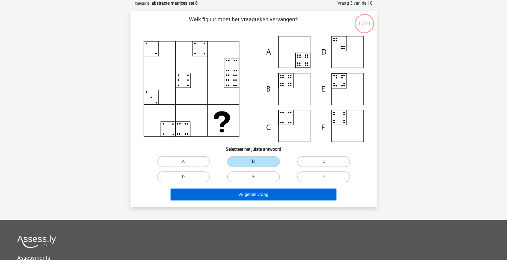
click at [261, 198] on button "Volgende vraag" at bounding box center [253, 194] width 165 height 11
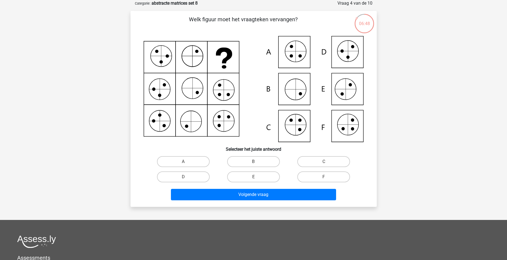
click at [316, 184] on div "F" at bounding box center [323, 176] width 70 height 15
drag, startPoint x: 318, startPoint y: 177, endPoint x: 313, endPoint y: 182, distance: 6.8
click at [318, 177] on label "F" at bounding box center [323, 177] width 53 height 11
click at [324, 177] on input "F" at bounding box center [326, 179] width 4 height 4
radio input "true"
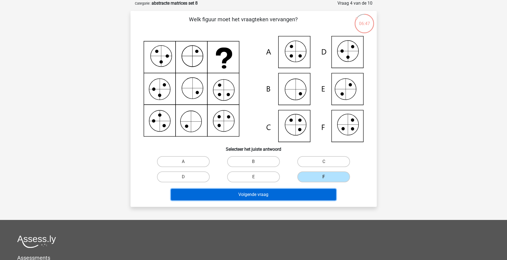
click at [291, 195] on button "Volgende vraag" at bounding box center [253, 194] width 165 height 11
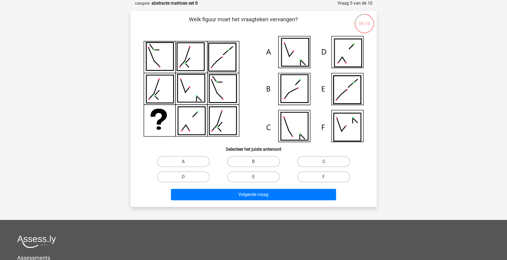
click at [318, 160] on label "C" at bounding box center [323, 161] width 53 height 11
click at [324, 162] on input "C" at bounding box center [326, 164] width 4 height 4
radio input "true"
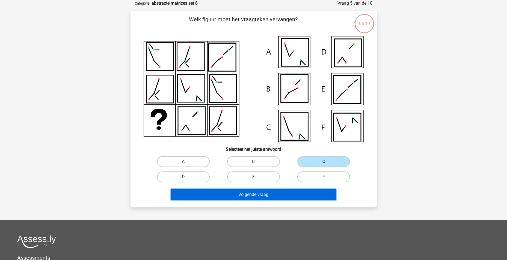
click at [285, 195] on button "Volgende vraag" at bounding box center [253, 194] width 165 height 11
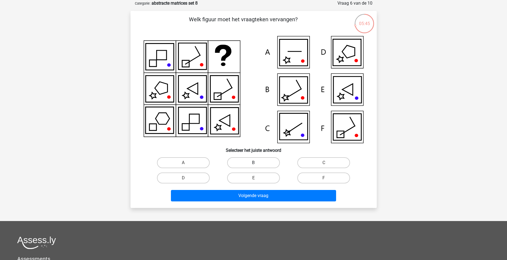
click at [258, 159] on label "B" at bounding box center [253, 162] width 53 height 11
click at [257, 163] on input "B" at bounding box center [255, 165] width 4 height 4
radio input "true"
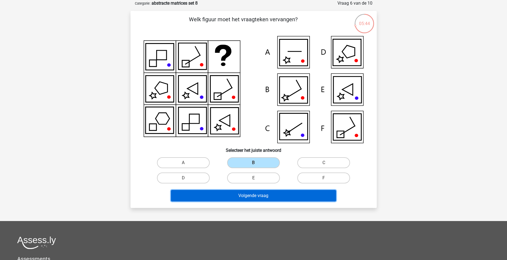
click at [265, 195] on button "Volgende vraag" at bounding box center [253, 195] width 165 height 11
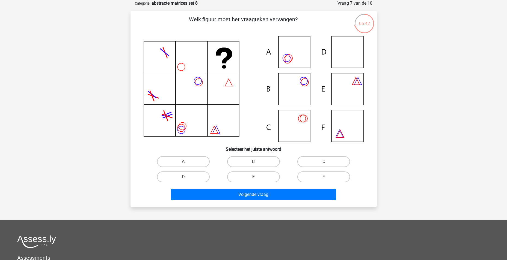
click at [238, 159] on label "B" at bounding box center [253, 161] width 53 height 11
click at [253, 162] on input "B" at bounding box center [255, 164] width 4 height 4
radio input "true"
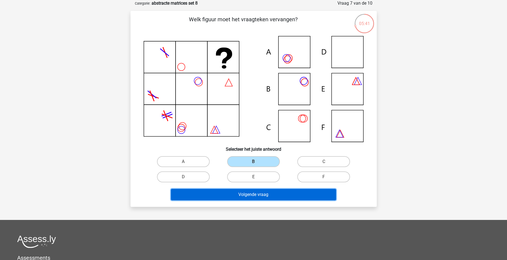
click at [264, 191] on button "Volgende vraag" at bounding box center [253, 194] width 165 height 11
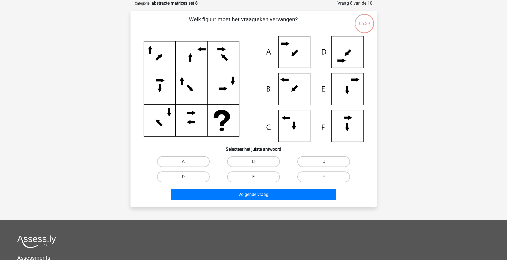
click at [241, 184] on div "E" at bounding box center [253, 176] width 70 height 15
click at [264, 174] on label "E" at bounding box center [253, 177] width 53 height 11
click at [257, 177] on input "E" at bounding box center [255, 179] width 4 height 4
radio input "true"
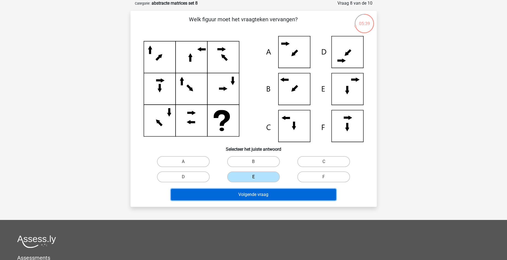
click at [264, 197] on button "Volgende vraag" at bounding box center [253, 194] width 165 height 11
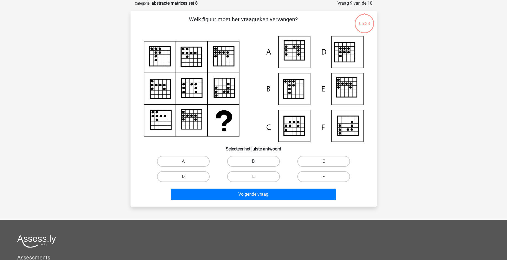
click at [261, 163] on label "B" at bounding box center [253, 161] width 53 height 11
click at [257, 163] on input "B" at bounding box center [255, 164] width 4 height 4
radio input "true"
click at [267, 157] on label "B" at bounding box center [253, 161] width 53 height 11
click at [257, 162] on input "B" at bounding box center [255, 164] width 4 height 4
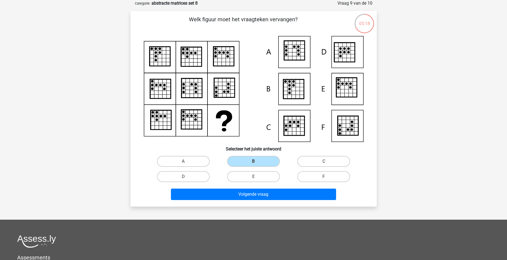
click at [333, 157] on label "C" at bounding box center [323, 161] width 53 height 11
click at [327, 162] on input "C" at bounding box center [326, 164] width 4 height 4
radio input "true"
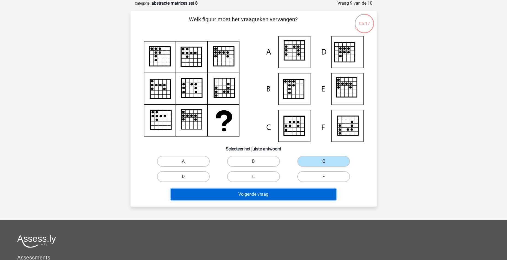
click at [294, 195] on button "Volgende vraag" at bounding box center [253, 194] width 165 height 11
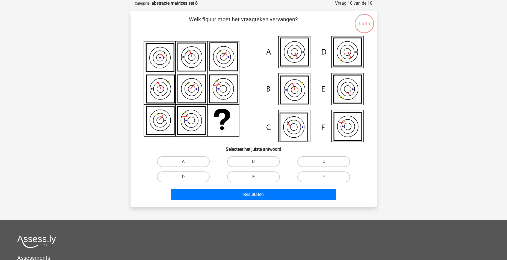
drag, startPoint x: 262, startPoint y: 161, endPoint x: 264, endPoint y: 166, distance: 5.5
click at [262, 160] on label "B" at bounding box center [253, 161] width 53 height 11
click at [257, 162] on input "B" at bounding box center [255, 164] width 4 height 4
radio input "true"
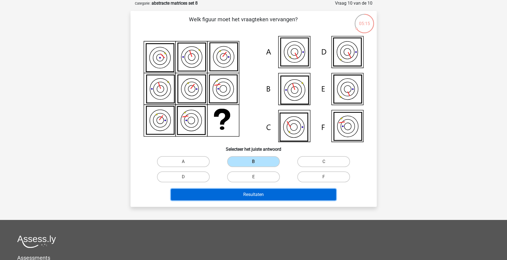
click at [258, 196] on button "Resultaten" at bounding box center [253, 194] width 165 height 11
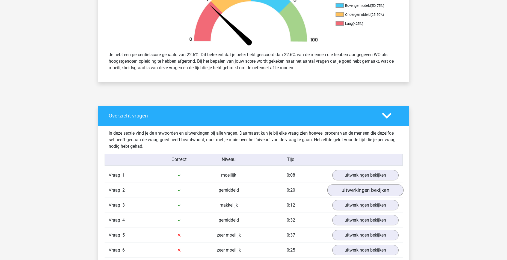
scroll to position [273, 0]
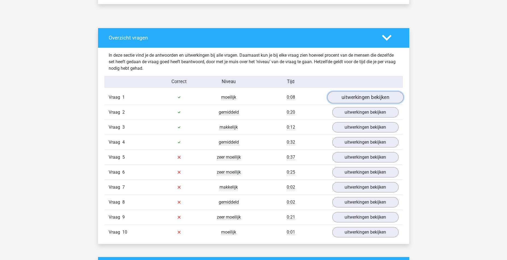
click at [358, 97] on link "uitwerkingen bekijken" at bounding box center [365, 97] width 76 height 12
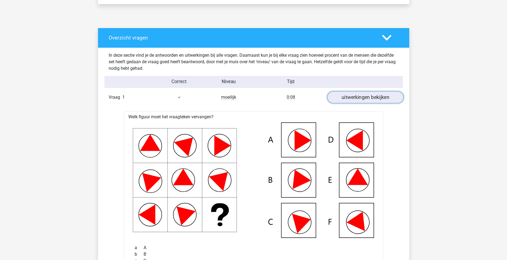
click at [358, 97] on link "uitwerkingen bekijken" at bounding box center [365, 97] width 76 height 12
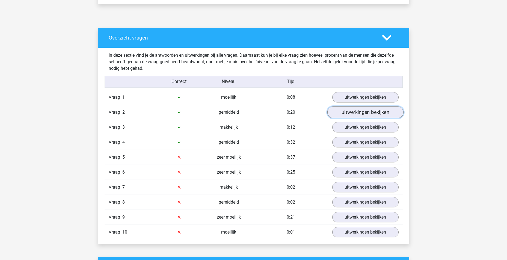
click at [359, 117] on link "uitwerkingen bekijken" at bounding box center [365, 112] width 76 height 12
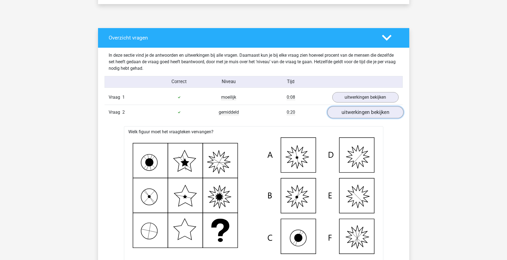
click at [359, 117] on link "uitwerkingen bekijken" at bounding box center [365, 112] width 76 height 12
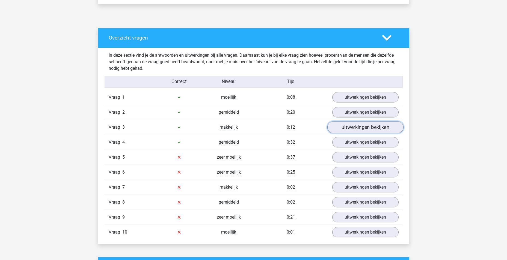
click at [359, 128] on link "uitwerkingen bekijken" at bounding box center [365, 127] width 76 height 12
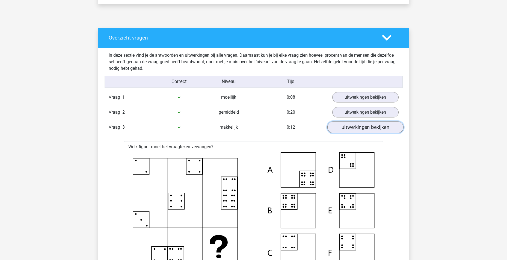
click at [359, 128] on link "uitwerkingen bekijken" at bounding box center [365, 127] width 76 height 12
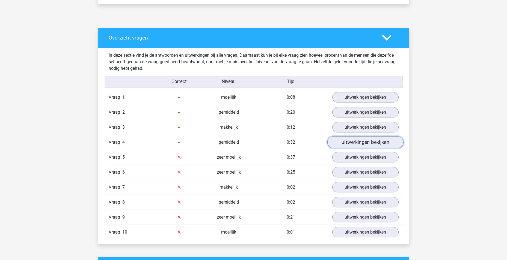
click at [361, 143] on link "uitwerkingen bekijken" at bounding box center [365, 142] width 76 height 12
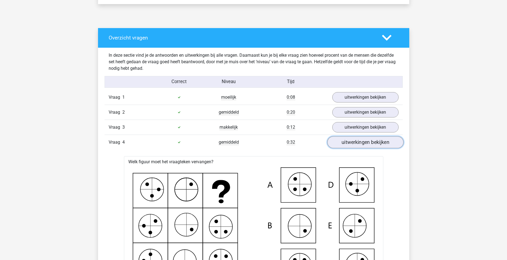
click at [361, 143] on link "uitwerkingen bekijken" at bounding box center [365, 142] width 76 height 12
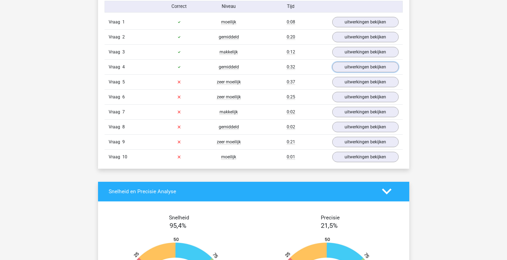
scroll to position [355, 0]
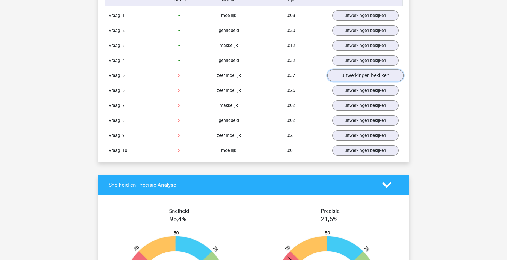
click at [358, 79] on link "uitwerkingen bekijken" at bounding box center [365, 76] width 76 height 12
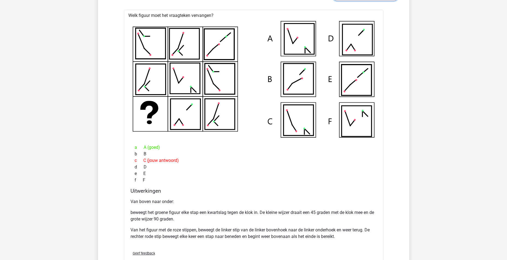
scroll to position [437, 0]
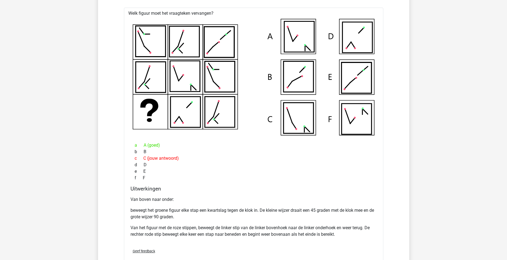
drag, startPoint x: 267, startPoint y: 180, endPoint x: 217, endPoint y: 185, distance: 51.0
click at [217, 185] on div "Welk figuur moet het vraagteken vervangen?" at bounding box center [253, 139] width 259 height 262
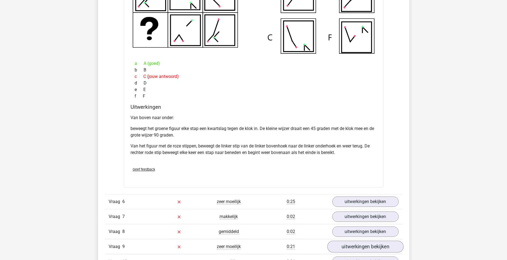
scroll to position [628, 0]
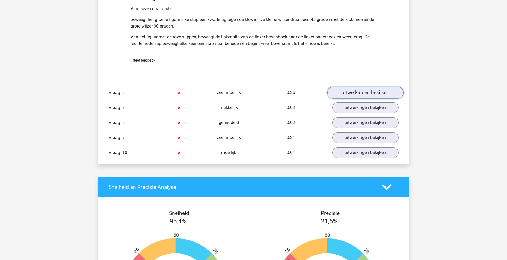
click at [361, 98] on link "uitwerkingen bekijken" at bounding box center [365, 93] width 76 height 12
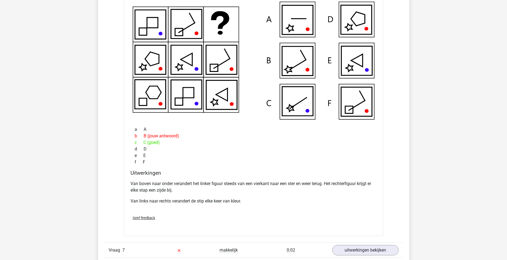
scroll to position [846, 0]
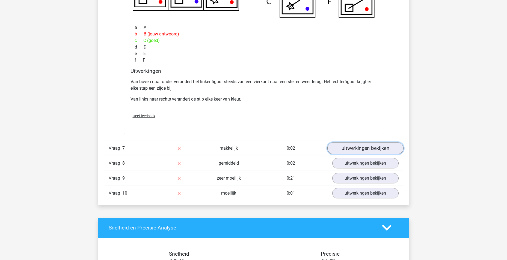
click at [358, 146] on link "uitwerkingen bekijken" at bounding box center [365, 148] width 76 height 12
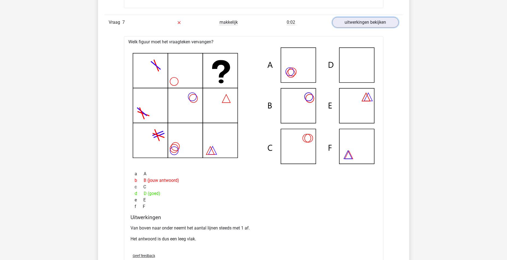
scroll to position [1037, 0]
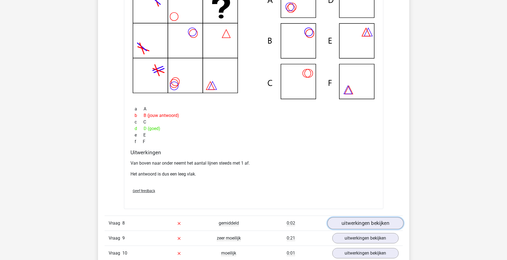
click at [377, 228] on link "uitwerkingen bekijken" at bounding box center [365, 223] width 76 height 12
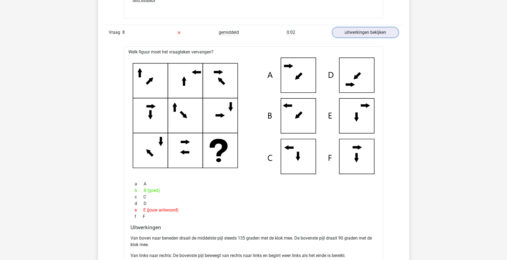
scroll to position [1337, 0]
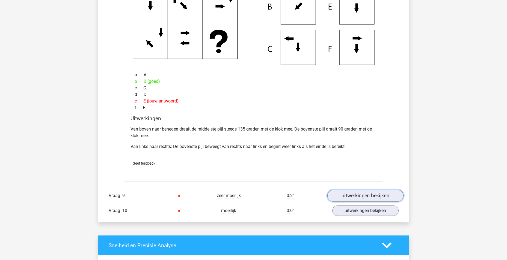
click at [385, 193] on link "uitwerkingen bekijken" at bounding box center [365, 196] width 76 height 12
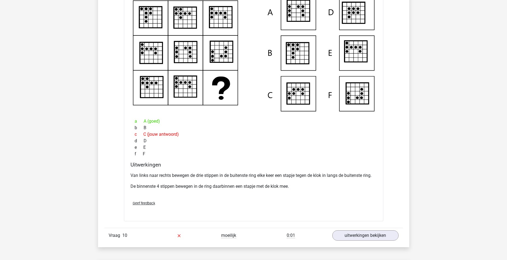
scroll to position [1637, 0]
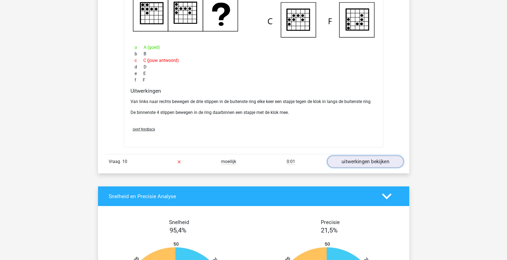
click at [353, 160] on link "uitwerkingen bekijken" at bounding box center [365, 162] width 76 height 12
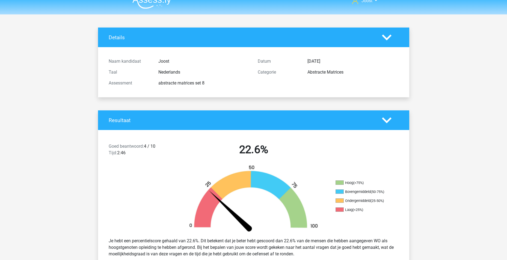
scroll to position [0, 0]
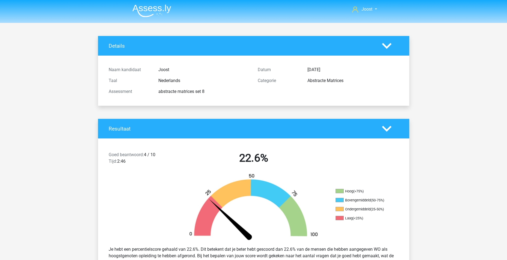
click at [161, 8] on img at bounding box center [151, 10] width 39 height 13
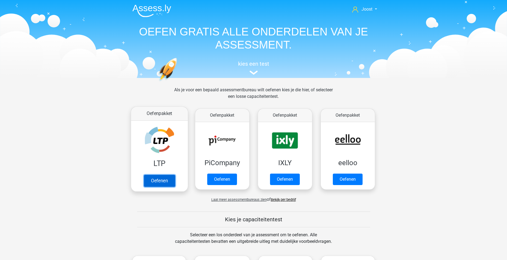
click at [157, 181] on link "Oefenen" at bounding box center [159, 181] width 31 height 12
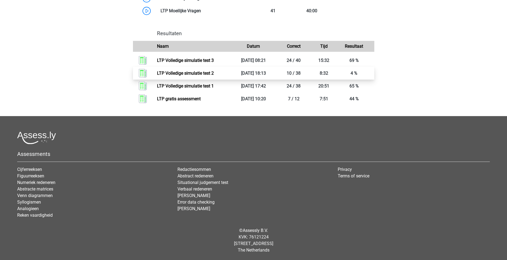
scroll to position [353, 0]
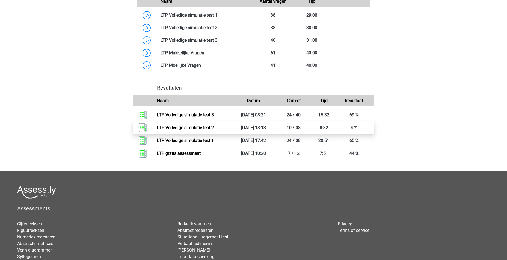
click at [214, 127] on link "LTP Volledige simulatie test 2" at bounding box center [185, 127] width 57 height 5
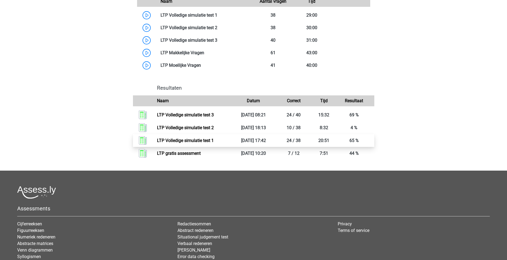
scroll to position [325, 0]
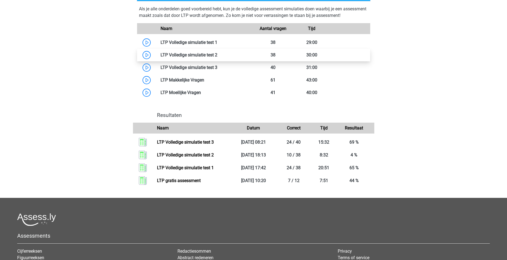
click at [217, 54] on link at bounding box center [217, 54] width 0 height 5
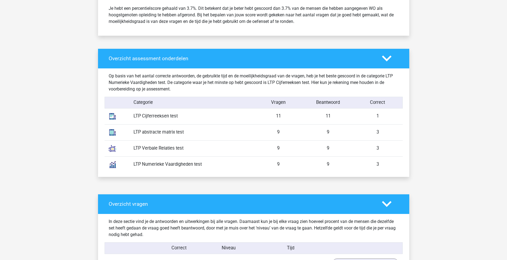
scroll to position [273, 0]
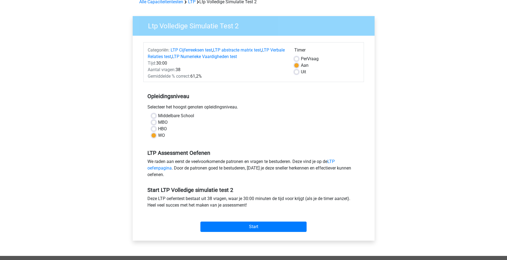
scroll to position [109, 0]
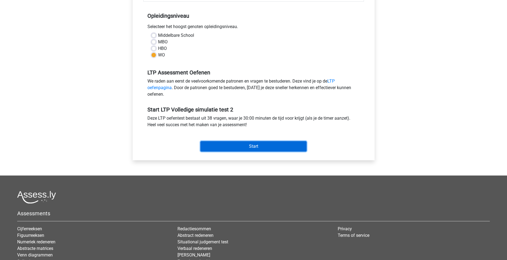
click at [260, 144] on input "Start" at bounding box center [253, 146] width 106 height 10
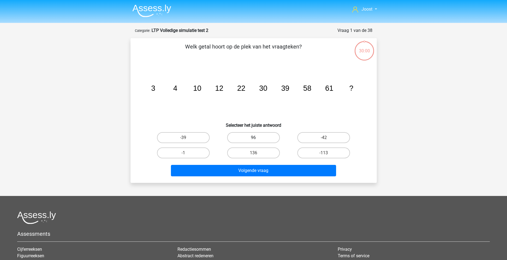
click at [264, 137] on label "96" at bounding box center [253, 137] width 53 height 11
click at [257, 138] on input "96" at bounding box center [255, 140] width 4 height 4
radio input "true"
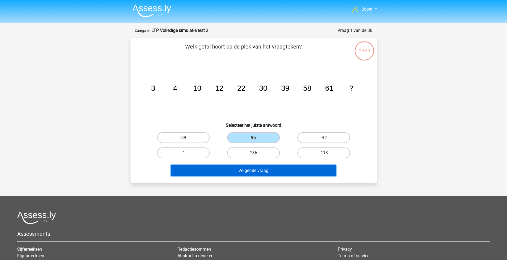
click at [266, 169] on button "Volgende vraag" at bounding box center [253, 170] width 165 height 11
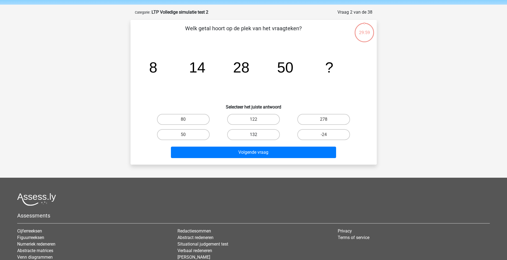
scroll to position [27, 0]
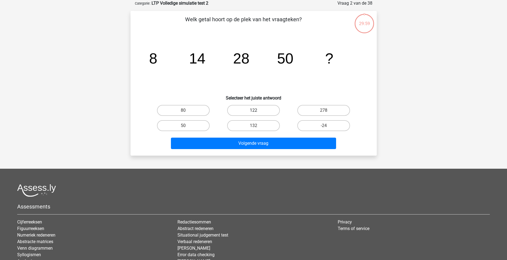
click at [260, 109] on label "122" at bounding box center [253, 110] width 53 height 11
click at [257, 111] on input "122" at bounding box center [255, 113] width 4 height 4
radio input "true"
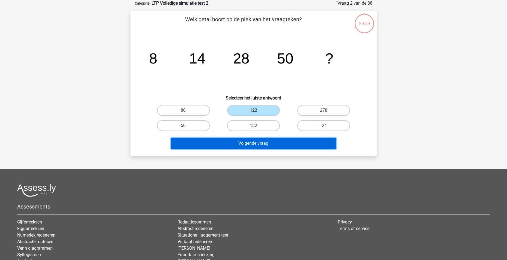
click at [262, 141] on button "Volgende vraag" at bounding box center [253, 143] width 165 height 11
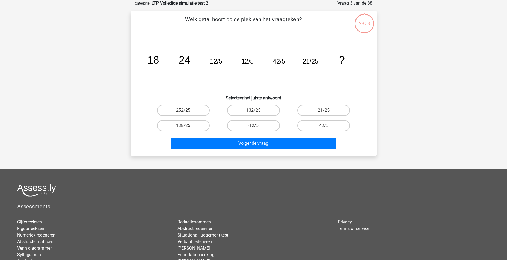
click at [255, 112] on input "132/25" at bounding box center [255, 113] width 4 height 4
radio input "true"
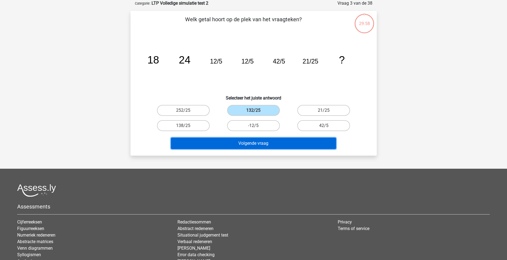
click at [261, 144] on button "Volgende vraag" at bounding box center [253, 143] width 165 height 11
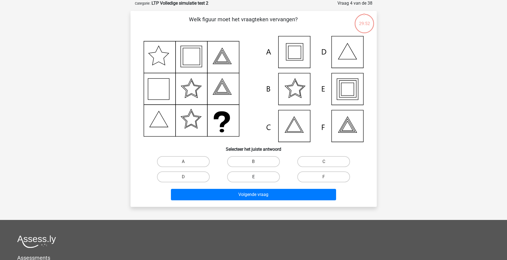
drag, startPoint x: 265, startPoint y: 177, endPoint x: 266, endPoint y: 180, distance: 3.7
click at [265, 177] on label "E" at bounding box center [253, 177] width 53 height 11
click at [257, 177] on input "E" at bounding box center [255, 179] width 4 height 4
radio input "true"
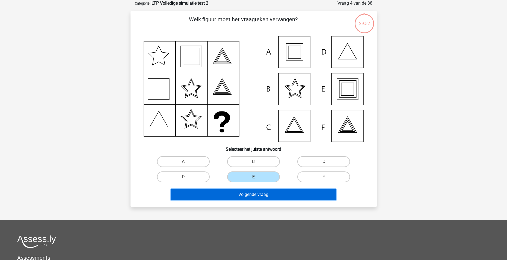
click at [270, 197] on button "Volgende vraag" at bounding box center [253, 194] width 165 height 11
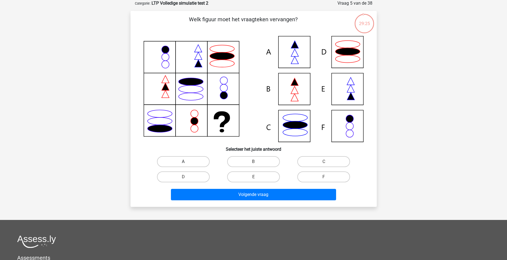
click at [175, 162] on label "A" at bounding box center [183, 161] width 53 height 11
click at [183, 162] on input "A" at bounding box center [185, 164] width 4 height 4
radio input "true"
click at [236, 189] on div "Volgende vraag" at bounding box center [253, 194] width 229 height 18
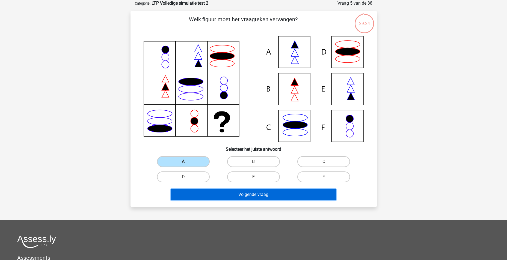
click at [237, 194] on button "Volgende vraag" at bounding box center [253, 194] width 165 height 11
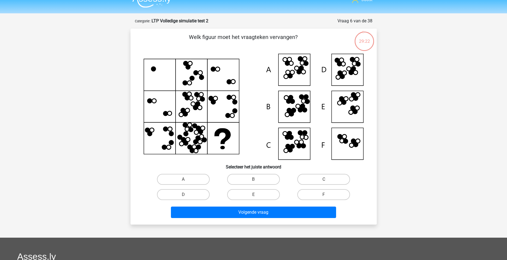
scroll to position [0, 0]
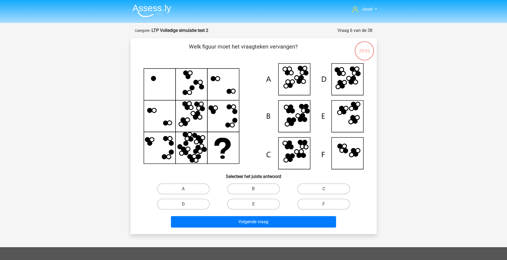
click at [202, 203] on label "D" at bounding box center [183, 204] width 53 height 11
click at [187, 204] on input "D" at bounding box center [185, 206] width 4 height 4
radio input "true"
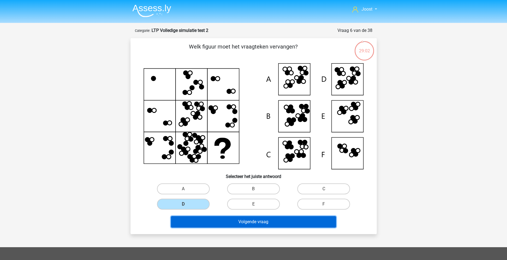
click at [226, 227] on button "Volgende vraag" at bounding box center [253, 221] width 165 height 11
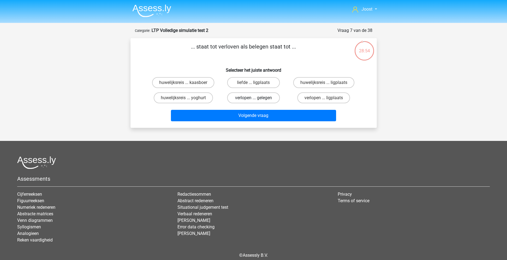
click at [255, 97] on label "verlopen ... gelegen" at bounding box center [253, 97] width 53 height 11
click at [255, 98] on input "verlopen ... gelegen" at bounding box center [255, 100] width 4 height 4
radio input "true"
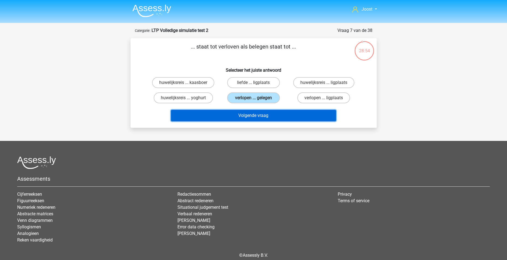
click at [267, 118] on button "Volgende vraag" at bounding box center [253, 115] width 165 height 11
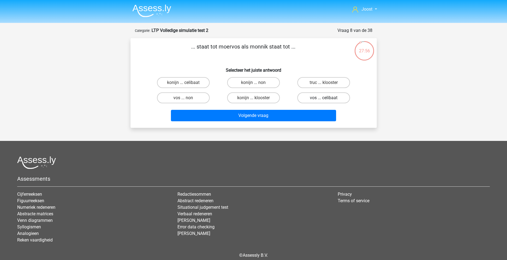
click at [314, 100] on label "vos ... celibaat" at bounding box center [323, 97] width 53 height 11
click at [324, 100] on input "vos ... celibaat" at bounding box center [326, 100] width 4 height 4
radio input "true"
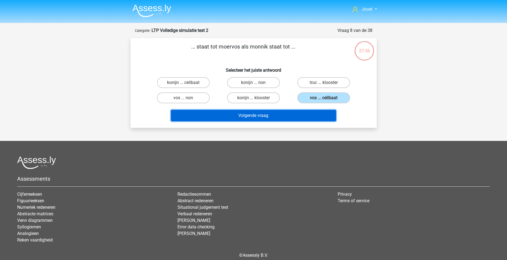
click at [289, 112] on button "Volgende vraag" at bounding box center [253, 115] width 165 height 11
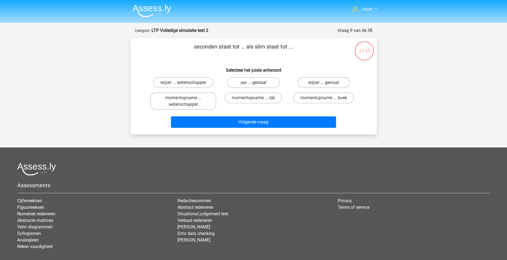
click at [250, 84] on label "uur ... geniaal" at bounding box center [253, 82] width 53 height 11
click at [253, 84] on input "uur ... geniaal" at bounding box center [255, 85] width 4 height 4
radio input "true"
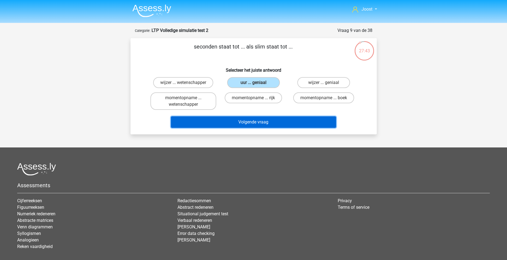
click at [246, 126] on button "Volgende vraag" at bounding box center [253, 122] width 165 height 11
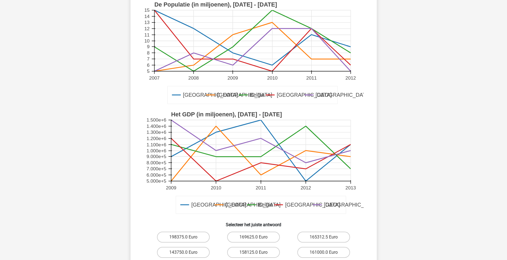
scroll to position [164, 0]
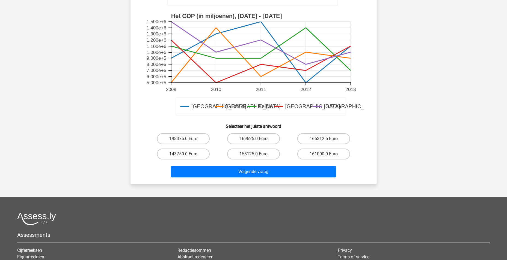
click at [181, 152] on label "143750.0 Euro" at bounding box center [183, 154] width 53 height 11
click at [183, 154] on input "143750.0 Euro" at bounding box center [185, 156] width 4 height 4
radio input "true"
click at [286, 181] on div "Wat is het gemiddelde van het GDP per capita van Belgie en Luxemburg in het jaa…" at bounding box center [253, 29] width 246 height 310
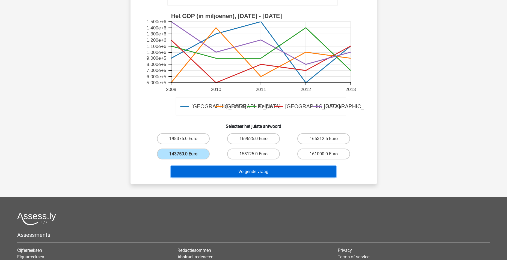
click at [278, 174] on button "Volgende vraag" at bounding box center [253, 171] width 165 height 11
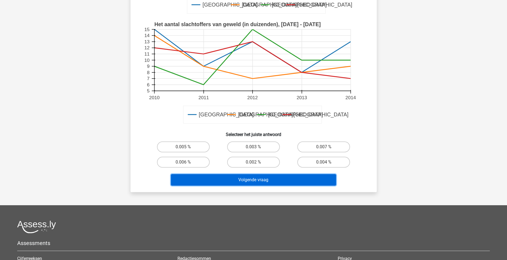
click at [243, 181] on button "Volgende vraag" at bounding box center [253, 179] width 165 height 11
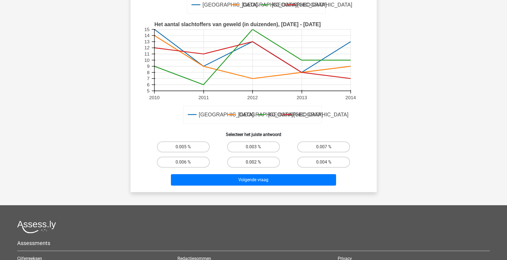
click at [248, 160] on label "0.002 %" at bounding box center [253, 162] width 53 height 11
click at [253, 162] on input "0.002 %" at bounding box center [255, 164] width 4 height 4
radio input "true"
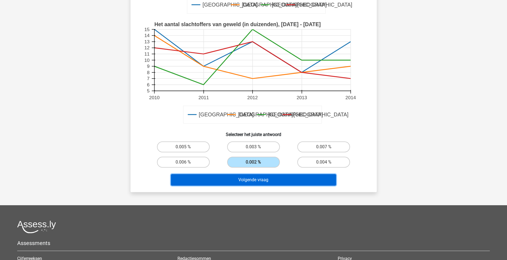
click at [252, 178] on button "Volgende vraag" at bounding box center [253, 179] width 165 height 11
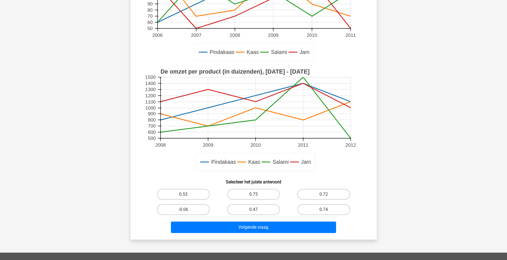
scroll to position [136, 0]
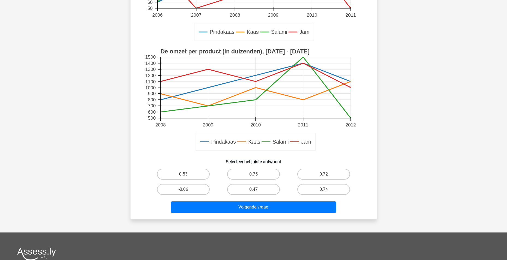
click at [254, 181] on div "0.75" at bounding box center [253, 174] width 70 height 15
click at [256, 176] on input "0.75" at bounding box center [255, 176] width 4 height 4
radio input "true"
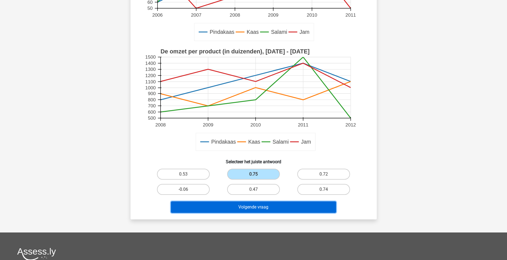
click at [261, 212] on button "Volgende vraag" at bounding box center [253, 207] width 165 height 11
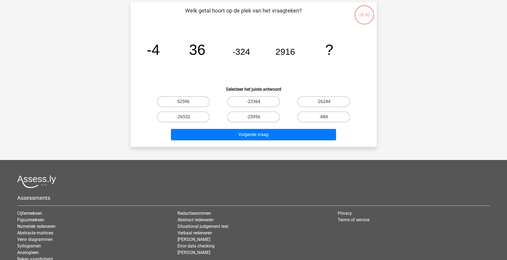
scroll to position [27, 0]
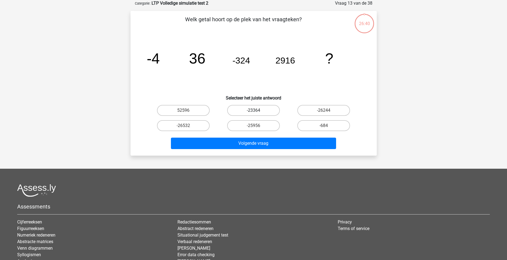
click at [250, 112] on label "-23364" at bounding box center [253, 110] width 53 height 11
click at [253, 112] on input "-23364" at bounding box center [255, 113] width 4 height 4
radio input "true"
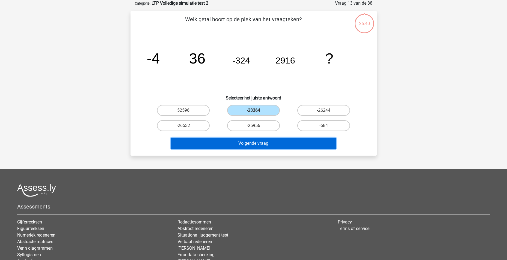
click at [251, 138] on button "Volgende vraag" at bounding box center [253, 143] width 165 height 11
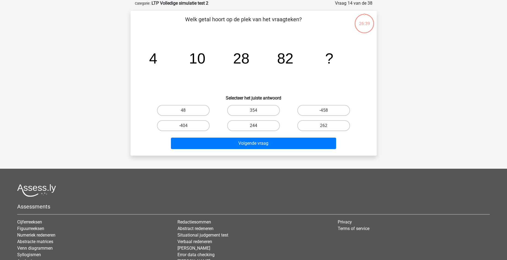
click at [252, 125] on label "244" at bounding box center [253, 125] width 53 height 11
click at [253, 126] on input "244" at bounding box center [255, 128] width 4 height 4
radio input "true"
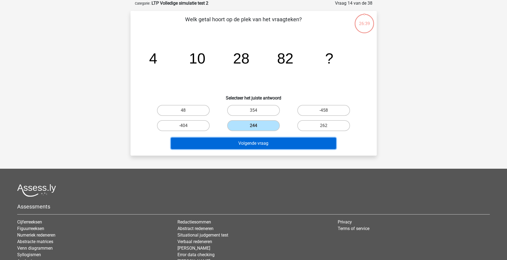
click at [252, 144] on button "Volgende vraag" at bounding box center [253, 143] width 165 height 11
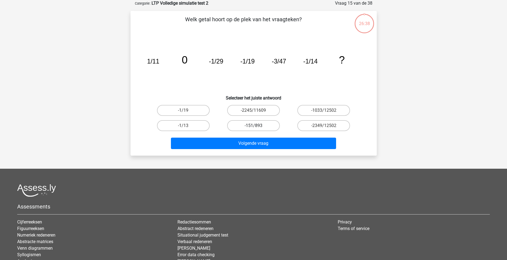
click at [252, 130] on label "-151/893" at bounding box center [253, 125] width 53 height 11
click at [253, 129] on input "-151/893" at bounding box center [255, 128] width 4 height 4
radio input "true"
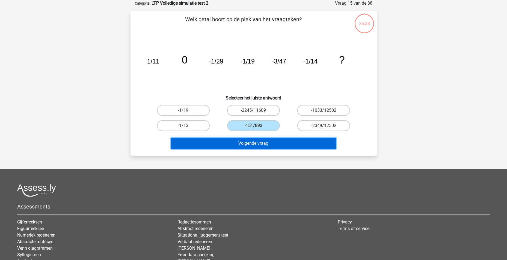
click at [254, 141] on button "Volgende vraag" at bounding box center [253, 143] width 165 height 11
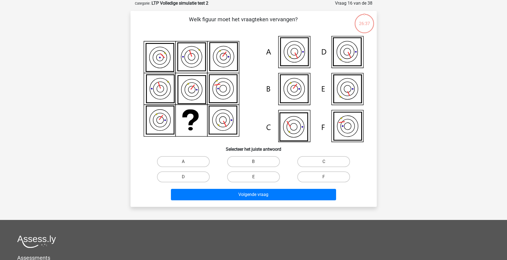
click at [254, 126] on icon at bounding box center [254, 89] width 220 height 106
click at [246, 157] on label "B" at bounding box center [253, 161] width 53 height 11
click at [253, 162] on input "B" at bounding box center [255, 164] width 4 height 4
radio input "true"
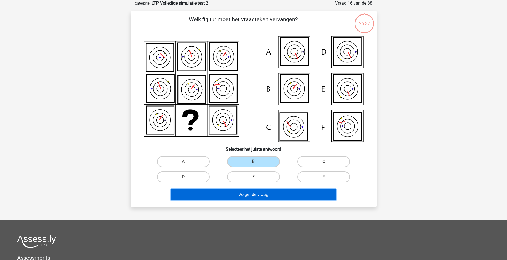
click at [260, 193] on button "Volgende vraag" at bounding box center [253, 194] width 165 height 11
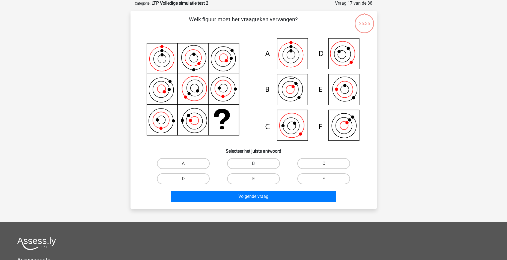
click at [259, 161] on label "B" at bounding box center [253, 163] width 53 height 11
click at [257, 164] on input "B" at bounding box center [255, 166] width 4 height 4
radio input "true"
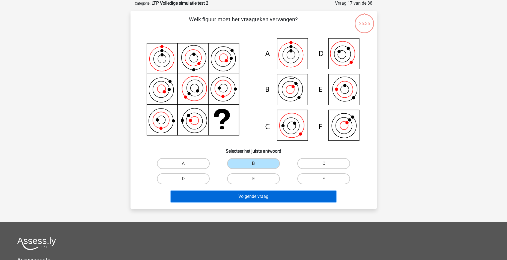
click at [260, 197] on button "Volgende vraag" at bounding box center [253, 196] width 165 height 11
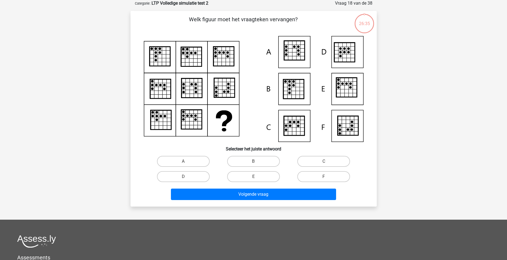
click at [258, 175] on label "E" at bounding box center [253, 176] width 53 height 11
click at [257, 177] on input "E" at bounding box center [255, 179] width 4 height 4
radio input "true"
click at [257, 202] on div "Volgende vraag" at bounding box center [253, 196] width 211 height 14
click at [256, 180] on input "E" at bounding box center [255, 179] width 4 height 4
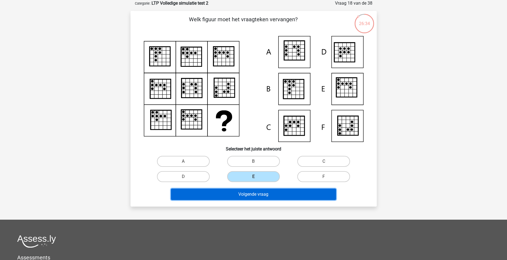
click at [256, 198] on button "Volgende vraag" at bounding box center [253, 194] width 165 height 11
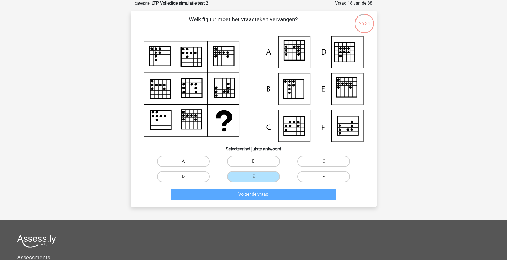
scroll to position [25, 0]
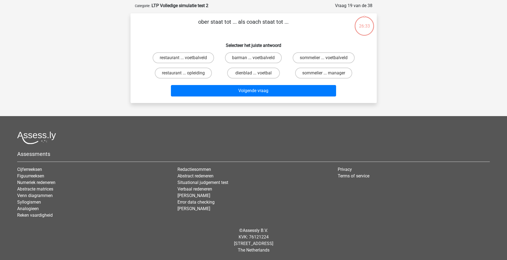
click at [253, 80] on div "dienblad ... voetbal" at bounding box center [253, 72] width 70 height 15
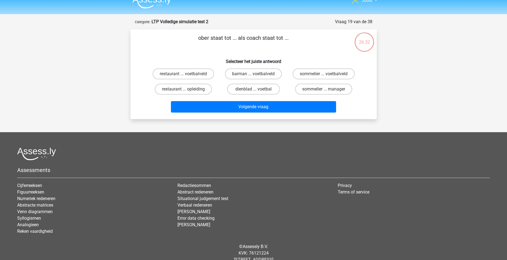
scroll to position [0, 0]
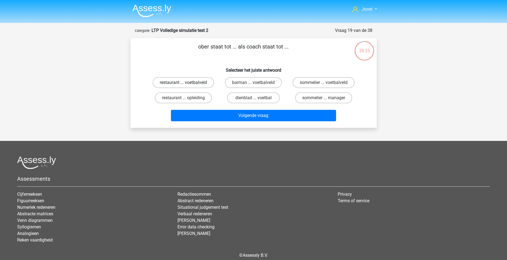
click at [202, 86] on label "restaurant ... voetbalveld" at bounding box center [183, 82] width 61 height 11
click at [187, 86] on input "restaurant ... voetbalveld" at bounding box center [185, 85] width 4 height 4
radio input "true"
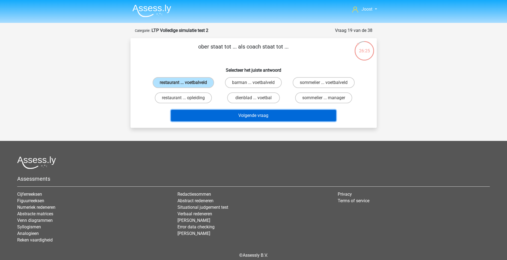
click at [255, 114] on button "Volgende vraag" at bounding box center [253, 115] width 165 height 11
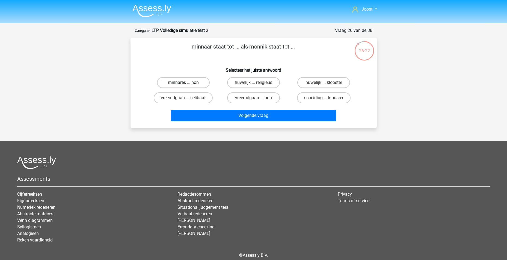
click at [182, 79] on label "minnares ... non" at bounding box center [183, 82] width 53 height 11
click at [183, 83] on input "minnares ... non" at bounding box center [185, 85] width 4 height 4
radio input "true"
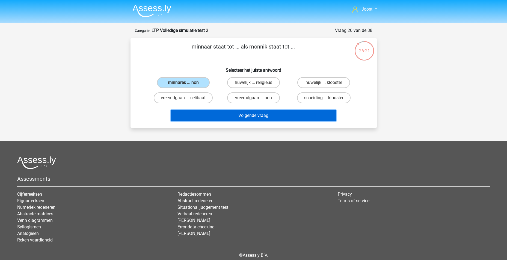
click at [230, 114] on button "Volgende vraag" at bounding box center [253, 115] width 165 height 11
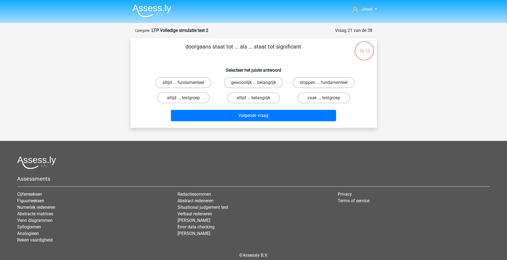
click at [216, 78] on div "gewoonlijk ... belangrijk" at bounding box center [183, 82] width 66 height 11
click at [268, 84] on label "gewoonlijk ... belangrijk" at bounding box center [253, 82] width 59 height 11
click at [257, 84] on input "gewoonlijk ... belangrijk" at bounding box center [255, 85] width 4 height 4
radio input "true"
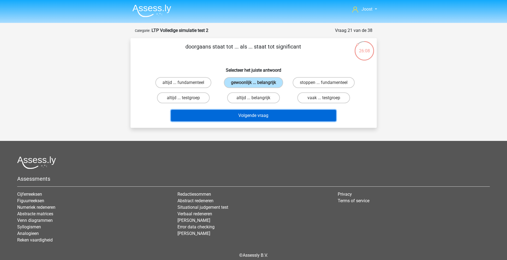
click at [260, 112] on button "Volgende vraag" at bounding box center [253, 115] width 165 height 11
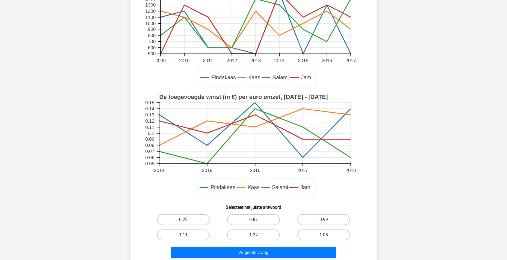
scroll to position [136, 0]
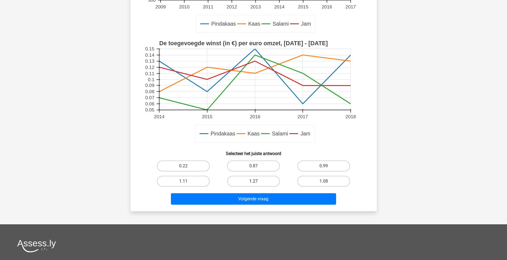
click at [258, 181] on label "1.27" at bounding box center [253, 181] width 53 height 11
click at [257, 181] on input "1.27" at bounding box center [255, 183] width 4 height 4
radio input "true"
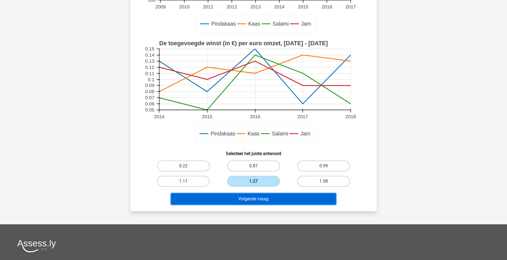
click at [261, 196] on button "Volgende vraag" at bounding box center [253, 198] width 165 height 11
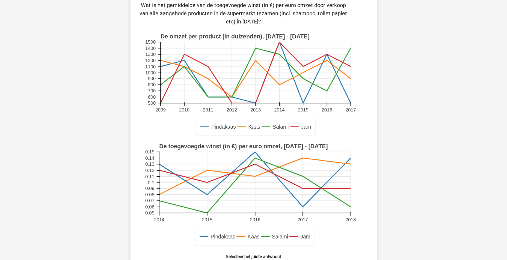
scroll to position [164, 0]
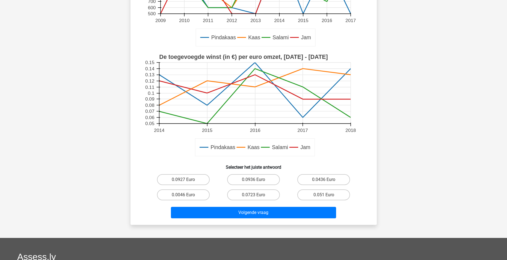
drag, startPoint x: 259, startPoint y: 182, endPoint x: 259, endPoint y: 187, distance: 5.5
click at [259, 181] on label "0.0936 Euro" at bounding box center [253, 179] width 53 height 11
click at [257, 181] on input "0.0936 Euro" at bounding box center [255, 182] width 4 height 4
radio input "true"
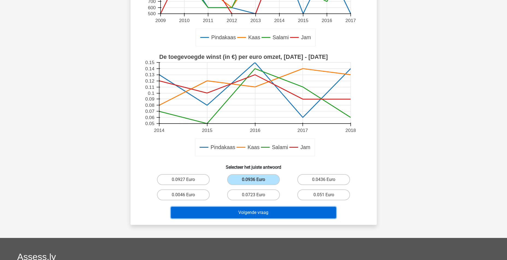
click at [263, 214] on button "Volgende vraag" at bounding box center [253, 212] width 165 height 11
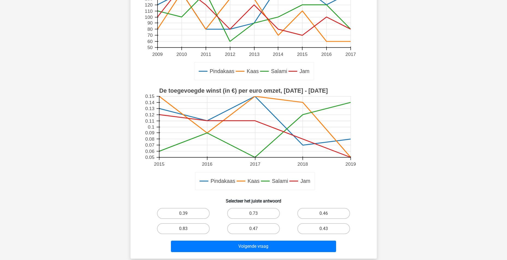
scroll to position [92, 0]
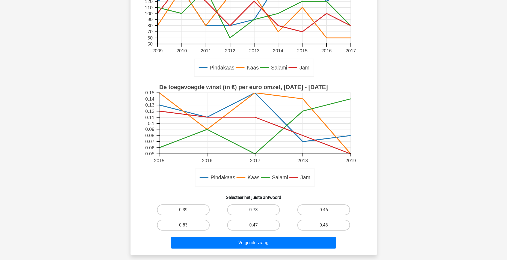
click at [260, 208] on label "0.73" at bounding box center [253, 210] width 53 height 11
click at [257, 210] on input "0.73" at bounding box center [255, 212] width 4 height 4
radio input "true"
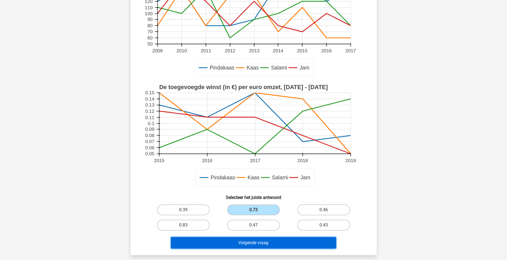
click at [266, 241] on button "Volgende vraag" at bounding box center [253, 242] width 165 height 11
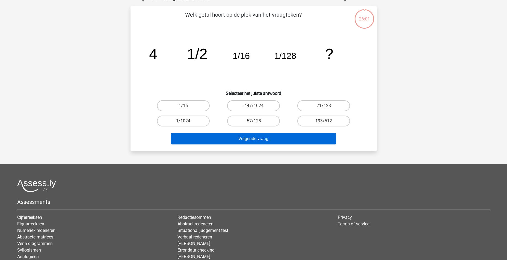
scroll to position [27, 0]
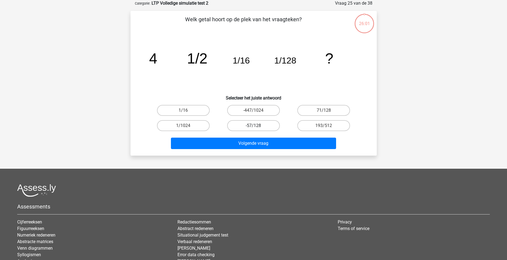
drag, startPoint x: 255, startPoint y: 109, endPoint x: 262, endPoint y: 122, distance: 15.1
click at [255, 109] on label "-447/1024" at bounding box center [253, 110] width 53 height 11
click at [255, 111] on input "-447/1024" at bounding box center [255, 113] width 4 height 4
radio input "true"
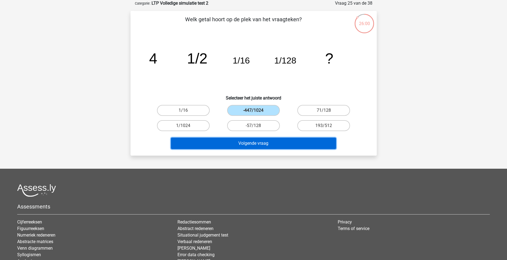
click at [270, 143] on button "Volgende vraag" at bounding box center [253, 143] width 165 height 11
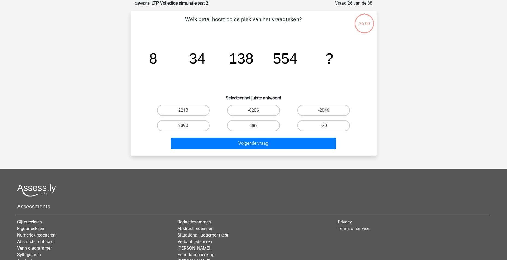
click at [255, 129] on input "-382" at bounding box center [255, 128] width 4 height 4
radio input "true"
click at [262, 152] on div "Welk getal hoort op de plek van het vraagteken? image/svg+xml 8 34 138 554 ? Se…" at bounding box center [253, 83] width 246 height 145
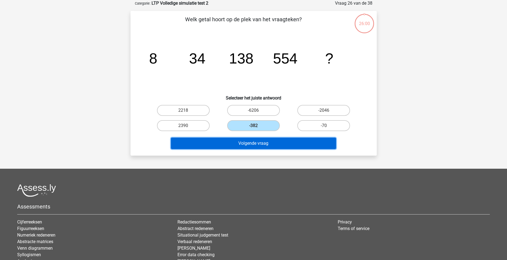
click at [261, 141] on button "Volgende vraag" at bounding box center [253, 143] width 165 height 11
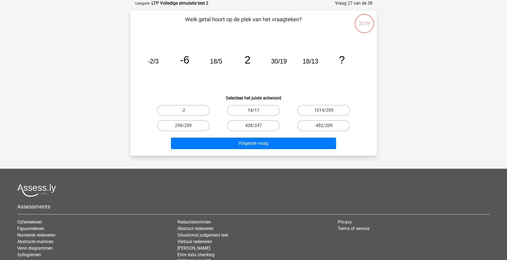
click at [258, 111] on label "14/11" at bounding box center [253, 110] width 53 height 11
click at [257, 111] on input "14/11" at bounding box center [255, 113] width 4 height 4
radio input "true"
click at [271, 151] on div "Welk getal hoort op de plek van het vraagteken? image/svg+xml -2/3 -6 18/5 2 30…" at bounding box center [253, 83] width 246 height 145
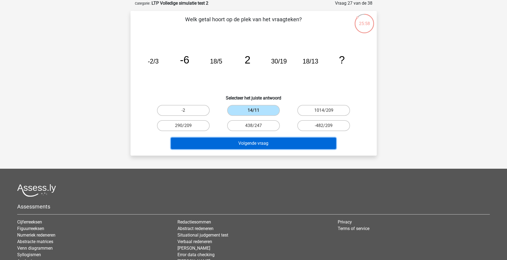
click at [270, 145] on button "Volgende vraag" at bounding box center [253, 143] width 165 height 11
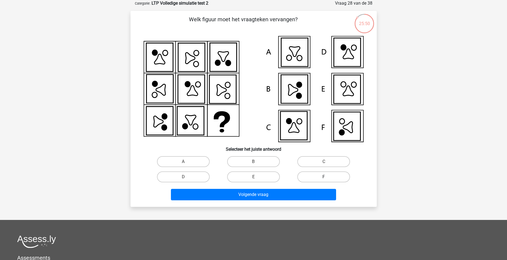
click at [304, 176] on label "F" at bounding box center [323, 177] width 53 height 11
click at [324, 177] on input "F" at bounding box center [326, 179] width 4 height 4
radio input "true"
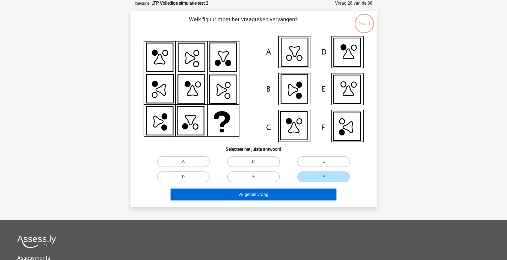
click at [298, 194] on button "Volgende vraag" at bounding box center [253, 194] width 165 height 11
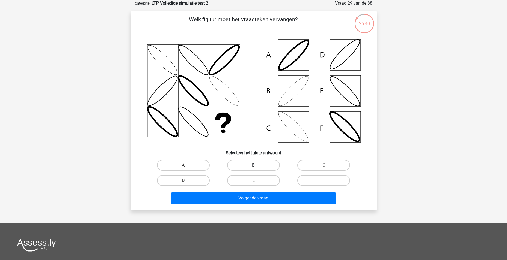
click at [265, 161] on label "B" at bounding box center [253, 165] width 53 height 11
click at [257, 165] on input "B" at bounding box center [255, 167] width 4 height 4
radio input "true"
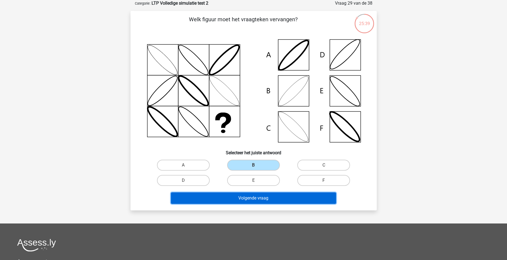
click at [270, 199] on button "Volgende vraag" at bounding box center [253, 198] width 165 height 11
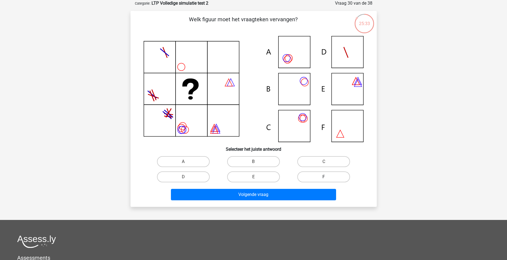
click at [336, 177] on label "F" at bounding box center [323, 177] width 53 height 11
click at [327, 177] on input "F" at bounding box center [326, 179] width 4 height 4
radio input "true"
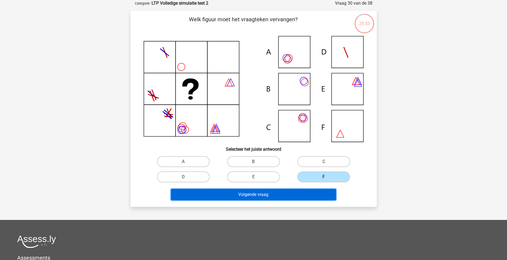
click at [295, 190] on button "Volgende vraag" at bounding box center [253, 194] width 165 height 11
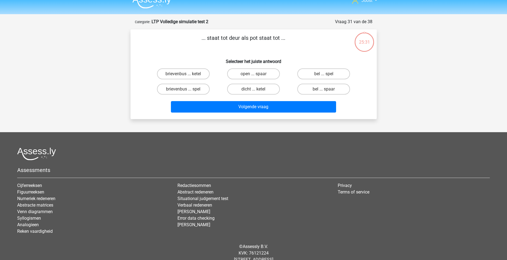
scroll to position [0, 0]
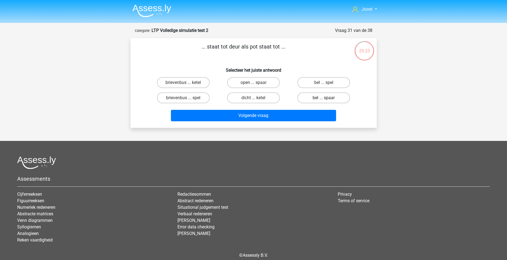
click at [333, 98] on label "bel ... spaar" at bounding box center [323, 97] width 53 height 11
click at [327, 98] on input "bel ... spaar" at bounding box center [326, 100] width 4 height 4
radio input "true"
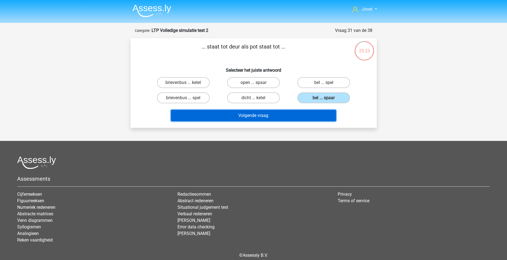
click at [297, 117] on button "Volgende vraag" at bounding box center [253, 115] width 165 height 11
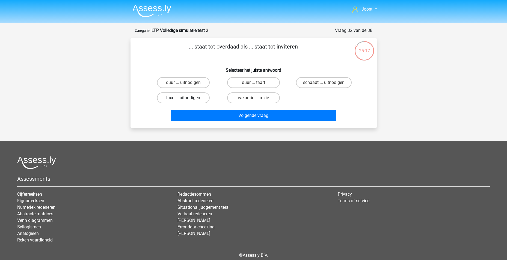
click at [189, 95] on label "luxe ... uitnodigen" at bounding box center [183, 97] width 53 height 11
click at [187, 98] on input "luxe ... uitnodigen" at bounding box center [185, 100] width 4 height 4
radio input "true"
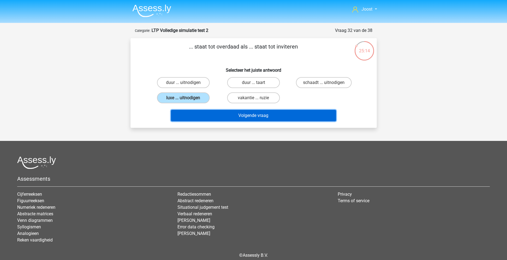
click at [294, 121] on button "Volgende vraag" at bounding box center [253, 115] width 165 height 11
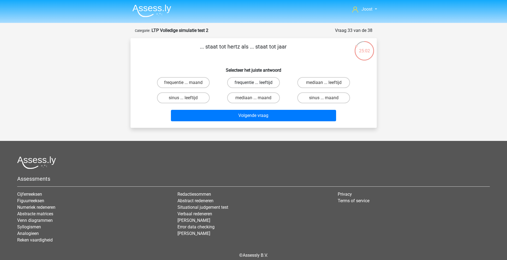
click at [237, 84] on label "frequentie ... leeftijd" at bounding box center [253, 82] width 53 height 11
click at [253, 84] on input "frequentie ... leeftijd" at bounding box center [255, 85] width 4 height 4
radio input "true"
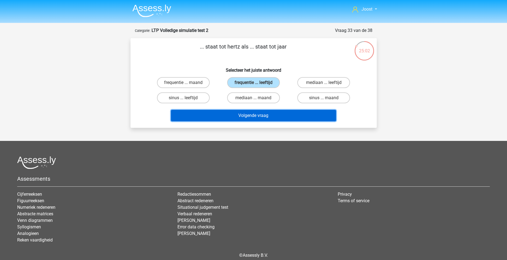
click at [233, 115] on button "Volgende vraag" at bounding box center [253, 115] width 165 height 11
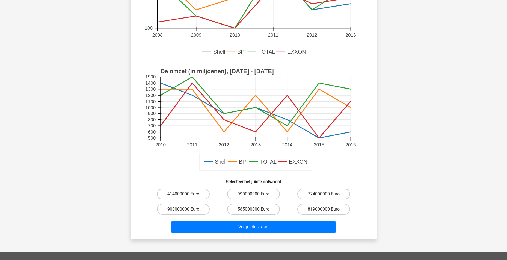
scroll to position [109, 0]
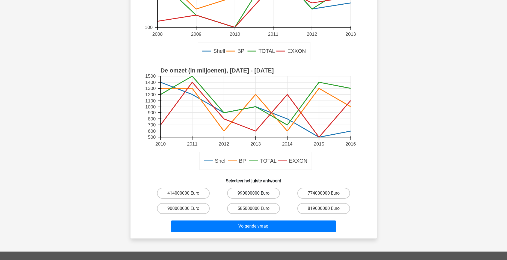
click at [259, 192] on label "990000000 Euro" at bounding box center [253, 193] width 53 height 11
click at [257, 193] on input "990000000 Euro" at bounding box center [255, 195] width 4 height 4
radio input "true"
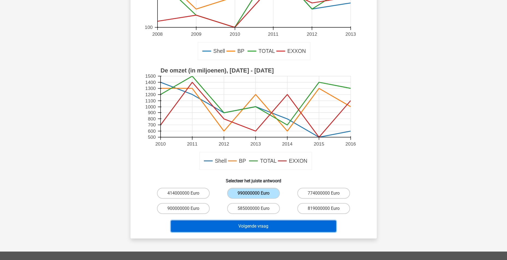
click at [263, 226] on button "Volgende vraag" at bounding box center [253, 226] width 165 height 11
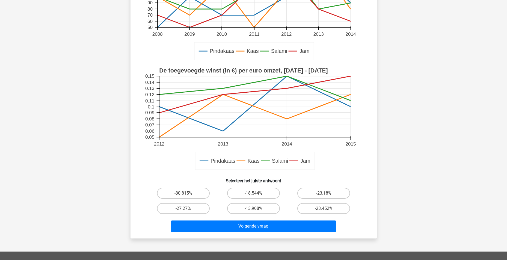
click at [265, 182] on h6 "Selecteer het juiste antwoord" at bounding box center [253, 179] width 229 height 10
click at [262, 197] on label "-18.544%" at bounding box center [253, 193] width 53 height 11
click at [257, 197] on input "-18.544%" at bounding box center [255, 195] width 4 height 4
radio input "true"
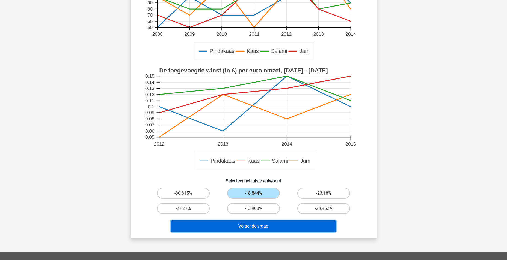
click at [256, 228] on button "Volgende vraag" at bounding box center [253, 226] width 165 height 11
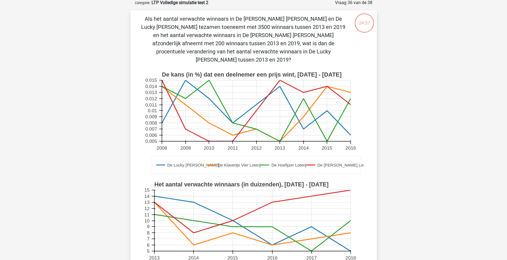
scroll to position [136, 0]
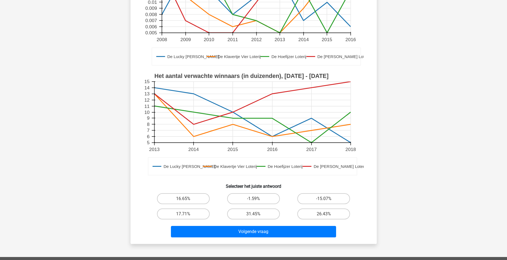
click at [265, 198] on div "-1.59%" at bounding box center [253, 198] width 70 height 15
click at [260, 193] on label "-1.59%" at bounding box center [253, 198] width 53 height 11
click at [257, 199] on input "-1.59%" at bounding box center [255, 201] width 4 height 4
radio input "true"
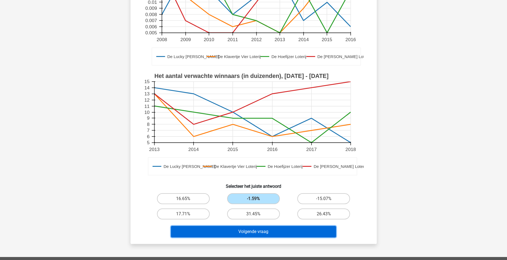
click at [258, 226] on button "Volgende vraag" at bounding box center [253, 231] width 165 height 11
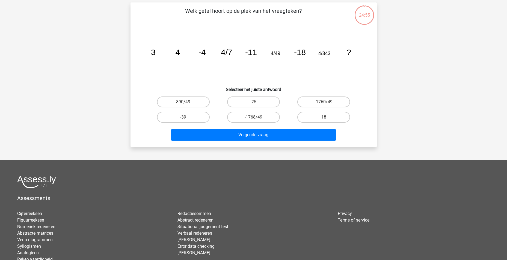
scroll to position [27, 0]
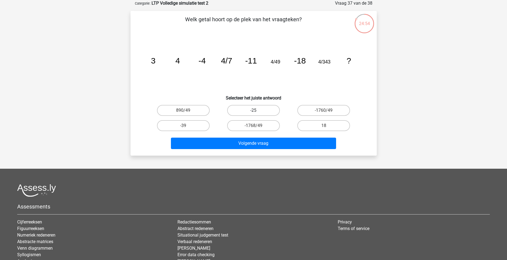
click at [252, 108] on label "-25" at bounding box center [253, 110] width 53 height 11
click at [253, 111] on input "-25" at bounding box center [255, 113] width 4 height 4
radio input "true"
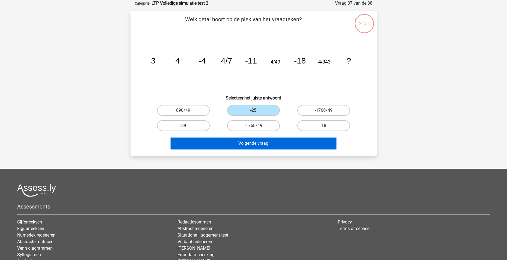
drag, startPoint x: 262, startPoint y: 143, endPoint x: 260, endPoint y: 136, distance: 6.6
click at [262, 143] on button "Volgende vraag" at bounding box center [253, 143] width 165 height 11
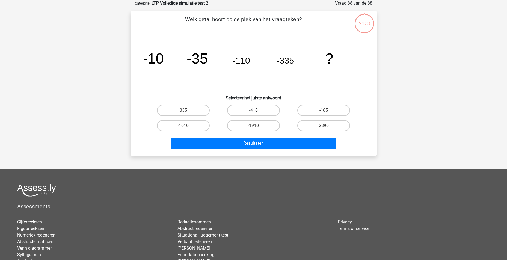
click at [253, 115] on div "-410" at bounding box center [253, 110] width 70 height 15
click at [250, 110] on label "-410" at bounding box center [253, 110] width 53 height 11
click at [253, 111] on input "-410" at bounding box center [255, 113] width 4 height 4
radio input "true"
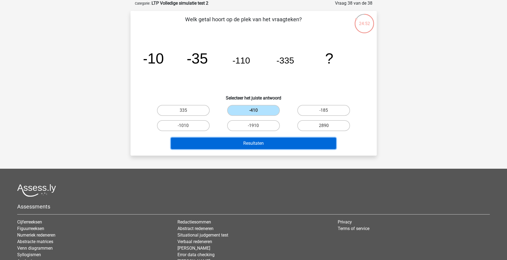
click at [258, 139] on button "Resultaten" at bounding box center [253, 143] width 165 height 11
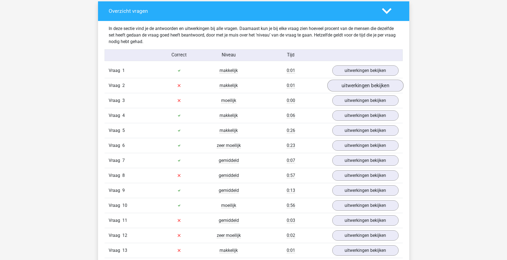
scroll to position [273, 0]
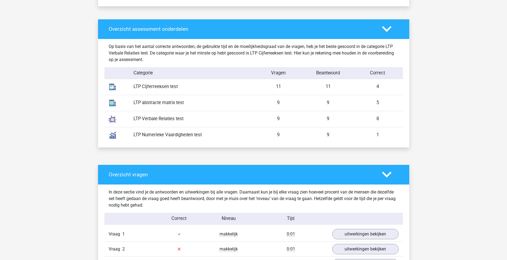
click at [377, 119] on div "8" at bounding box center [378, 119] width 50 height 7
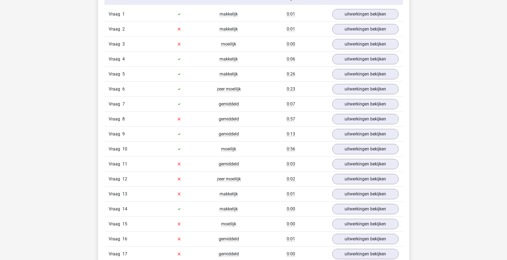
scroll to position [464, 0]
